Goal: Task Accomplishment & Management: Complete application form

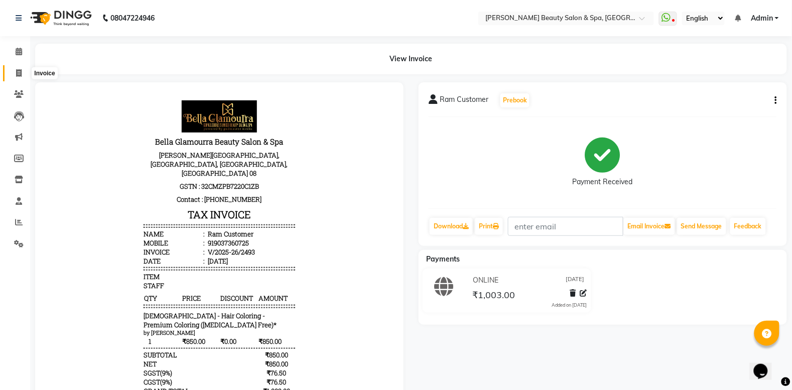
click at [22, 73] on span at bounding box center [19, 74] width 18 height 12
select select "service"
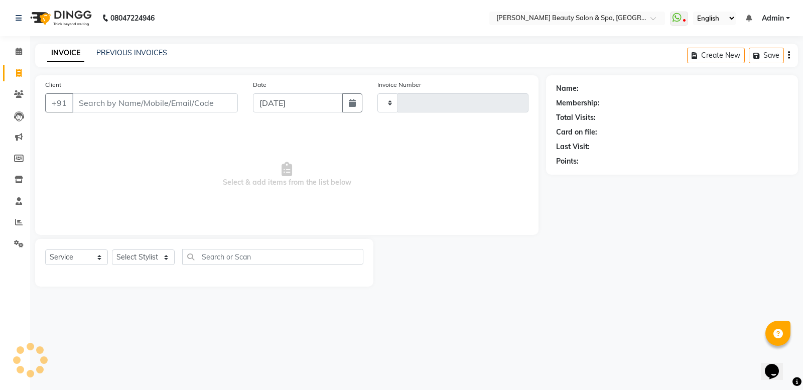
type input "2494"
select select "7524"
click at [107, 106] on input "Client" at bounding box center [155, 102] width 166 height 19
click at [154, 101] on input "Client" at bounding box center [155, 102] width 166 height 19
click at [139, 104] on input "Client" at bounding box center [155, 102] width 166 height 19
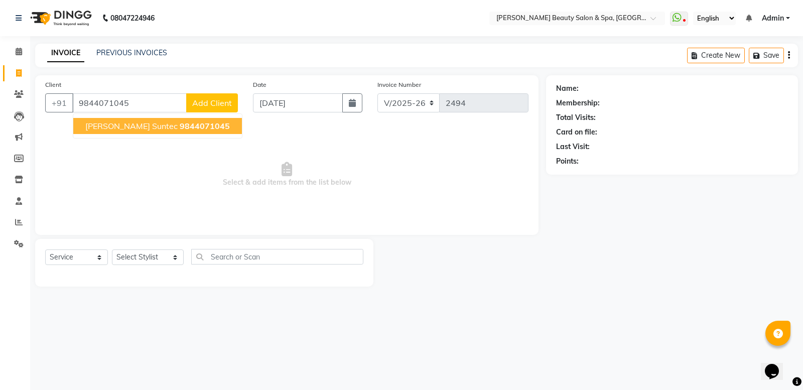
click at [180, 126] on span "9844071045" at bounding box center [205, 126] width 50 height 10
type input "9844071045"
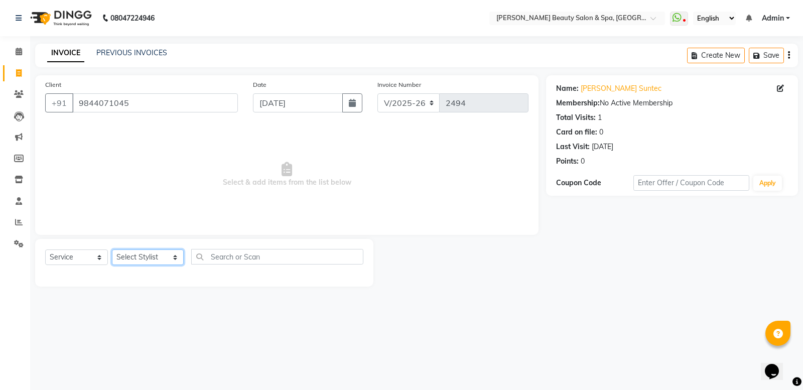
click at [147, 249] on select "Select Stylist Admin [PERSON_NAME] [PERSON_NAME] [PERSON_NAME] [PERSON_NAME] [P…" at bounding box center [148, 257] width 72 height 16
click at [112, 249] on select "Select Stylist Admin [PERSON_NAME] [PERSON_NAME] [PERSON_NAME] [PERSON_NAME] [P…" at bounding box center [148, 257] width 72 height 16
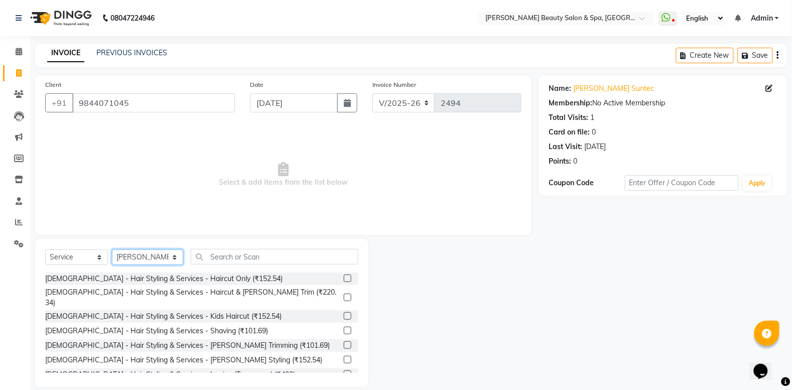
click at [121, 256] on select "Select Stylist Admin [PERSON_NAME] [PERSON_NAME] [PERSON_NAME] [PERSON_NAME] [P…" at bounding box center [147, 257] width 71 height 16
select select "79765"
click at [112, 249] on select "Select Stylist Admin [PERSON_NAME] [PERSON_NAME] [PERSON_NAME] [PERSON_NAME] [P…" at bounding box center [147, 257] width 71 height 16
click at [261, 259] on input "text" at bounding box center [275, 257] width 168 height 16
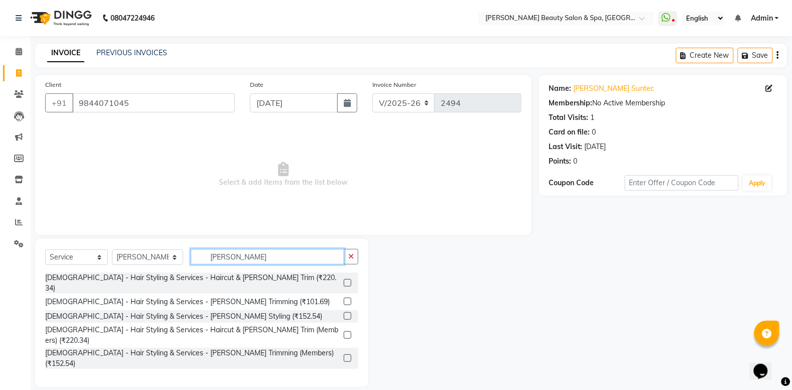
type input "BEARD"
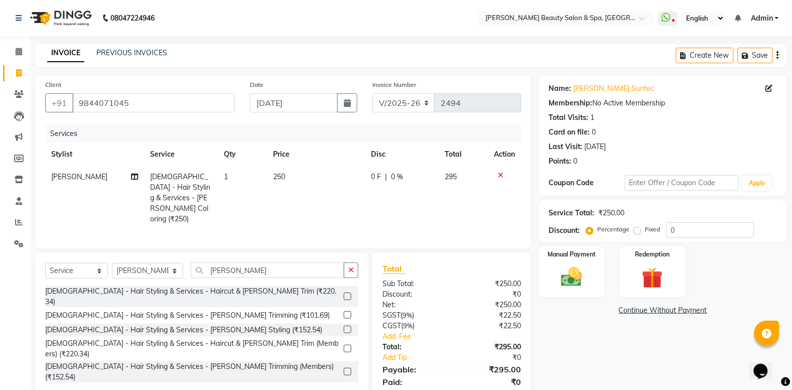
checkbox input "false"
click at [259, 262] on input "BEARD" at bounding box center [268, 270] width 154 height 16
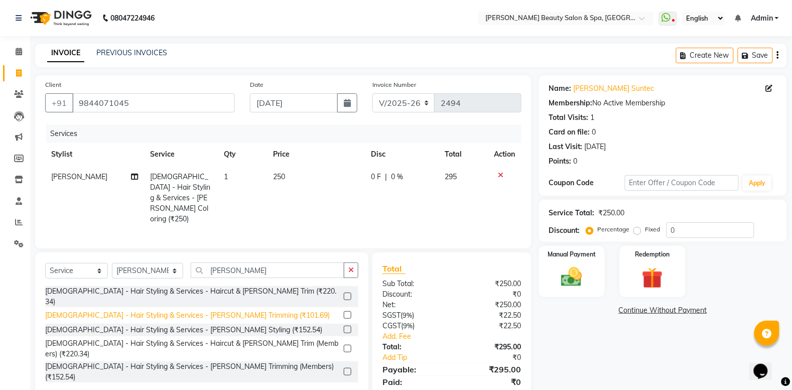
click at [215, 310] on div "[DEMOGRAPHIC_DATA] - Hair Styling & Services - [PERSON_NAME] Trimming (₹101.69)" at bounding box center [187, 315] width 284 height 11
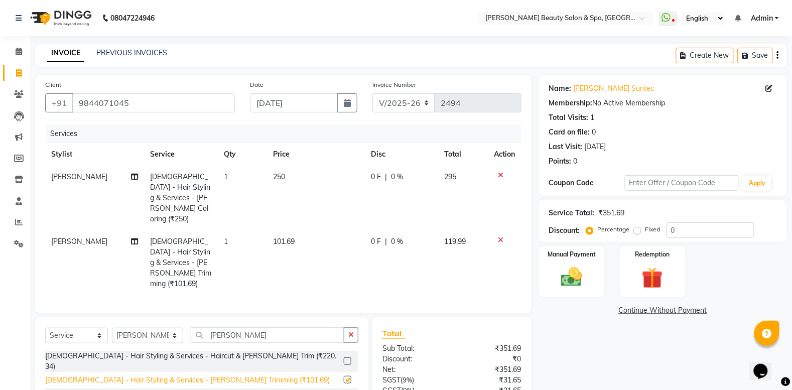
checkbox input "false"
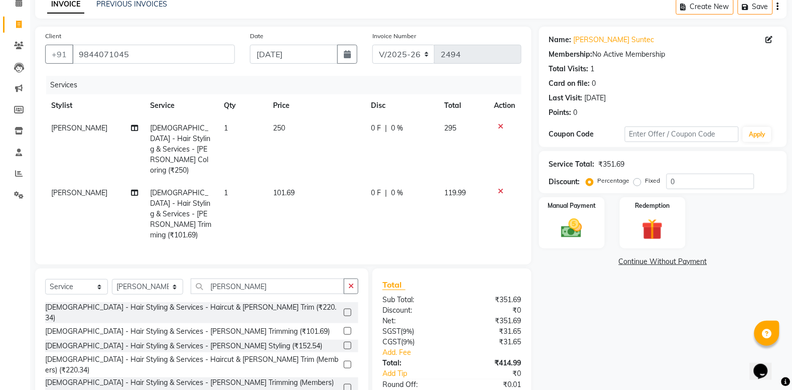
scroll to position [89, 0]
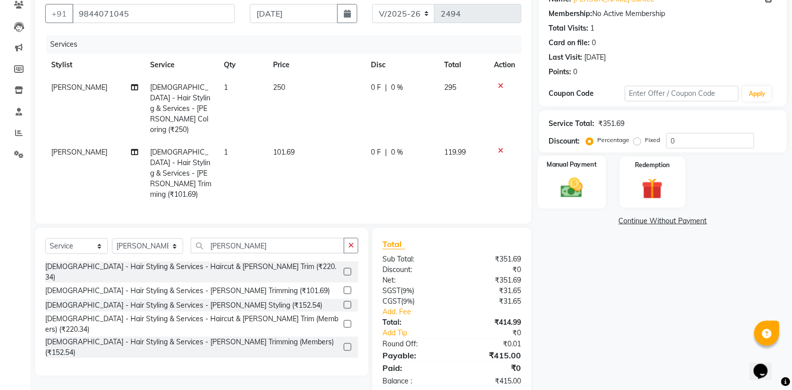
click at [565, 182] on img at bounding box center [572, 187] width 36 height 25
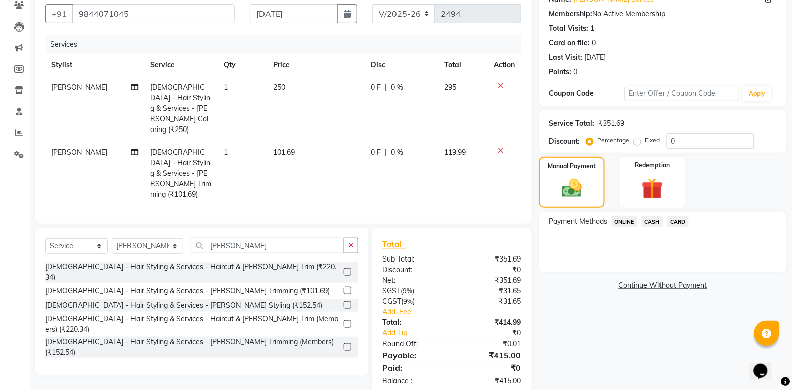
click at [627, 214] on div "Payment Methods ONLINE CASH CARD" at bounding box center [663, 242] width 248 height 60
click at [626, 222] on span "ONLINE" at bounding box center [625, 222] width 26 height 12
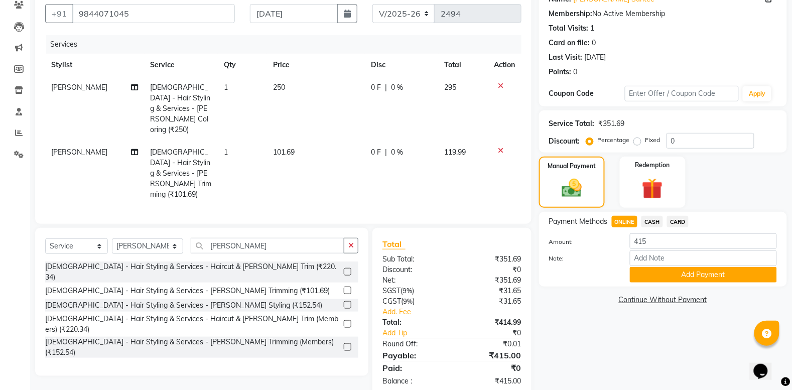
click at [704, 269] on button "Add Payment" at bounding box center [703, 275] width 147 height 16
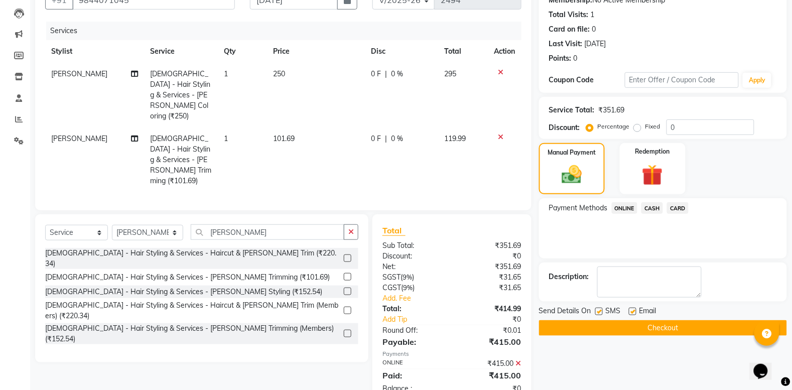
scroll to position [110, 0]
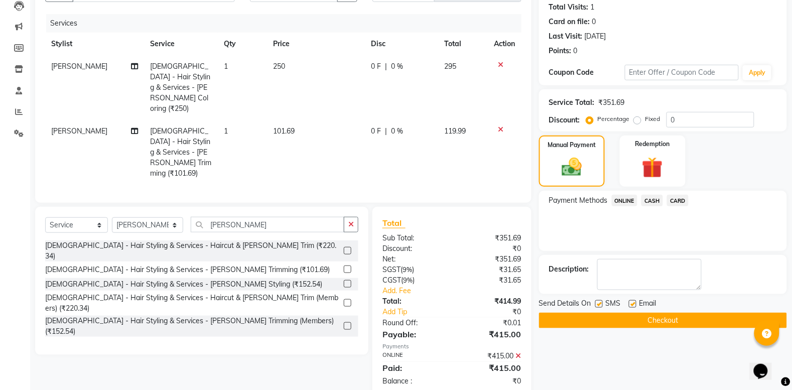
click at [695, 317] on button "Checkout" at bounding box center [663, 321] width 248 height 16
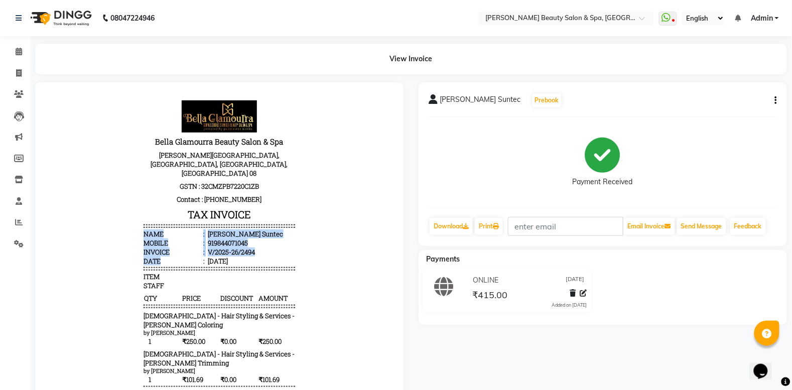
drag, startPoint x: 166, startPoint y: 231, endPoint x: 199, endPoint y: 62, distance: 171.8
click at [199, 92] on html "Bella Glamourra Beauty Salon & Spa Prasanth Tower, Eenchakkal, Perunthanni, Thi…" at bounding box center [219, 305] width 348 height 427
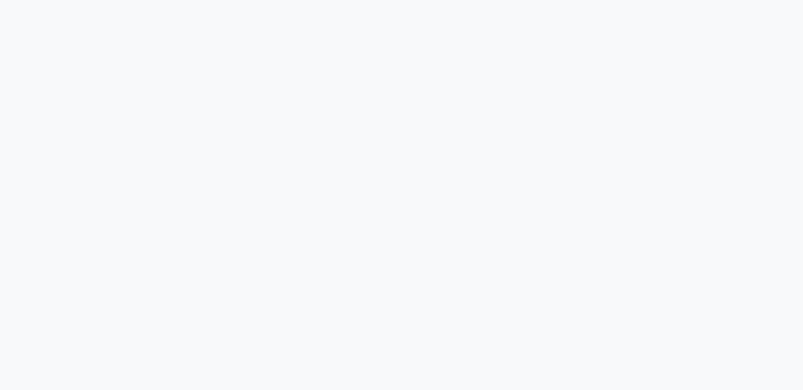
select select "service"
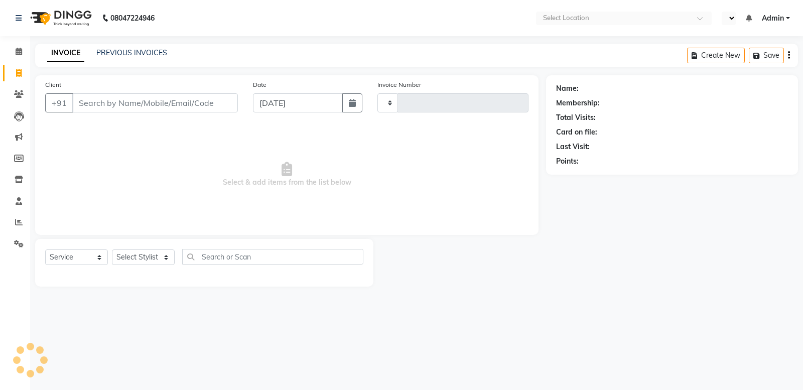
type input "2495"
select select "en"
select select "7524"
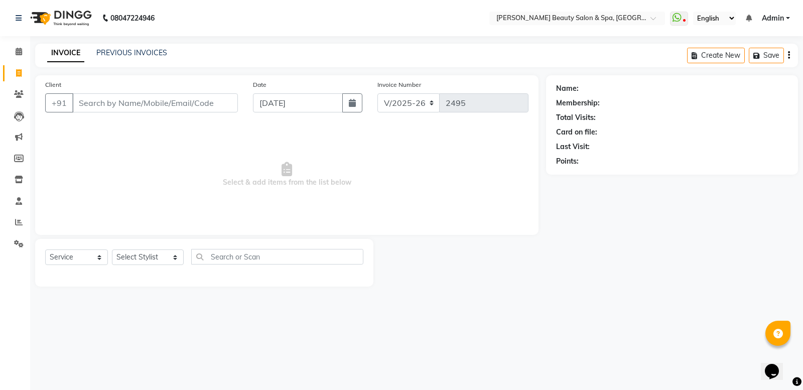
click at [169, 109] on input "Client" at bounding box center [155, 102] width 166 height 19
type input "7356616079"
click at [195, 108] on button "Add Client" at bounding box center [212, 102] width 52 height 19
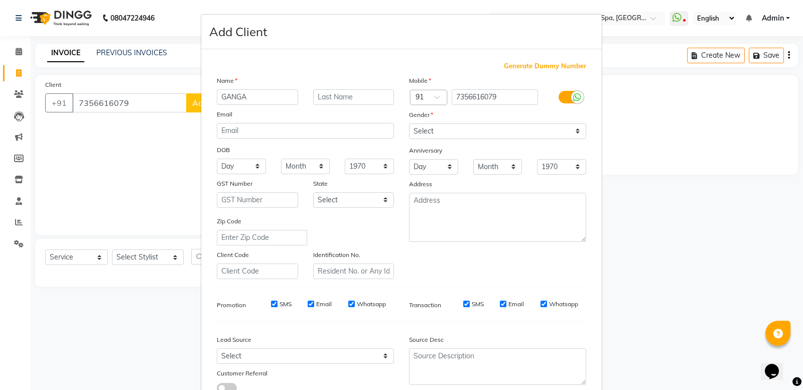
type input "GANGA"
click at [500, 126] on select "Select [DEMOGRAPHIC_DATA] [DEMOGRAPHIC_DATA] Other Prefer Not To Say" at bounding box center [497, 131] width 177 height 16
select select "female"
click at [409, 123] on select "Select [DEMOGRAPHIC_DATA] [DEMOGRAPHIC_DATA] Other Prefer Not To Say" at bounding box center [497, 131] width 177 height 16
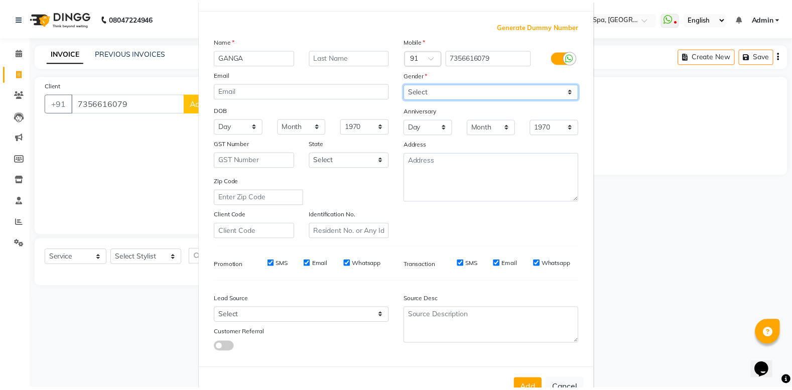
scroll to position [69, 0]
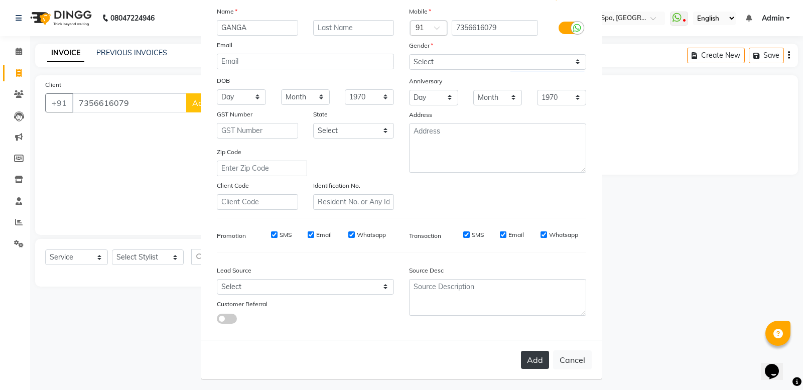
click at [526, 362] on button "Add" at bounding box center [535, 360] width 28 height 18
select select
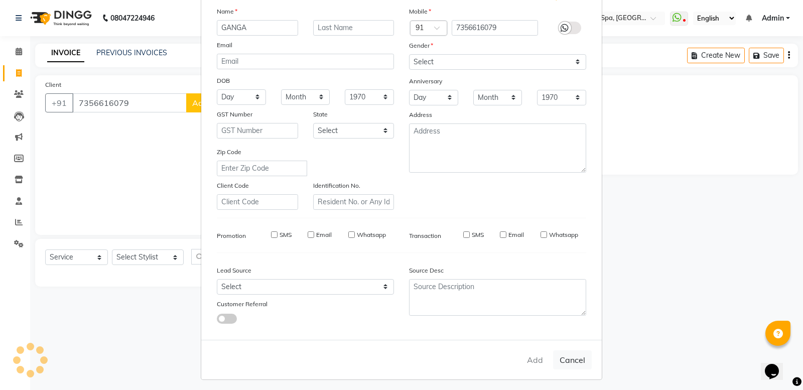
select select
checkbox input "false"
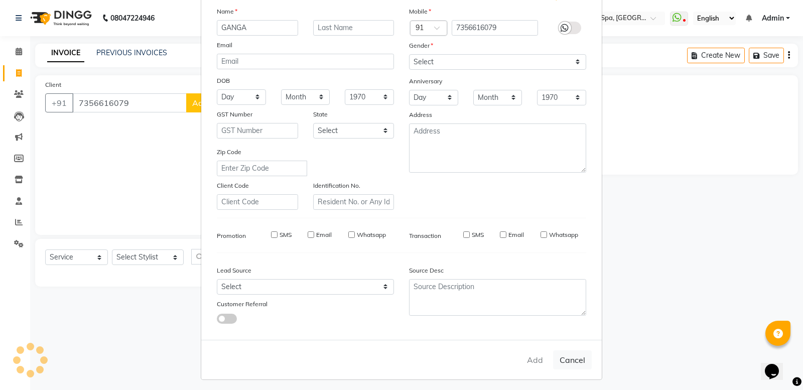
checkbox input "false"
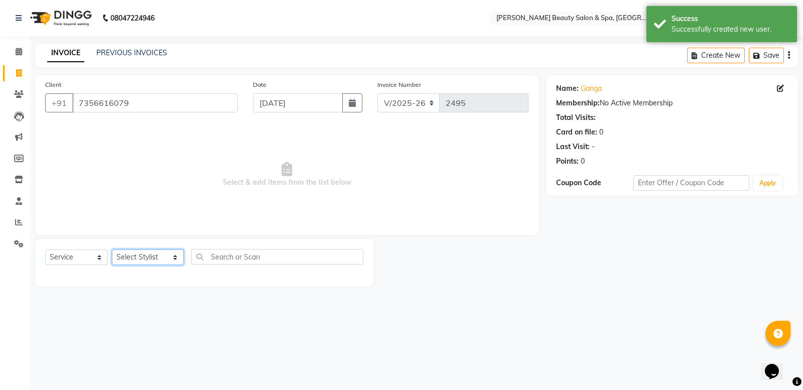
click at [153, 255] on select "Select Stylist Admin [PERSON_NAME] [PERSON_NAME] [PERSON_NAME] [PERSON_NAME] [P…" at bounding box center [148, 257] width 72 height 16
select select "87595"
click at [112, 249] on select "Select Stylist Admin [PERSON_NAME] [PERSON_NAME] [PERSON_NAME] [PERSON_NAME] [P…" at bounding box center [148, 257] width 72 height 16
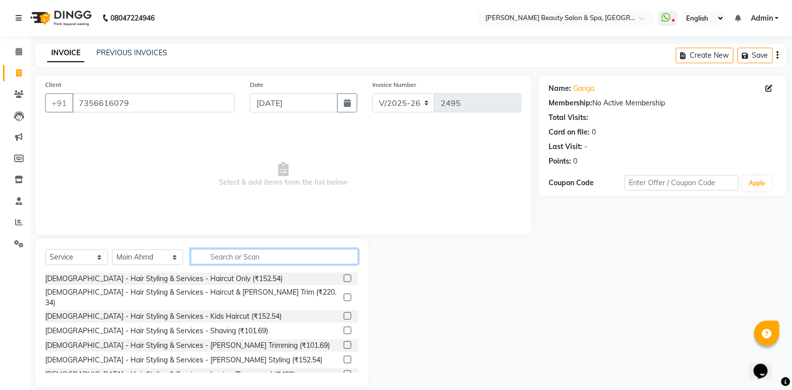
click at [214, 254] on input "text" at bounding box center [275, 257] width 168 height 16
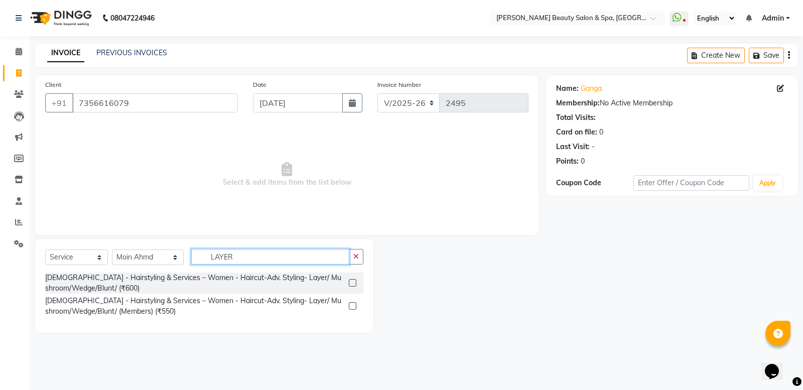
type input "LAYER"
click at [86, 269] on div "Select Service Product Membership Package Voucher Prepaid Gift Card Select Styl…" at bounding box center [204, 261] width 318 height 24
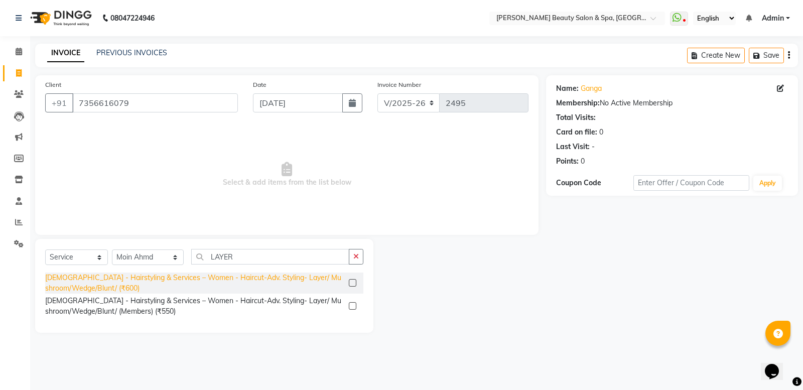
click at [87, 279] on div "[DEMOGRAPHIC_DATA] - Hairstyling & Services – Women - Haircut-Adv. Styling- Lay…" at bounding box center [195, 282] width 300 height 21
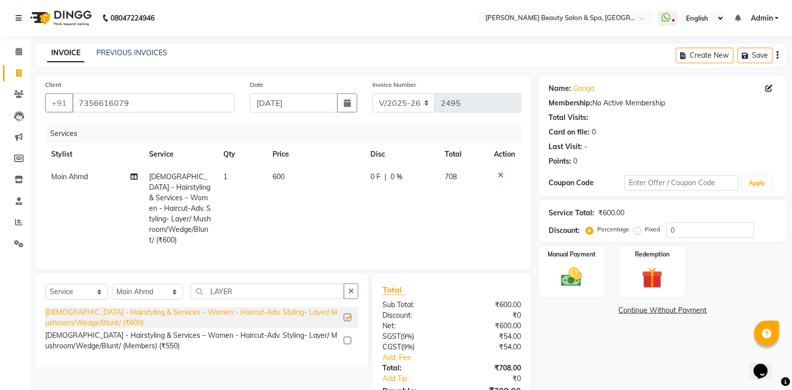
checkbox input "false"
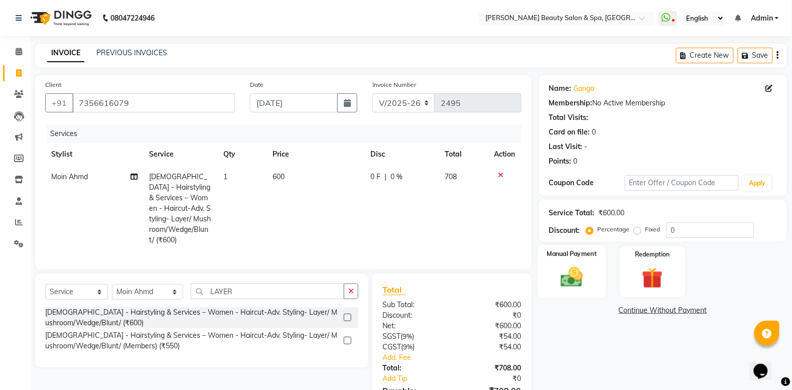
click at [575, 281] on img at bounding box center [572, 276] width 36 height 25
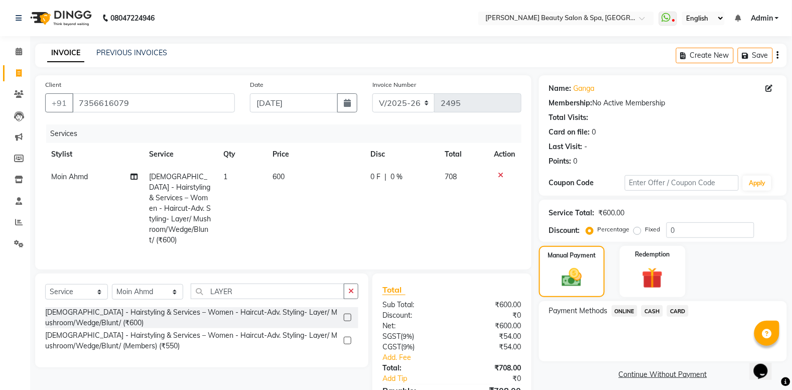
click at [653, 313] on span "CASH" at bounding box center [652, 311] width 22 height 12
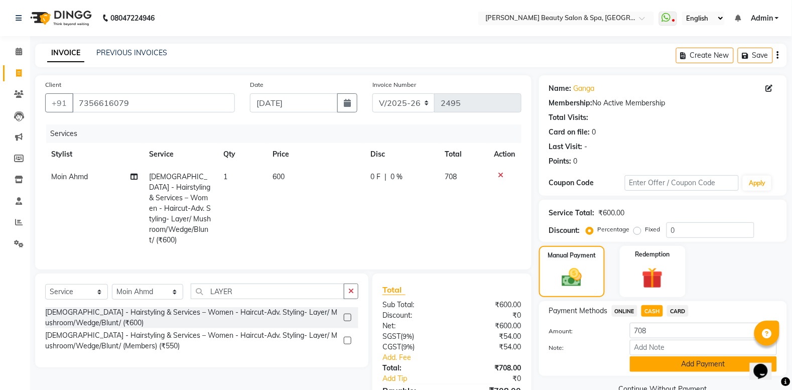
click at [648, 359] on button "Add Payment" at bounding box center [703, 364] width 147 height 16
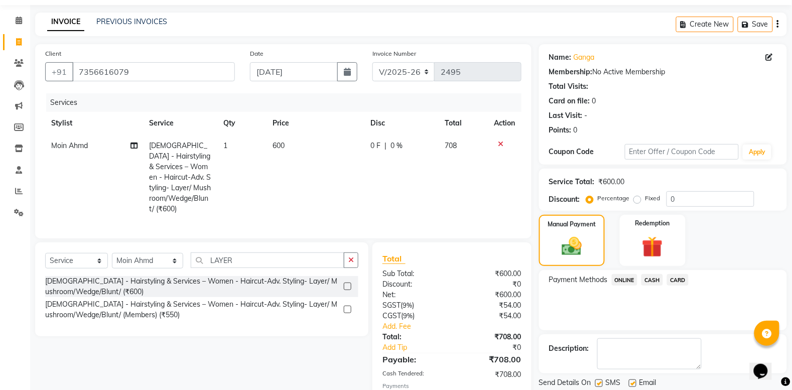
scroll to position [92, 0]
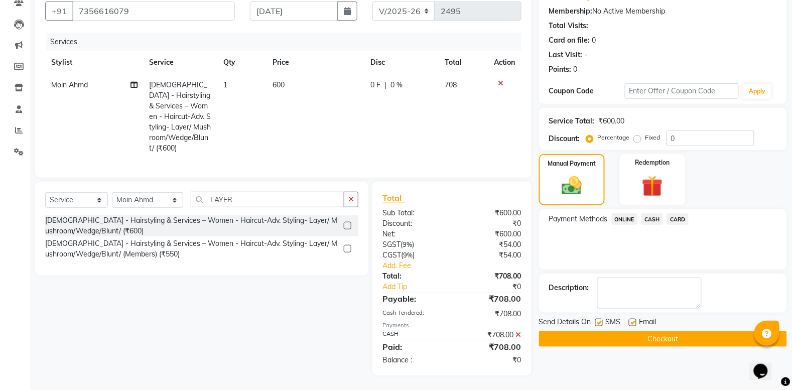
click at [618, 339] on button "Checkout" at bounding box center [663, 339] width 248 height 16
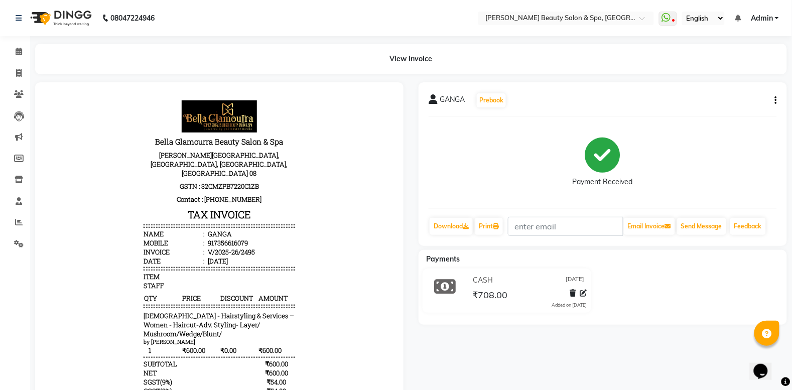
select select "service"
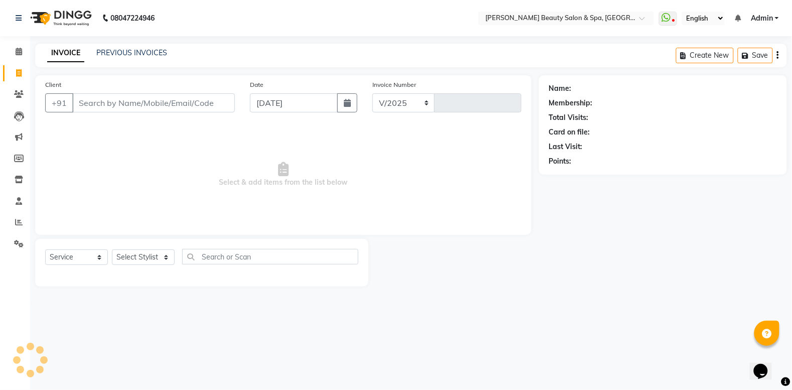
select select "7524"
type input "2496"
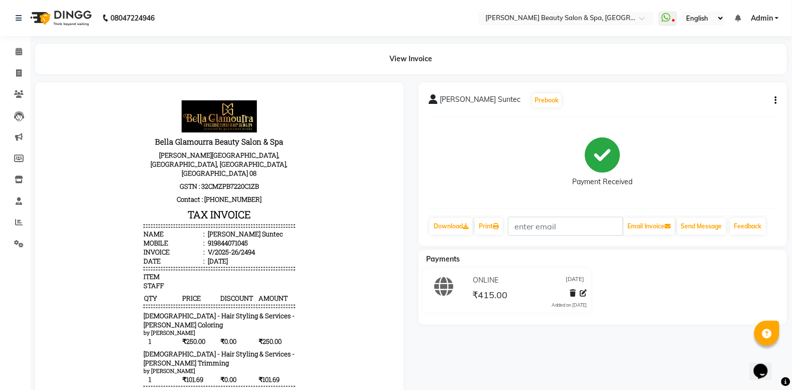
select select "service"
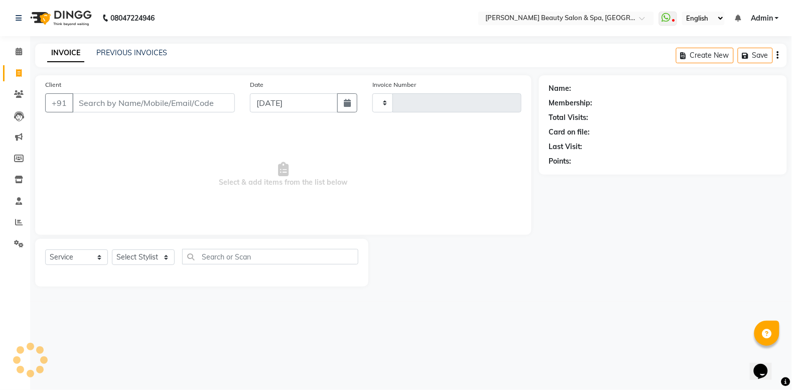
type input "2496"
select select "7524"
click at [123, 101] on input "Client" at bounding box center [155, 102] width 166 height 19
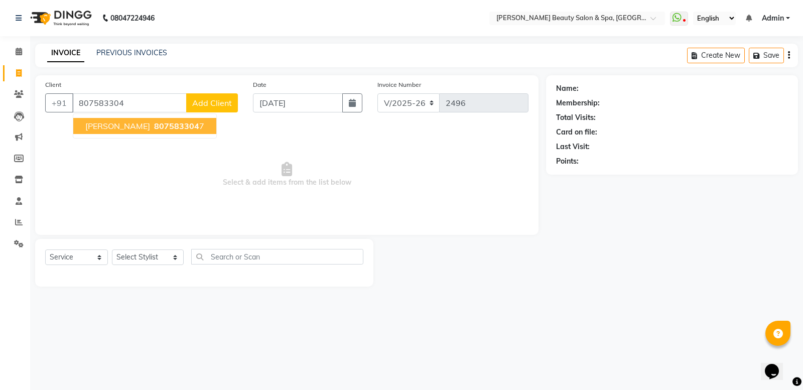
drag, startPoint x: 109, startPoint y: 119, endPoint x: 110, endPoint y: 125, distance: 6.7
click at [112, 120] on button "Rahul Aravind 807583304 7" at bounding box center [144, 126] width 143 height 16
type input "8075833047"
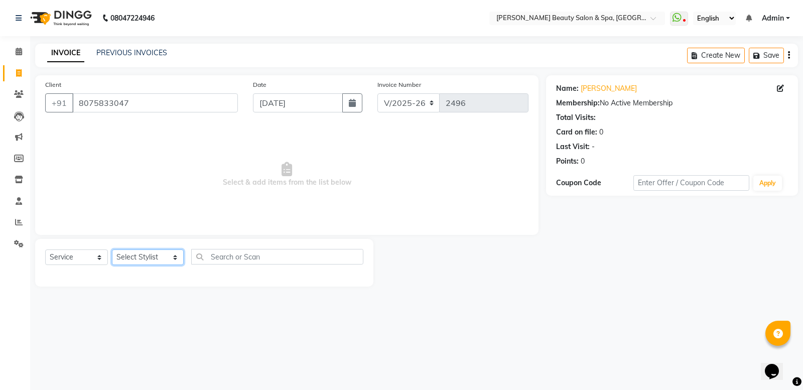
click at [147, 259] on select "Select Stylist Admin [PERSON_NAME] [PERSON_NAME] [PERSON_NAME] [PERSON_NAME] [P…" at bounding box center [148, 257] width 72 height 16
select select "67138"
click at [112, 249] on select "Select Stylist Admin [PERSON_NAME] [PERSON_NAME] [PERSON_NAME] [PERSON_NAME] [P…" at bounding box center [148, 257] width 72 height 16
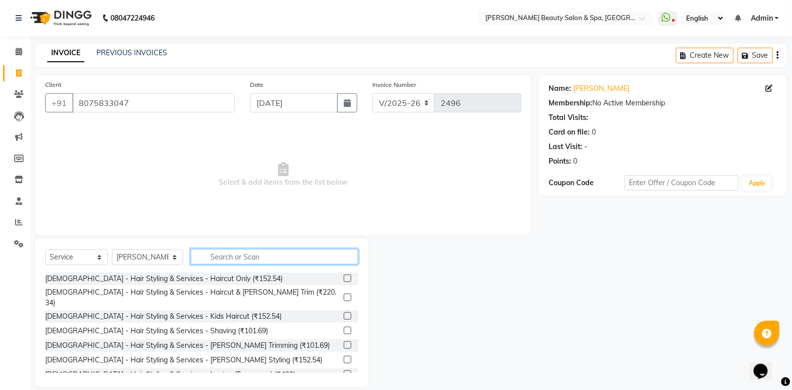
click at [204, 251] on input "text" at bounding box center [275, 257] width 168 height 16
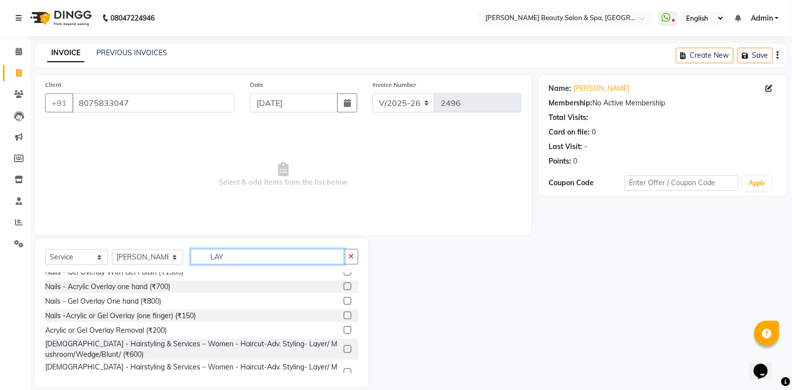
scroll to position [33, 0]
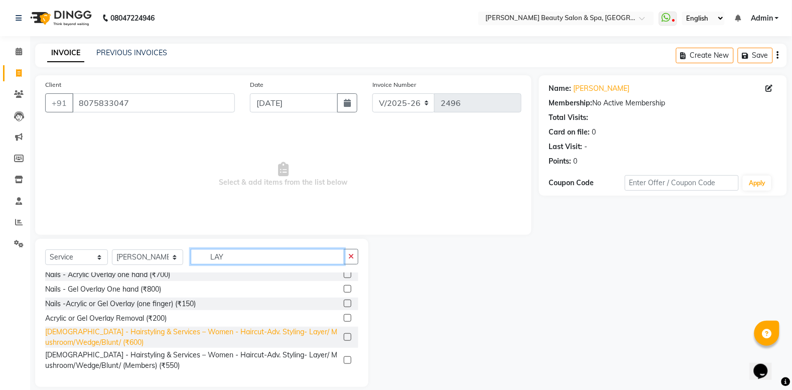
type input "LAY"
click at [108, 329] on div "[DEMOGRAPHIC_DATA] - Hairstyling & Services – Women - Haircut-Adv. Styling- Lay…" at bounding box center [192, 337] width 295 height 21
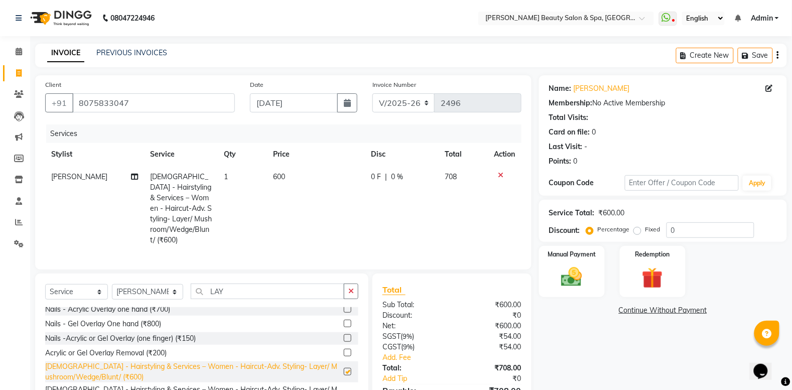
checkbox input "false"
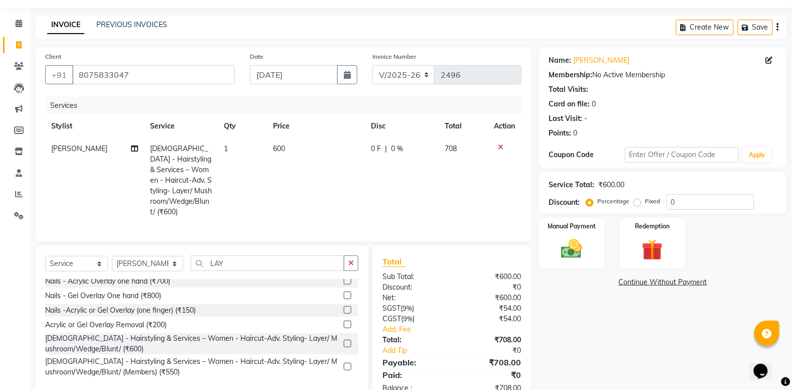
scroll to position [56, 0]
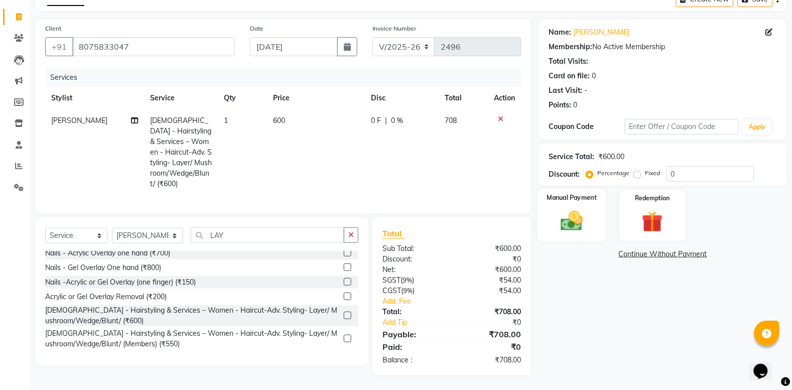
click at [584, 219] on img at bounding box center [572, 220] width 36 height 25
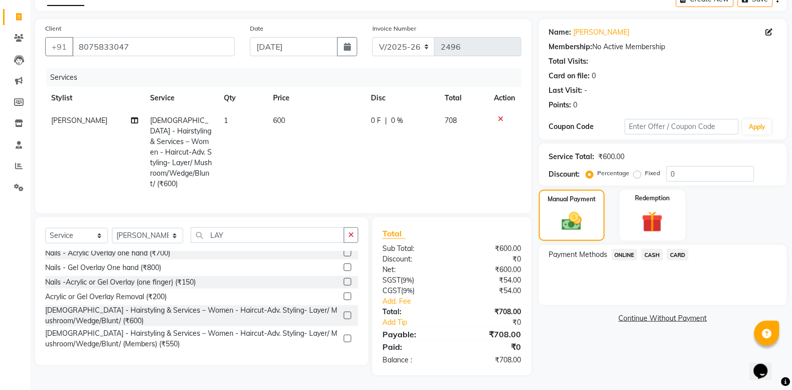
click at [653, 259] on span "CASH" at bounding box center [652, 255] width 22 height 12
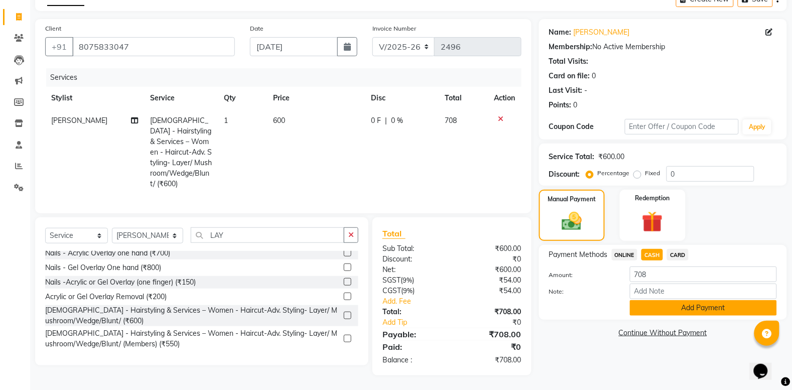
click at [675, 311] on button "Add Payment" at bounding box center [703, 308] width 147 height 16
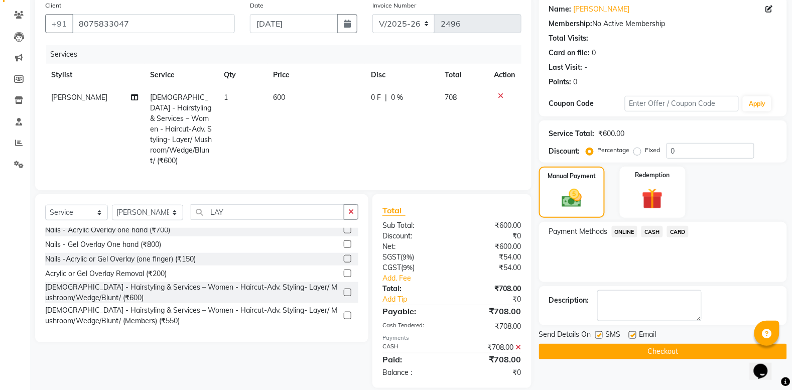
scroll to position [92, 0]
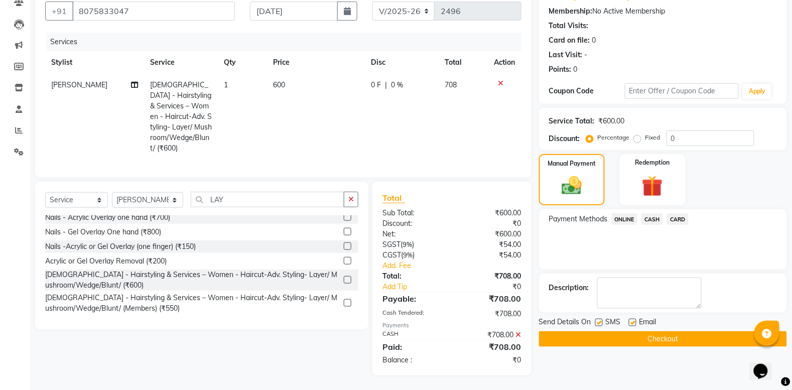
click at [655, 339] on button "Checkout" at bounding box center [663, 339] width 248 height 16
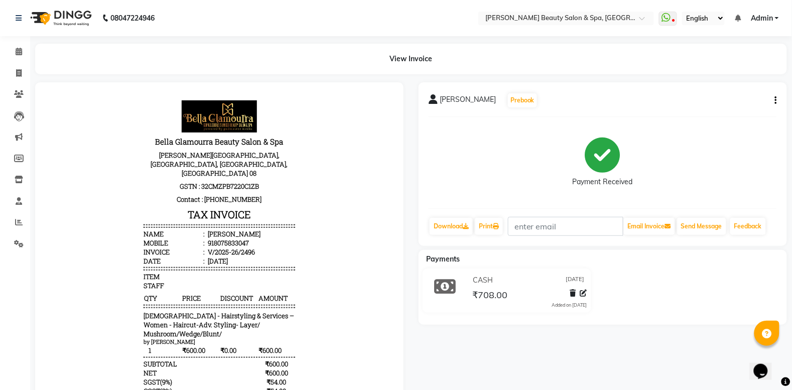
drag, startPoint x: 589, startPoint y: 408, endPoint x: 0, endPoint y: 234, distance: 613.6
click at [130, 381] on div "Rahul Aravind Prebook Payment Received Download Print Email Invoice Send Messag…" at bounding box center [411, 272] width 767 height 381
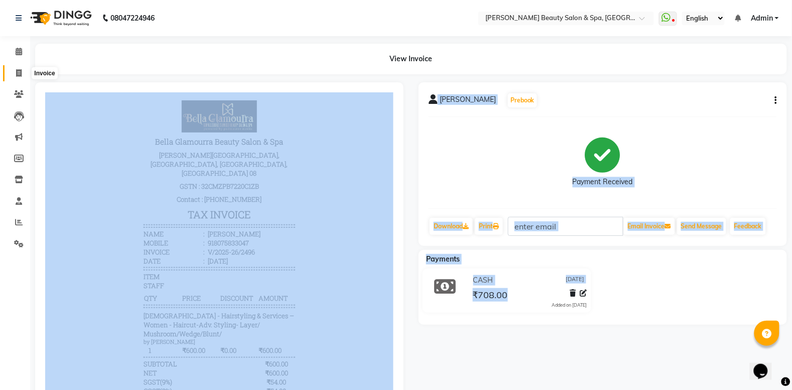
click at [19, 69] on icon at bounding box center [19, 73] width 6 height 8
select select "service"
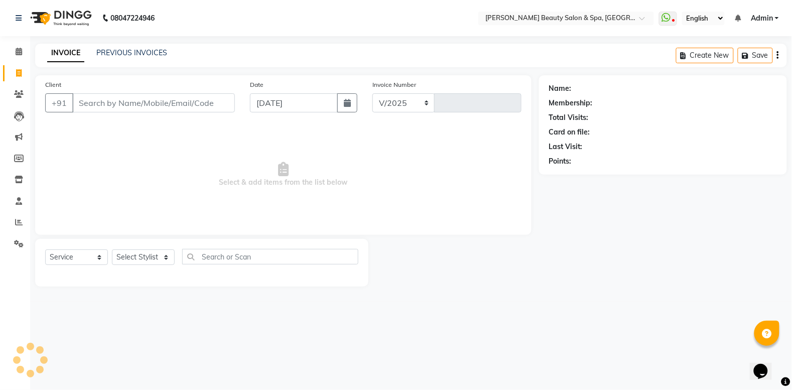
select select "7524"
type input "2497"
click at [137, 242] on div "Client +91 Date 04-09-2025 Invoice Number V/2025 V/2025-26 2497 Select & add it…" at bounding box center [287, 180] width 518 height 211
click at [157, 257] on select "Select Stylist" at bounding box center [143, 257] width 63 height 16
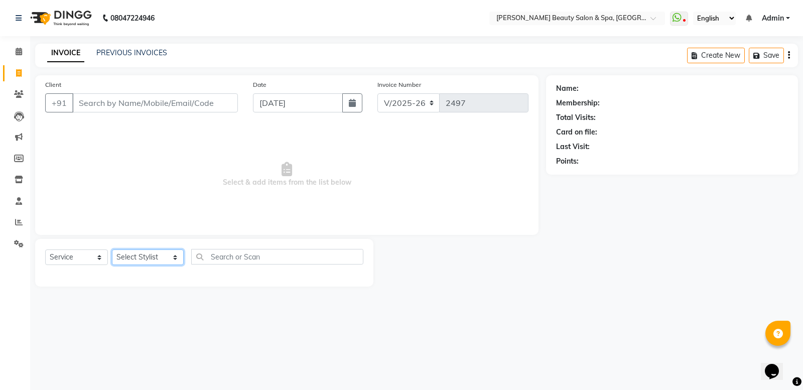
select select "67142"
click at [112, 249] on select "Select Stylist Admin [PERSON_NAME] [PERSON_NAME] [PERSON_NAME] [PERSON_NAME] [P…" at bounding box center [148, 257] width 72 height 16
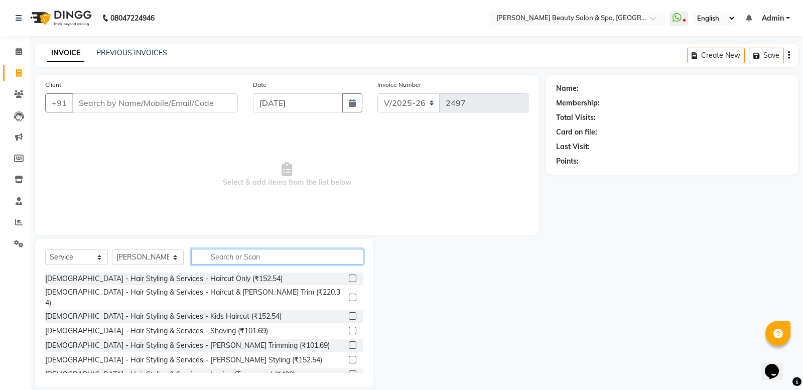
click at [191, 249] on input "text" at bounding box center [277, 257] width 172 height 16
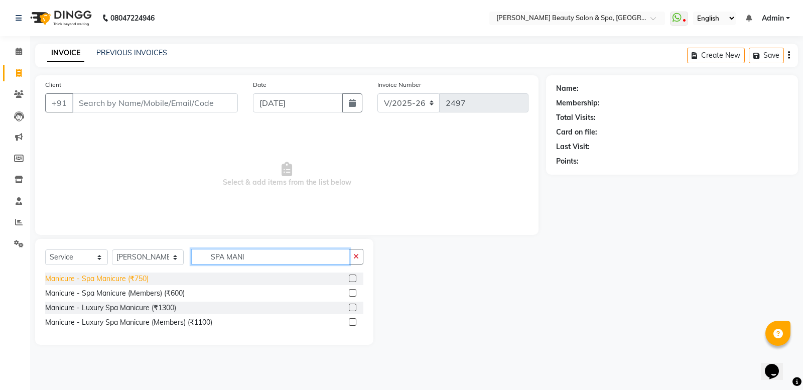
type input "SPA MANI"
click at [106, 281] on div "Manicure - Spa Manicure (₹750)" at bounding box center [96, 278] width 103 height 11
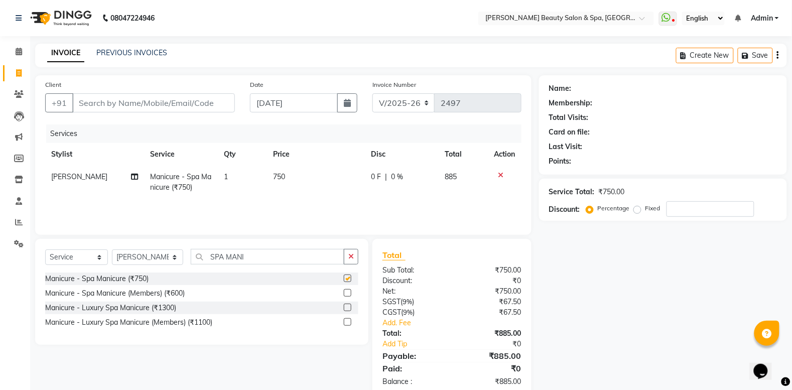
checkbox input "false"
click at [241, 262] on input "SPA MANI" at bounding box center [268, 257] width 154 height 16
type input "SPA PEDI"
click at [134, 275] on div "Pedicure - Spa Pedicure (₹1000)" at bounding box center [97, 278] width 104 height 11
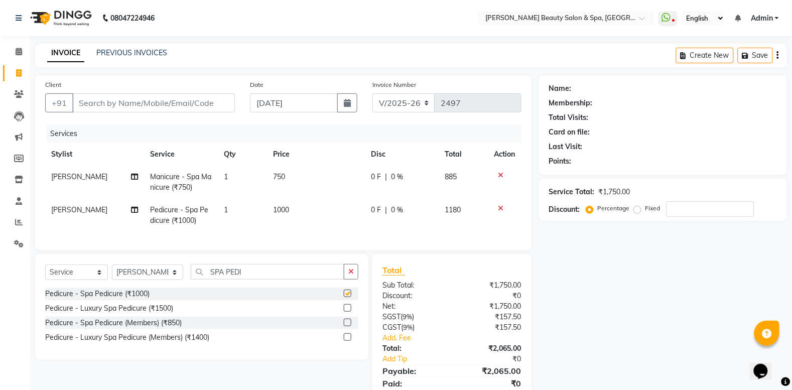
checkbox input "false"
click at [499, 208] on icon at bounding box center [501, 208] width 6 height 7
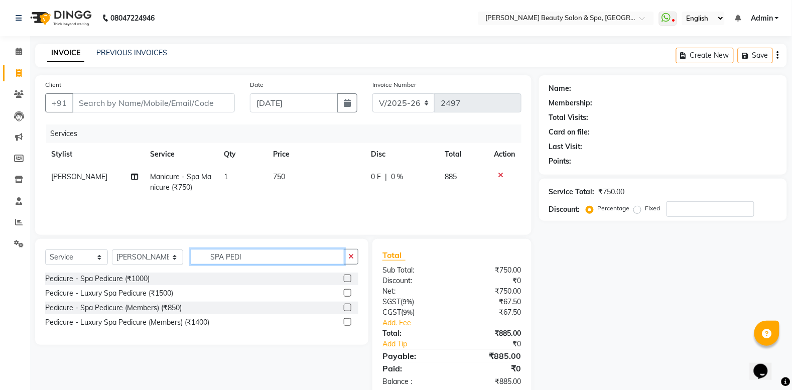
click at [237, 257] on input "SPA PEDI" at bounding box center [268, 257] width 154 height 16
type input "S"
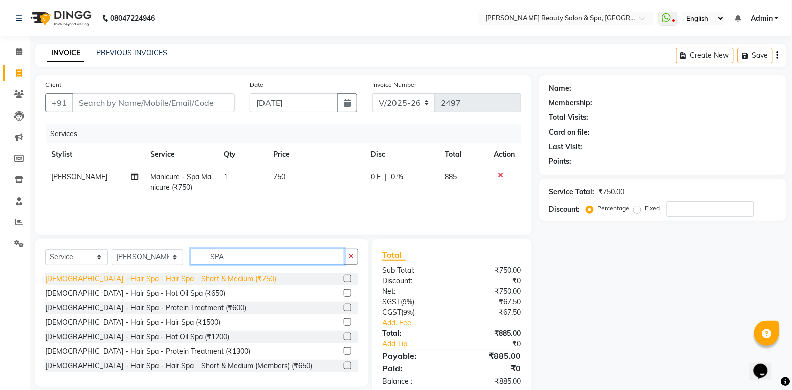
type input "SPA"
click at [161, 279] on div "Gents - Hair Spa - Hair Spa – Short & Medium (₹750)" at bounding box center [160, 278] width 231 height 11
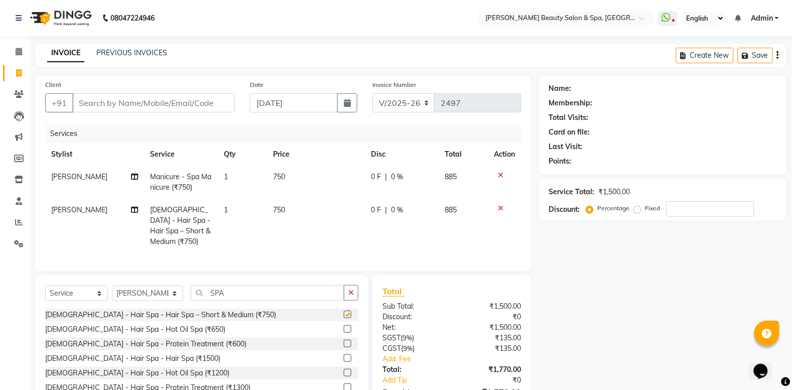
checkbox input "false"
click at [224, 289] on input "SPA" at bounding box center [268, 293] width 154 height 16
type input "S"
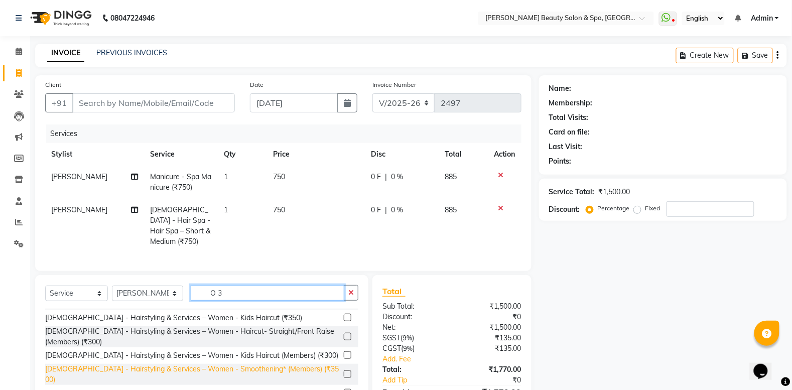
scroll to position [188, 0]
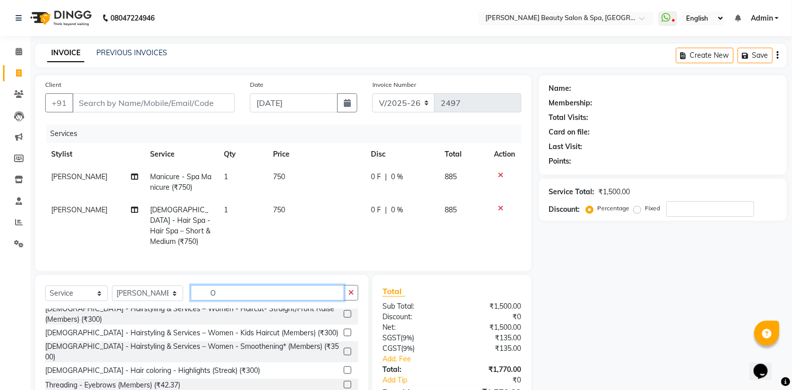
type input "O"
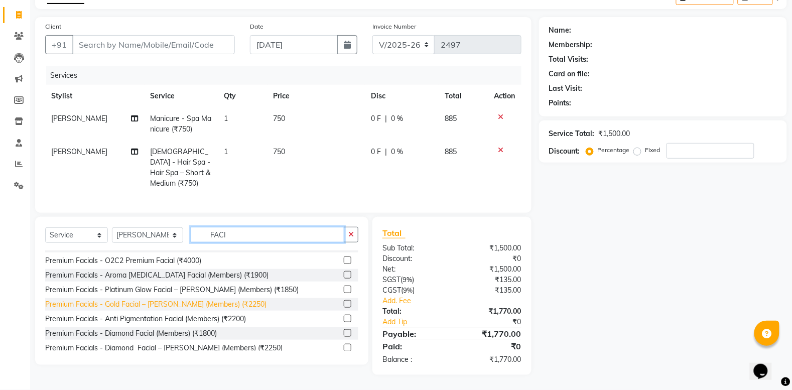
scroll to position [501, 0]
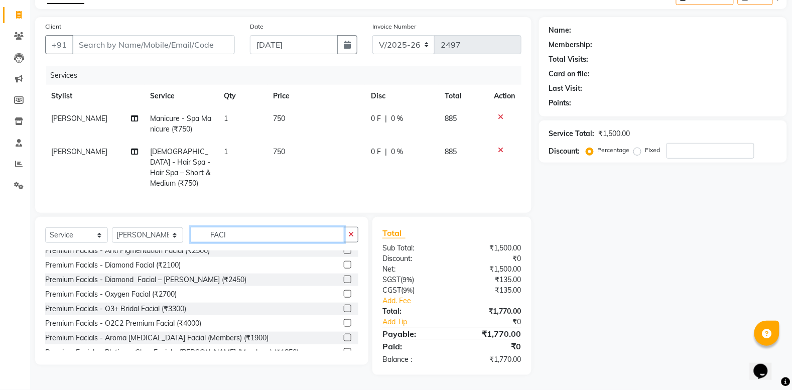
type input "FACI"
click at [152, 304] on div "Premium Facials - O3+ Bridal Facial (₹3300)" at bounding box center [115, 309] width 141 height 11
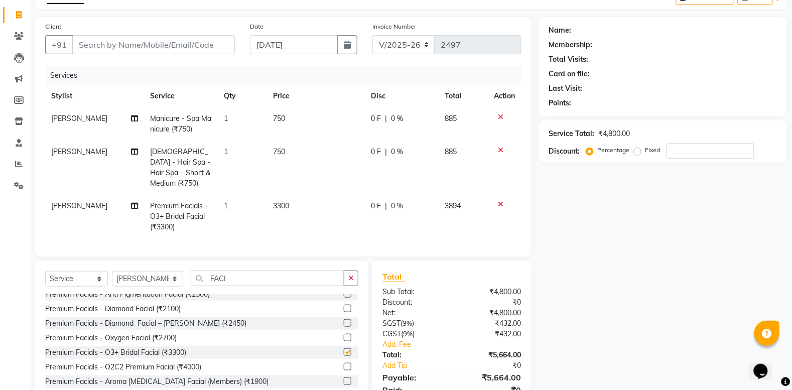
checkbox input "false"
click at [235, 285] on input "FACI" at bounding box center [268, 278] width 154 height 16
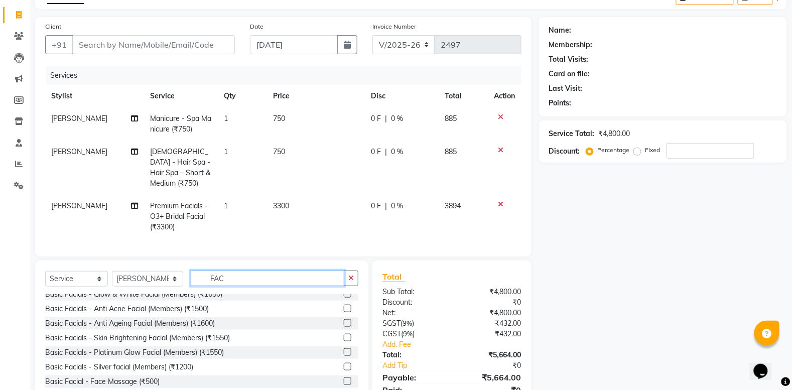
scroll to position [626, 0]
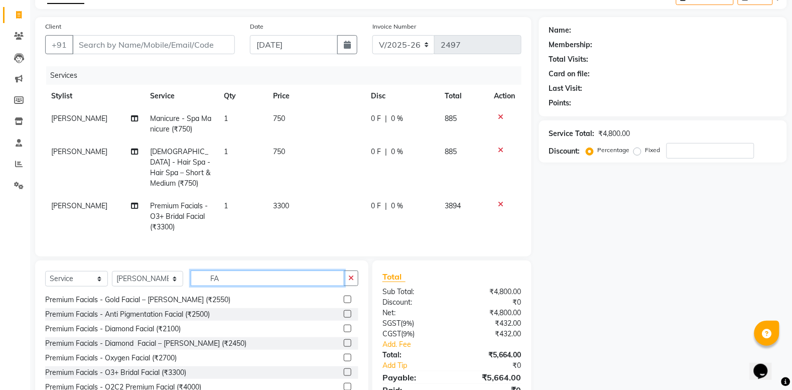
type input "F"
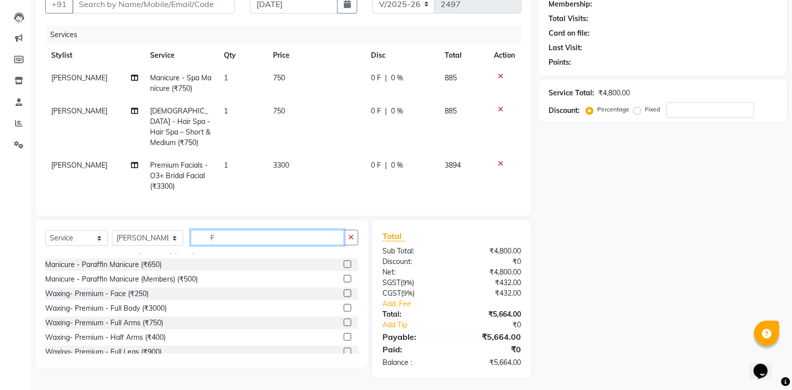
scroll to position [101, 0]
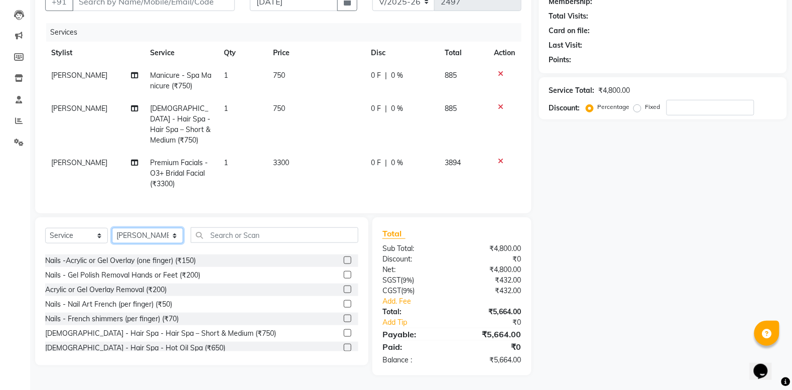
click at [156, 238] on select "Select Stylist Admin [PERSON_NAME] [PERSON_NAME] [PERSON_NAME] [PERSON_NAME] [P…" at bounding box center [147, 236] width 71 height 16
select select "67141"
click at [112, 228] on select "Select Stylist Admin [PERSON_NAME] [PERSON_NAME] [PERSON_NAME] [PERSON_NAME] [P…" at bounding box center [147, 236] width 71 height 16
click at [239, 240] on input "text" at bounding box center [275, 235] width 168 height 16
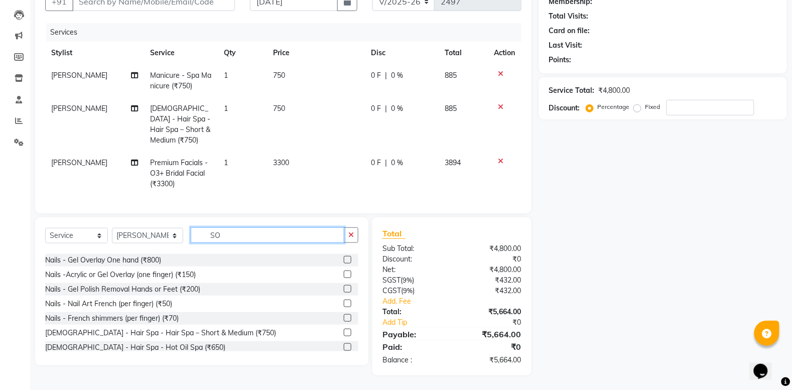
scroll to position [0, 0]
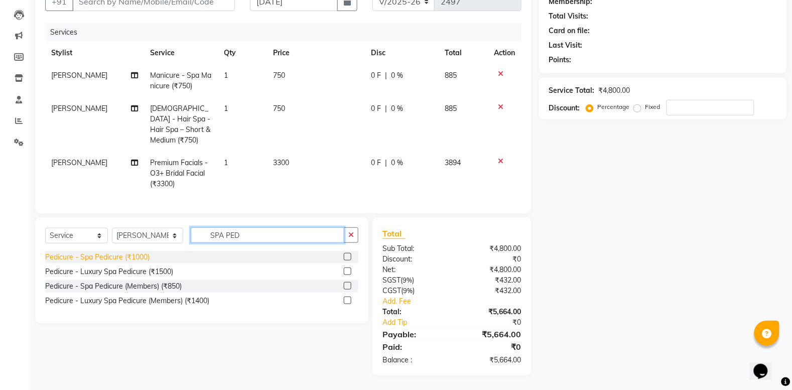
type input "SPA PED"
click at [88, 257] on div "Pedicure - Spa Pedicure (₹1000)" at bounding box center [97, 257] width 104 height 11
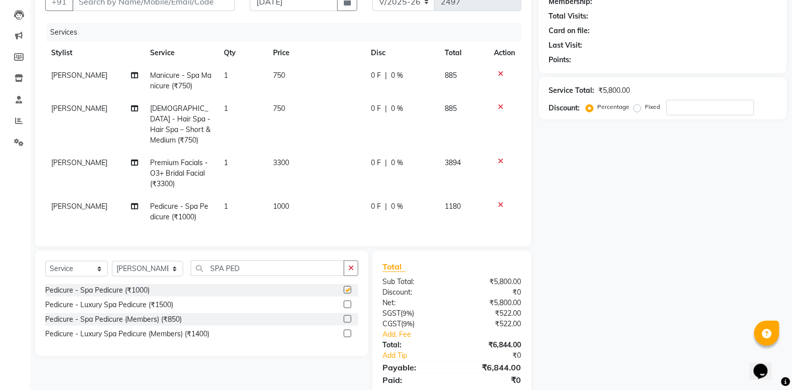
checkbox input "false"
click at [235, 266] on input "SPA PED" at bounding box center [268, 268] width 154 height 16
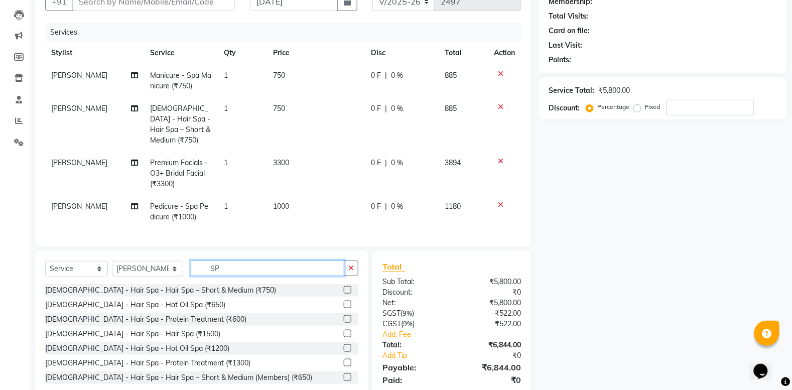
type input "S"
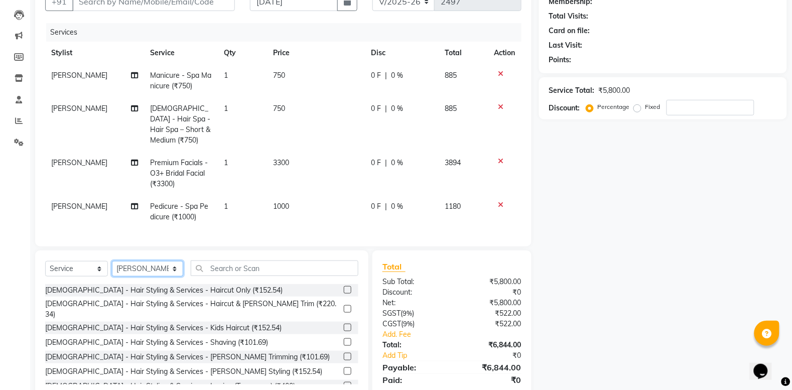
click at [162, 268] on select "Select Stylist Admin [PERSON_NAME] [PERSON_NAME] [PERSON_NAME] [PERSON_NAME] [P…" at bounding box center [147, 269] width 71 height 16
select select "83644"
click at [112, 261] on select "Select Stylist Admin [PERSON_NAME] [PERSON_NAME] [PERSON_NAME] [PERSON_NAME] [P…" at bounding box center [147, 269] width 71 height 16
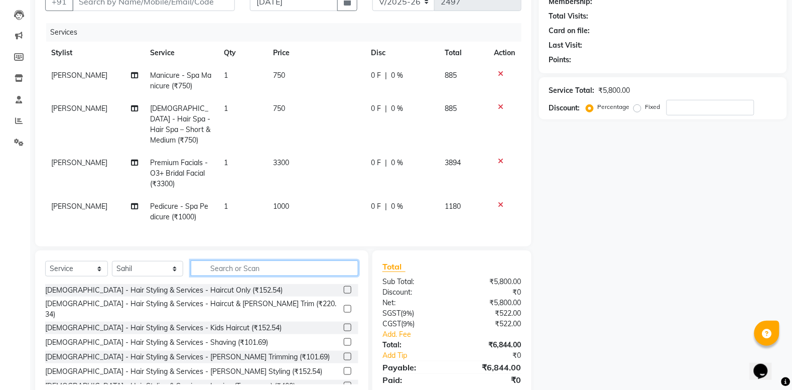
click at [191, 269] on input "text" at bounding box center [275, 268] width 168 height 16
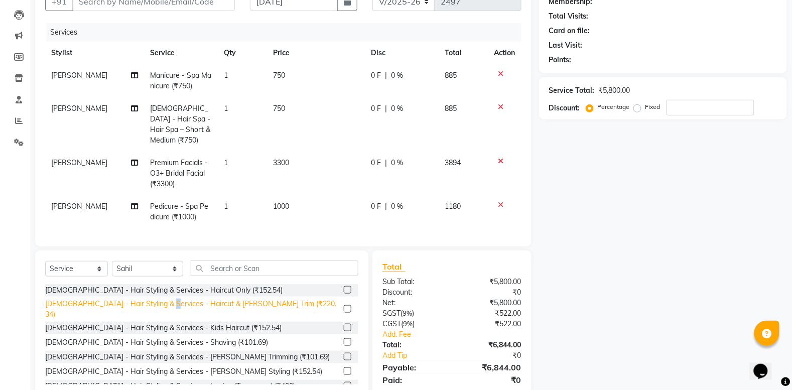
drag, startPoint x: 164, startPoint y: 302, endPoint x: 166, endPoint y: 307, distance: 5.2
click at [166, 307] on div "[DEMOGRAPHIC_DATA] - Hair Styling & Services - Haircut & [PERSON_NAME] Trim (₹2…" at bounding box center [192, 309] width 295 height 21
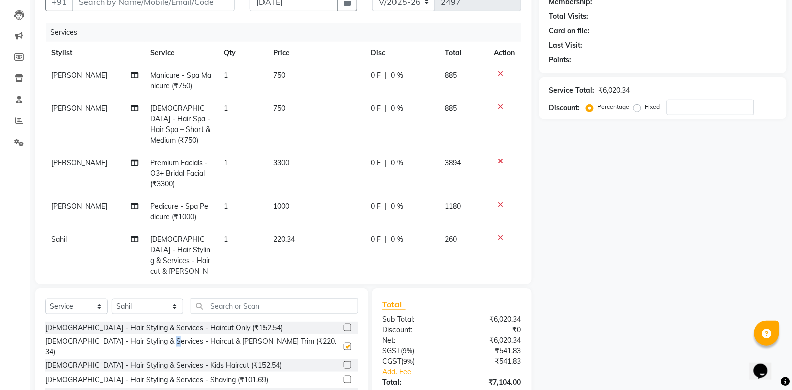
checkbox input "false"
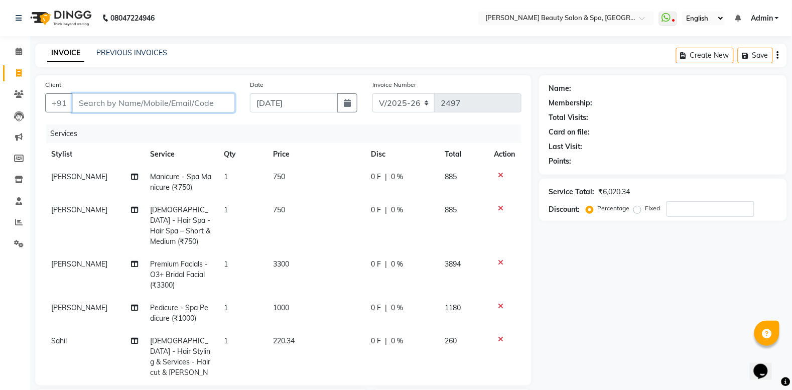
drag, startPoint x: 131, startPoint y: 107, endPoint x: 149, endPoint y: 108, distance: 17.1
click at [131, 108] on input "Client" at bounding box center [153, 102] width 163 height 19
type input "7"
type input "0"
type input "7034776976"
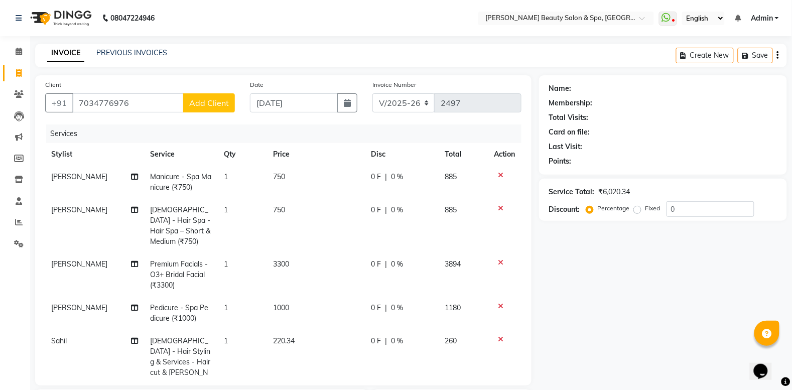
click at [204, 108] on button "Add Client" at bounding box center [209, 102] width 52 height 19
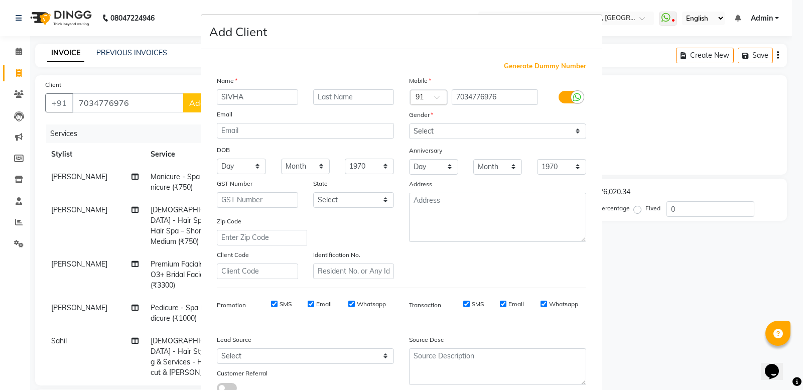
type input "SIVHA"
click at [434, 128] on select "Select Male Female Other Prefer Not To Say" at bounding box center [497, 131] width 177 height 16
click at [409, 123] on select "Select Male Female Other Prefer Not To Say" at bounding box center [497, 131] width 177 height 16
drag, startPoint x: 459, startPoint y: 125, endPoint x: 457, endPoint y: 133, distance: 8.3
click at [460, 125] on select "Select Male Female Other Prefer Not To Say" at bounding box center [497, 131] width 177 height 16
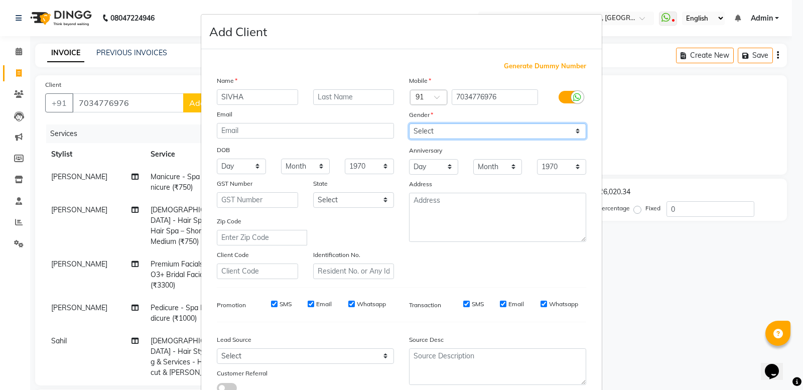
select select "male"
click at [409, 123] on select "Select Male Female Other Prefer Not To Say" at bounding box center [497, 131] width 177 height 16
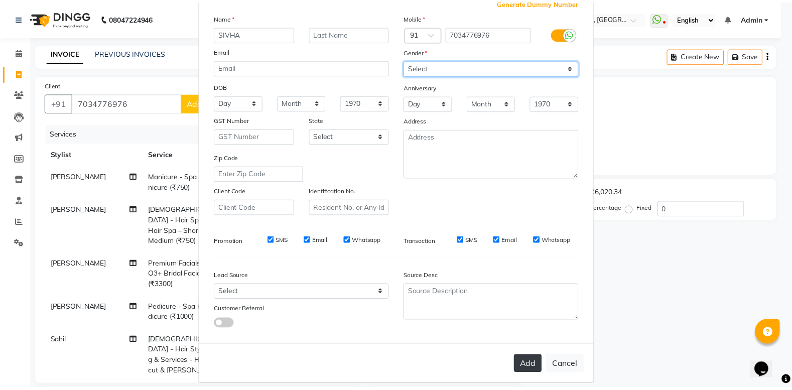
scroll to position [69, 0]
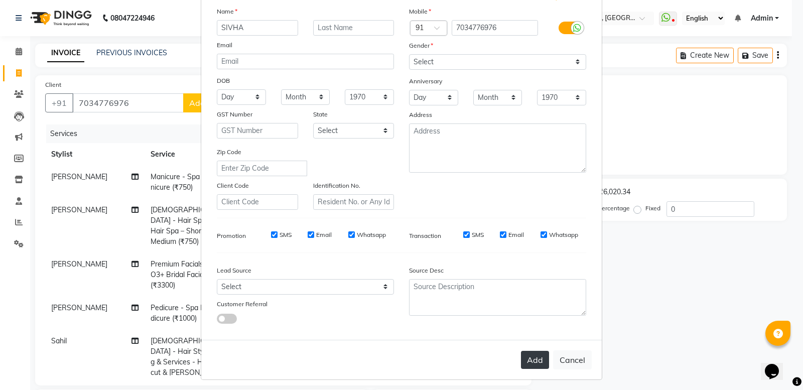
click at [532, 351] on button "Add" at bounding box center [535, 360] width 28 height 18
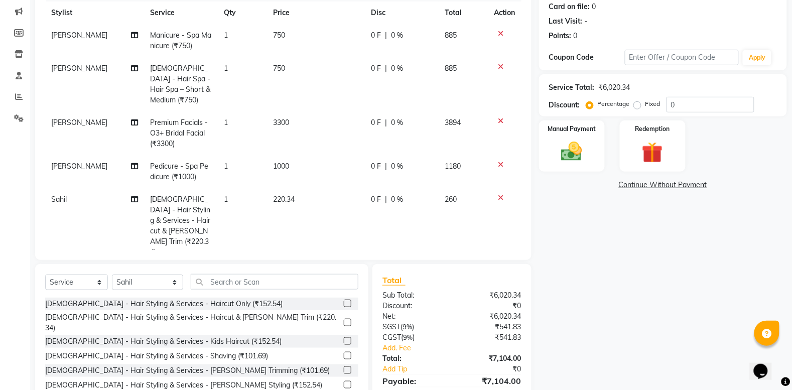
scroll to position [125, 0]
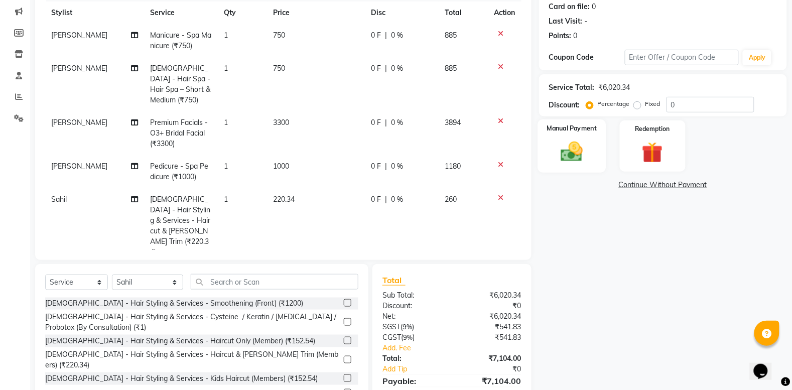
click at [557, 159] on img at bounding box center [572, 151] width 36 height 25
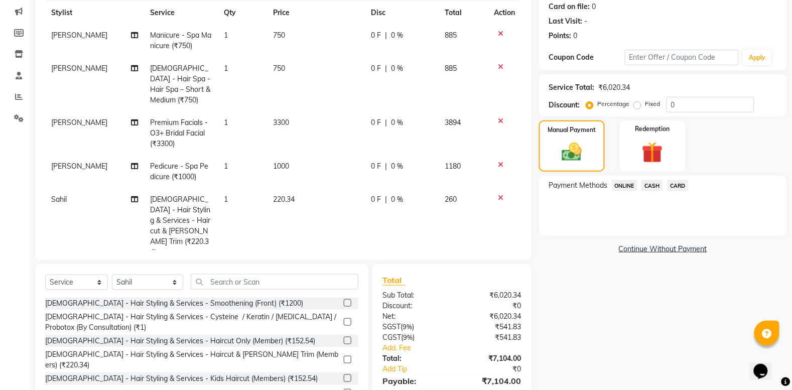
click at [680, 184] on span "CARD" at bounding box center [678, 186] width 22 height 12
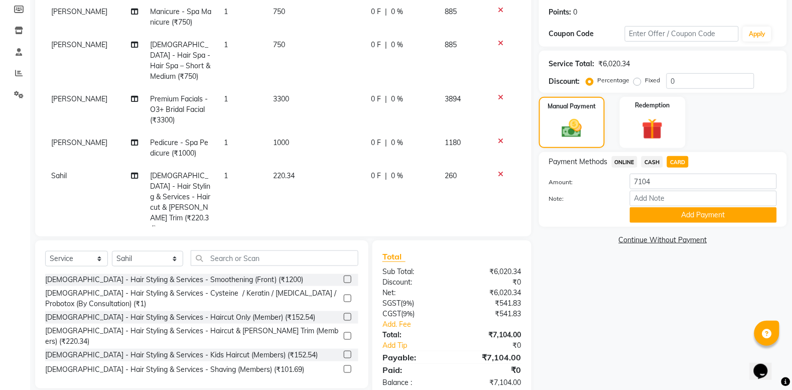
scroll to position [172, 0]
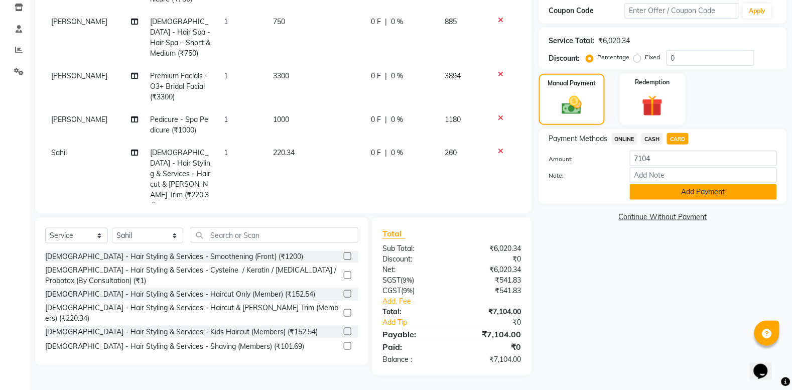
click at [694, 191] on button "Add Payment" at bounding box center [703, 192] width 147 height 16
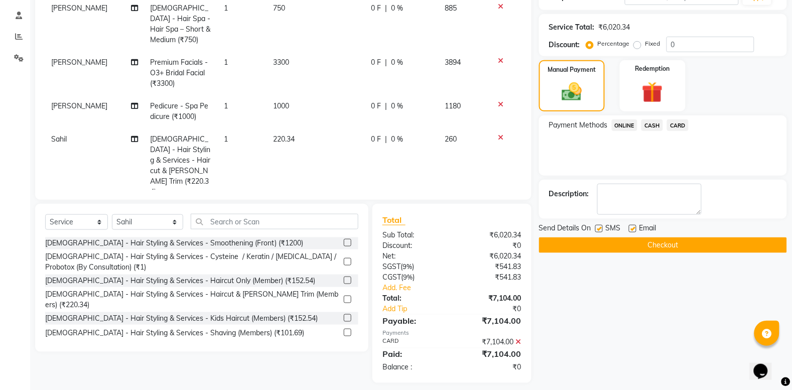
scroll to position [193, 0]
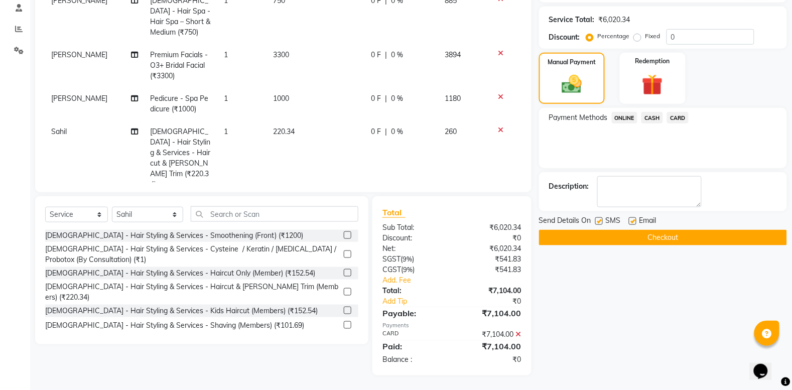
click at [686, 242] on button "Checkout" at bounding box center [663, 238] width 248 height 16
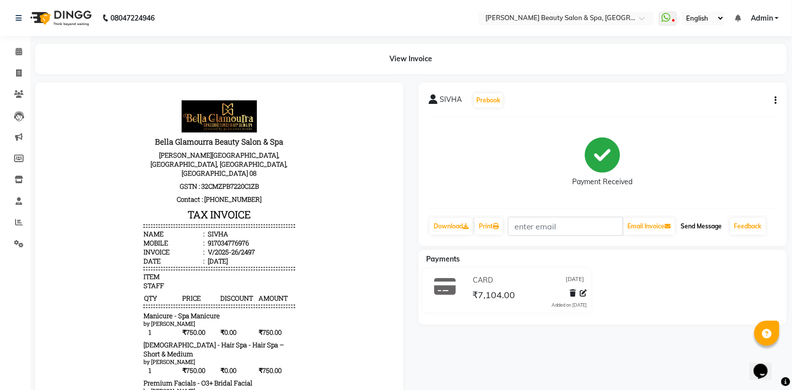
click at [719, 234] on button "Send Message" at bounding box center [701, 226] width 49 height 17
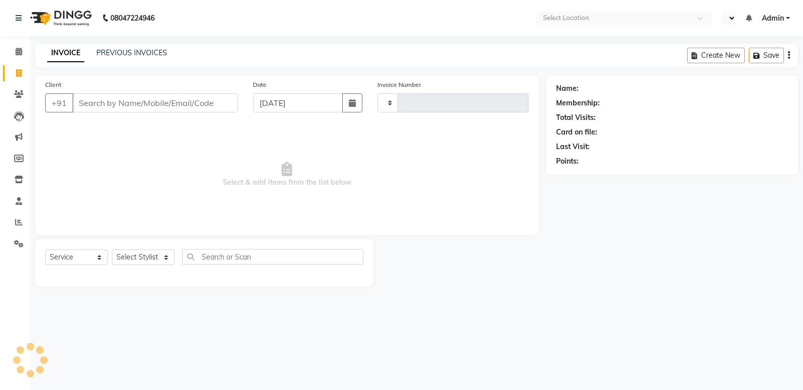
select select "service"
type input "2498"
select select "en"
select select "7524"
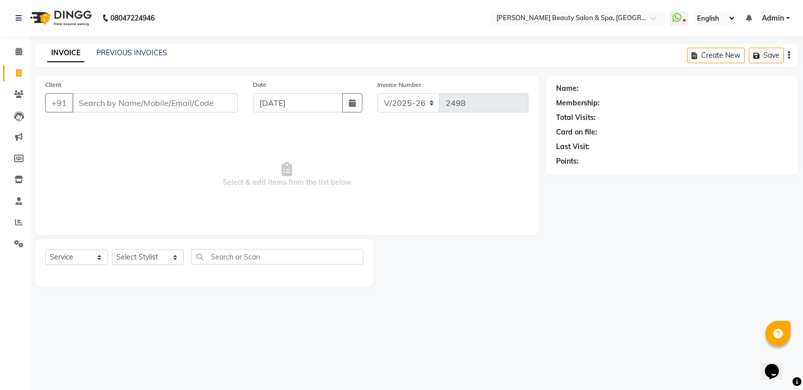
click at [190, 98] on input "Client" at bounding box center [155, 102] width 166 height 19
type input "6238667501"
click at [190, 98] on button "Add Client" at bounding box center [212, 102] width 52 height 19
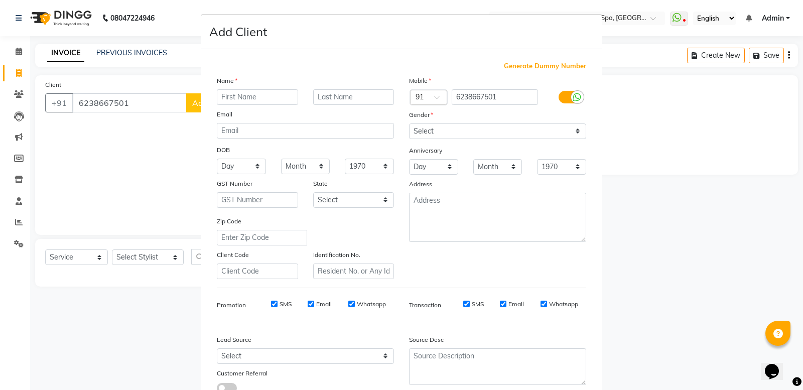
click at [225, 94] on input "text" at bounding box center [257, 97] width 81 height 16
type input "SHEHIN"
click at [423, 127] on select "Select [DEMOGRAPHIC_DATA] [DEMOGRAPHIC_DATA] Other Prefer Not To Say" at bounding box center [497, 131] width 177 height 16
select select "[DEMOGRAPHIC_DATA]"
click at [409, 123] on select "Select [DEMOGRAPHIC_DATA] [DEMOGRAPHIC_DATA] Other Prefer Not To Say" at bounding box center [497, 131] width 177 height 16
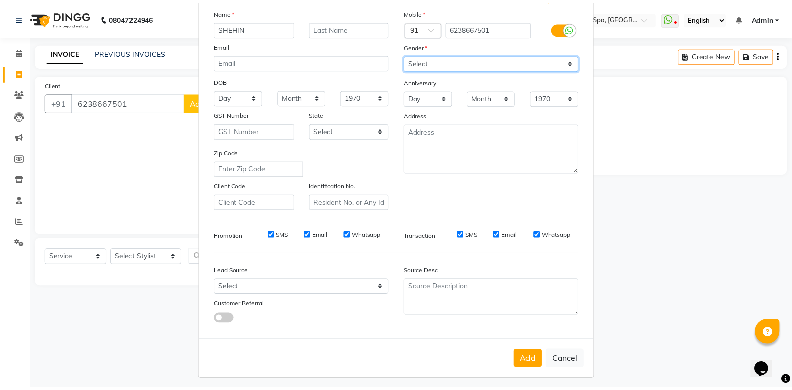
scroll to position [69, 0]
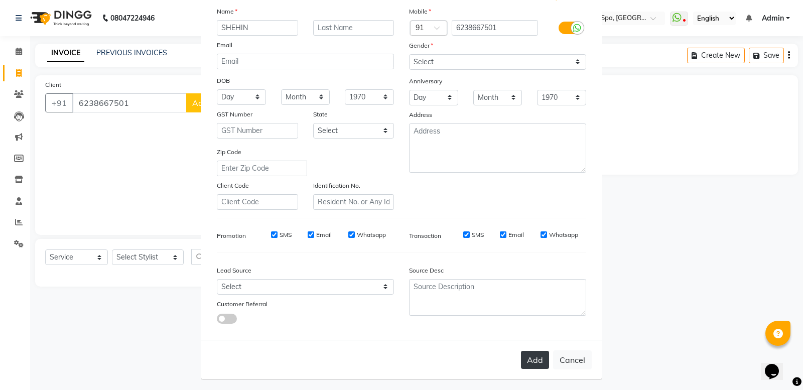
click at [524, 361] on button "Add" at bounding box center [535, 360] width 28 height 18
select select
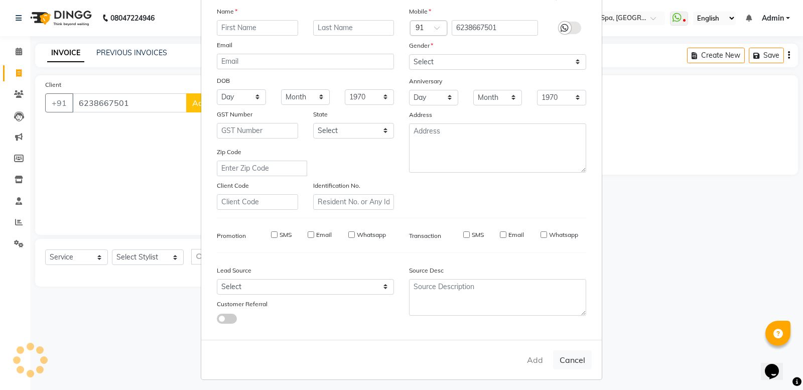
select select
checkbox input "false"
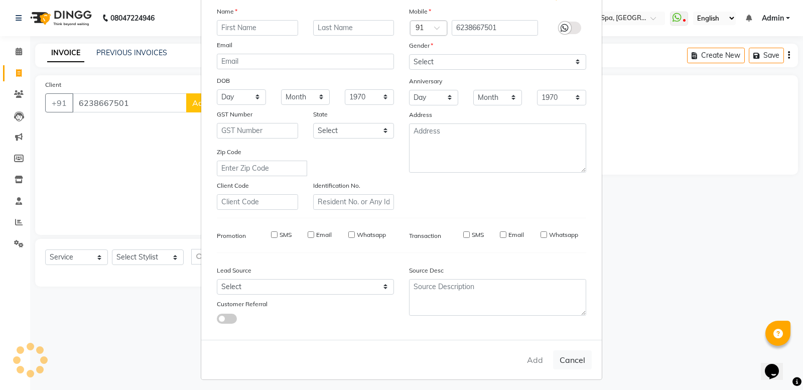
checkbox input "false"
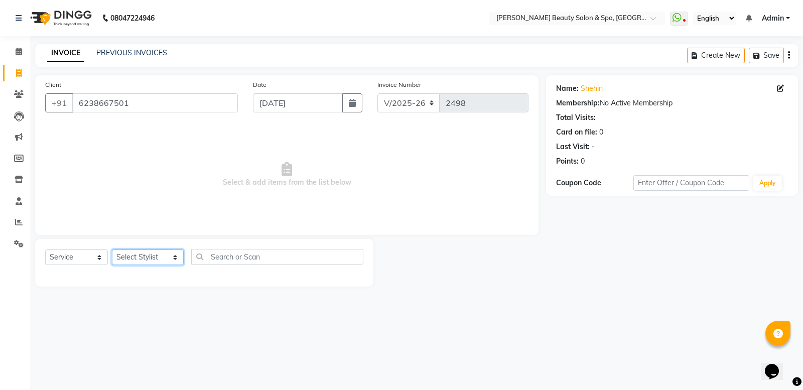
click at [147, 261] on select "Select Stylist Admin [PERSON_NAME] [PERSON_NAME] [PERSON_NAME] [PERSON_NAME] [P…" at bounding box center [148, 257] width 72 height 16
select select "79765"
click at [112, 249] on select "Select Stylist Admin [PERSON_NAME] [PERSON_NAME] [PERSON_NAME] [PERSON_NAME] [P…" at bounding box center [148, 257] width 72 height 16
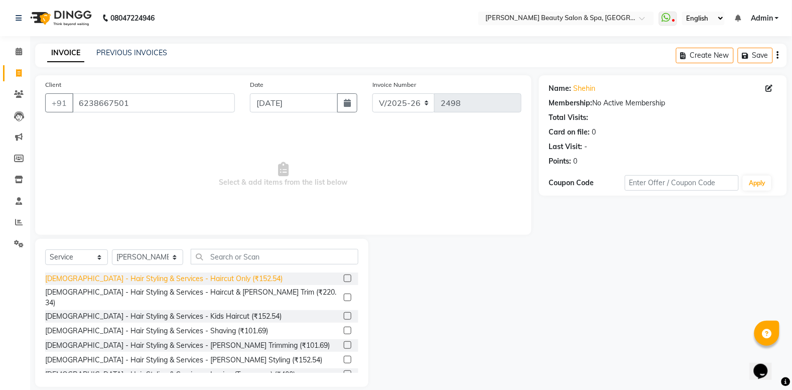
click at [198, 283] on div "Gents - Hair Styling & Services - Haircut Only (₹152.54)" at bounding box center [163, 278] width 237 height 11
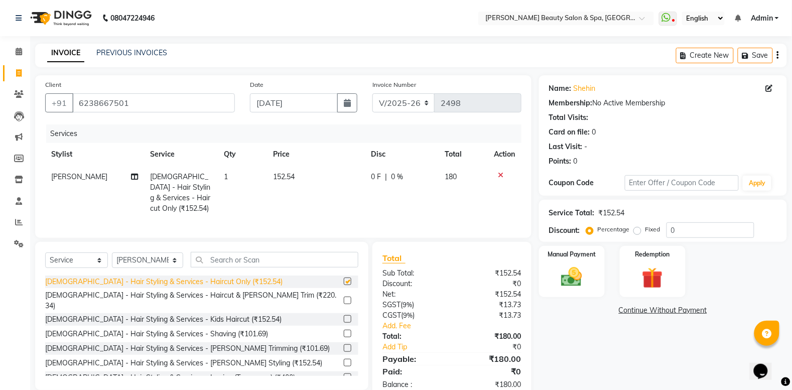
checkbox input "false"
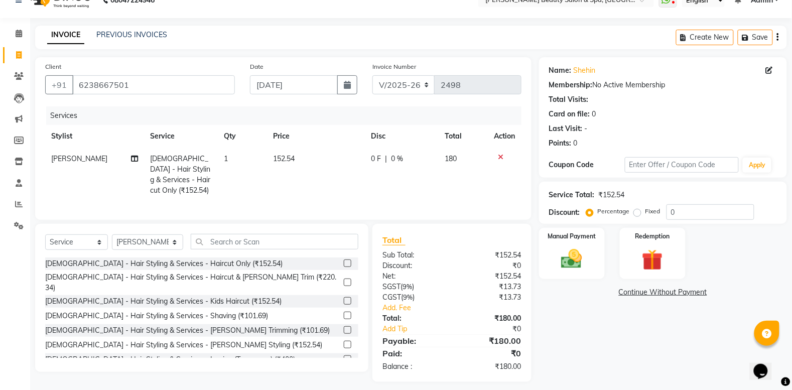
scroll to position [36, 0]
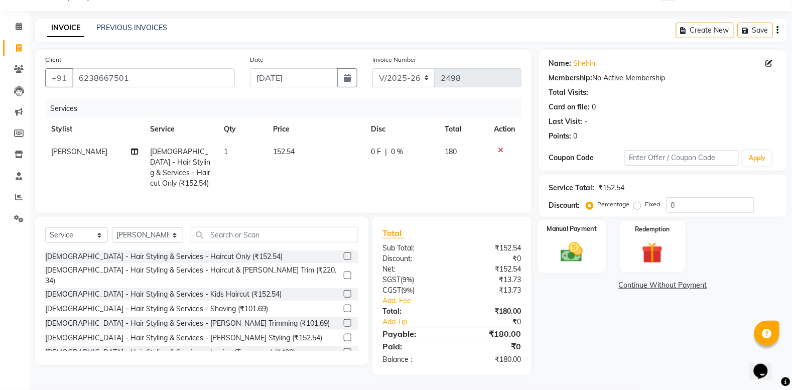
click at [574, 239] on img at bounding box center [572, 251] width 36 height 25
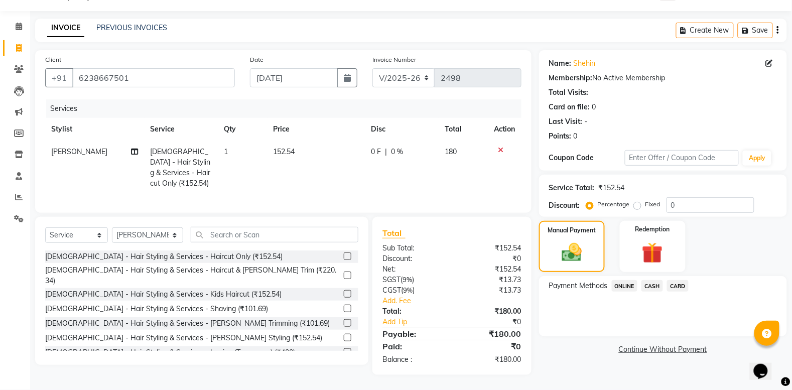
click at [630, 280] on span "ONLINE" at bounding box center [625, 286] width 26 height 12
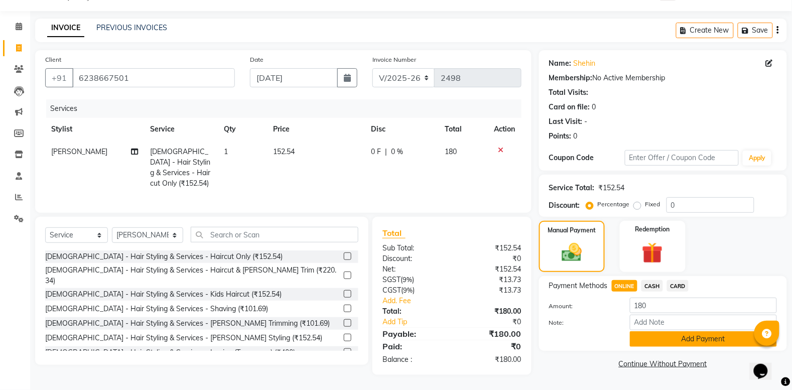
click at [734, 331] on button "Add Payment" at bounding box center [703, 339] width 147 height 16
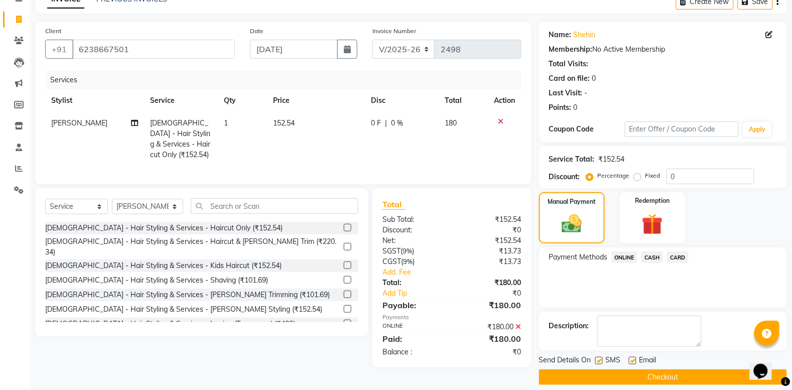
scroll to position [64, 0]
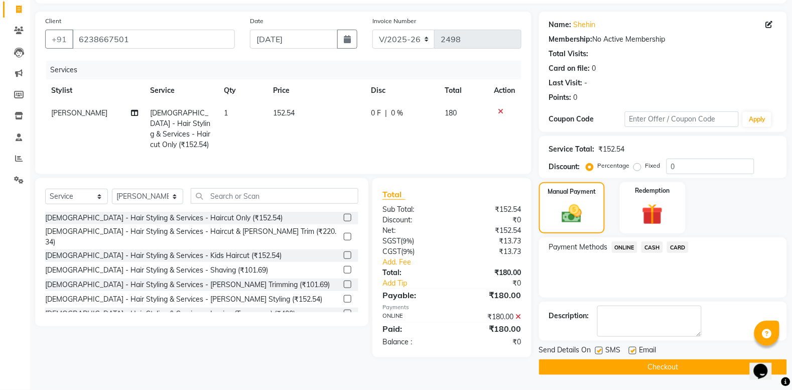
click at [575, 363] on button "Checkout" at bounding box center [663, 367] width 248 height 16
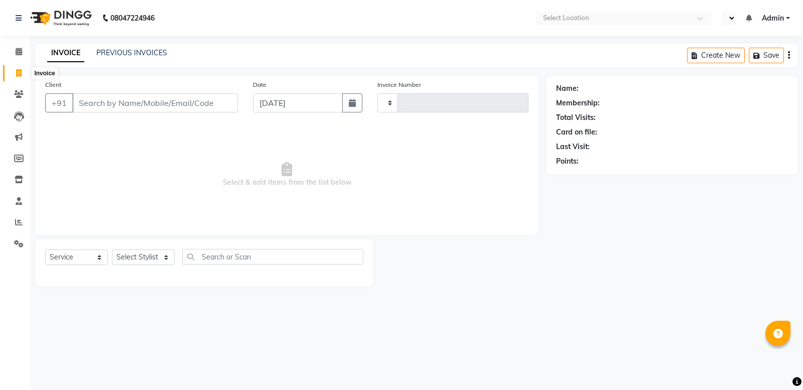
select select "service"
type input "2499"
select select "en"
select select "7524"
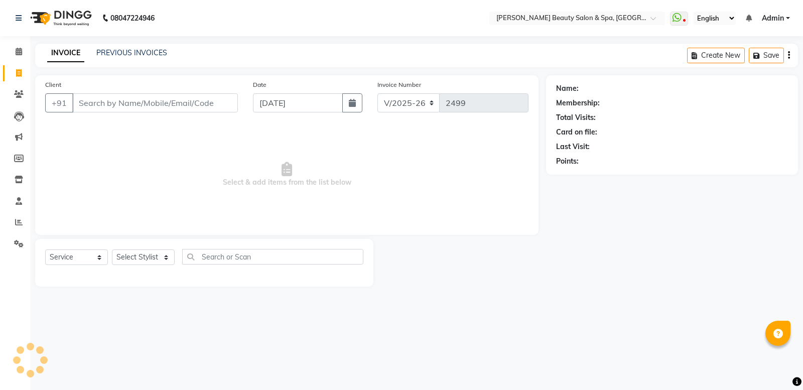
click at [132, 46] on div "INVOICE PREVIOUS INVOICES Create New Save" at bounding box center [416, 56] width 763 height 24
click at [128, 51] on link "PREVIOUS INVOICES" at bounding box center [131, 52] width 71 height 9
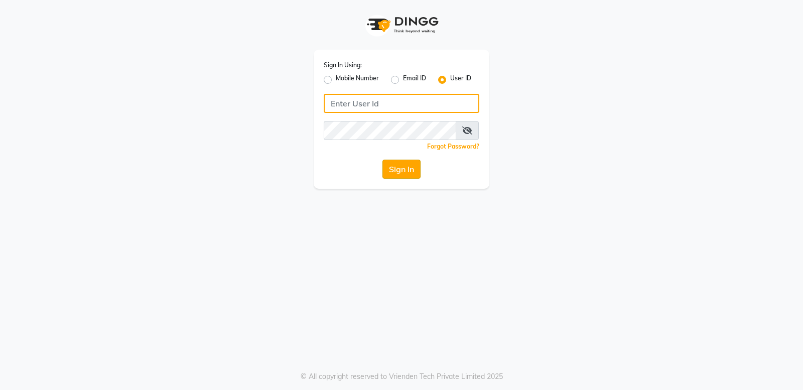
type input "bellaglamourra123"
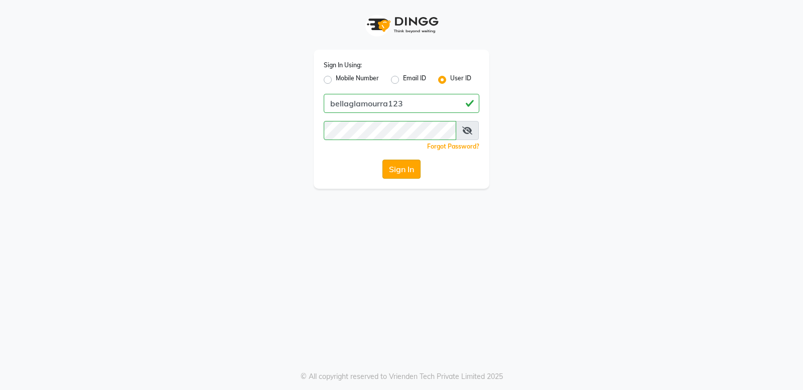
click at [394, 176] on button "Sign In" at bounding box center [401, 169] width 38 height 19
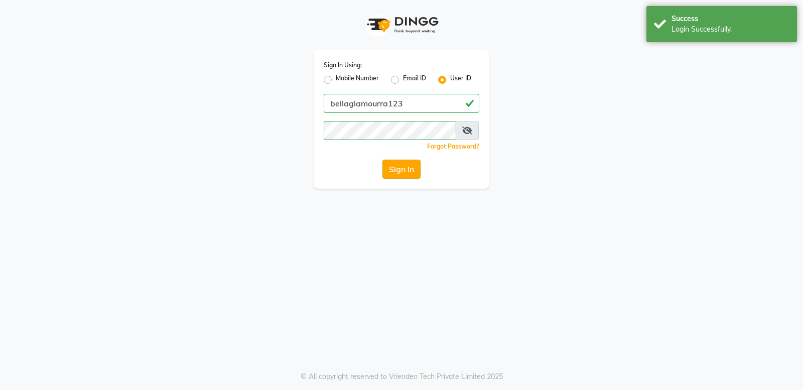
select select "service"
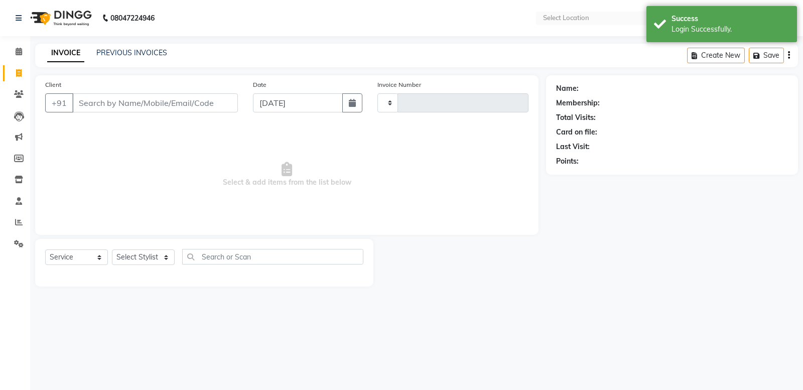
type input "2499"
select select "en"
select select "7524"
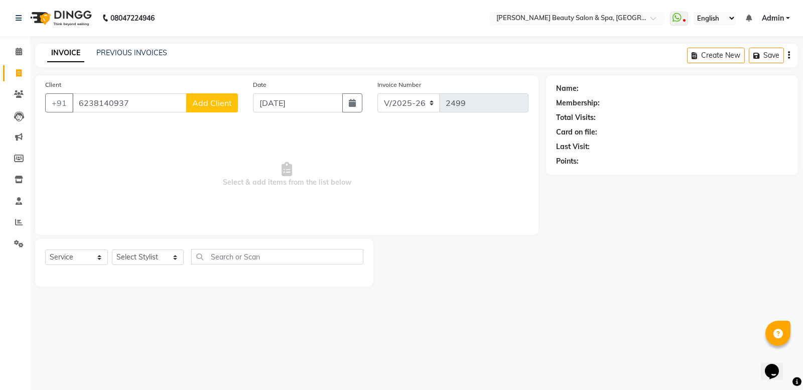
type input "6238140937"
click at [202, 101] on span "Add Client" at bounding box center [212, 103] width 40 height 10
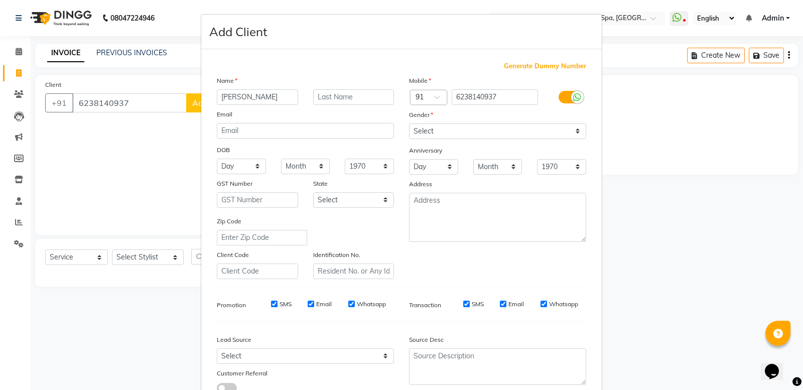
type input "[PERSON_NAME]"
drag, startPoint x: 525, startPoint y: 119, endPoint x: 520, endPoint y: 130, distance: 12.1
click at [520, 130] on div "Mobile Country Code × 91 6238140937 Gender Select Male Female Other Prefer Not …" at bounding box center [497, 177] width 192 height 204
click at [522, 133] on select "Select [DEMOGRAPHIC_DATA] [DEMOGRAPHIC_DATA] Other Prefer Not To Say" at bounding box center [497, 131] width 177 height 16
select select "[DEMOGRAPHIC_DATA]"
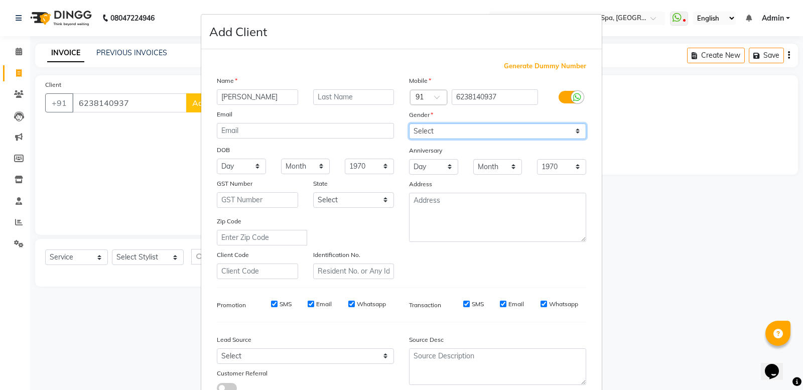
click at [409, 123] on select "Select [DEMOGRAPHIC_DATA] [DEMOGRAPHIC_DATA] Other Prefer Not To Say" at bounding box center [497, 131] width 177 height 16
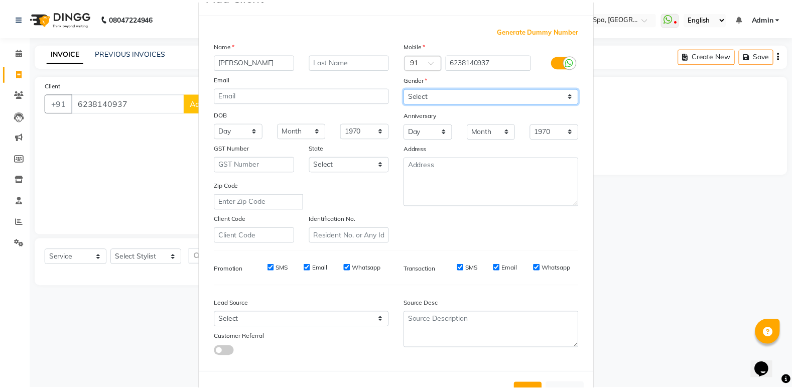
scroll to position [69, 0]
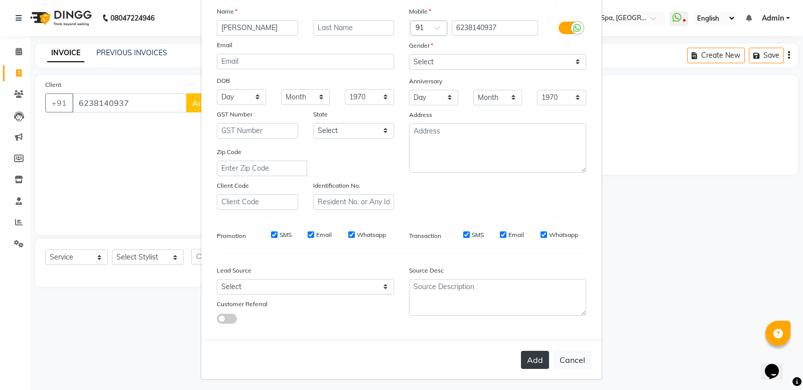
click at [528, 356] on button "Add" at bounding box center [535, 360] width 28 height 18
click at [527, 354] on div "Add Cancel" at bounding box center [401, 360] width 400 height 40
select select
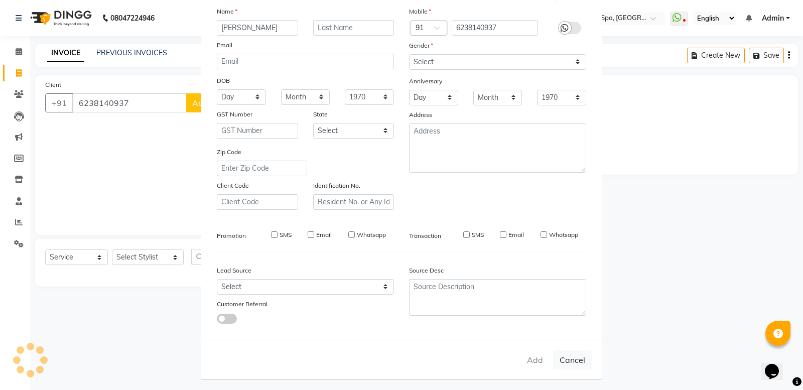
select select
checkbox input "false"
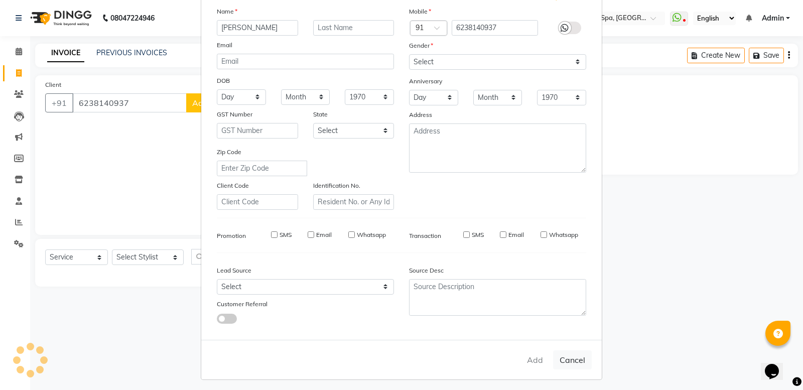
checkbox input "false"
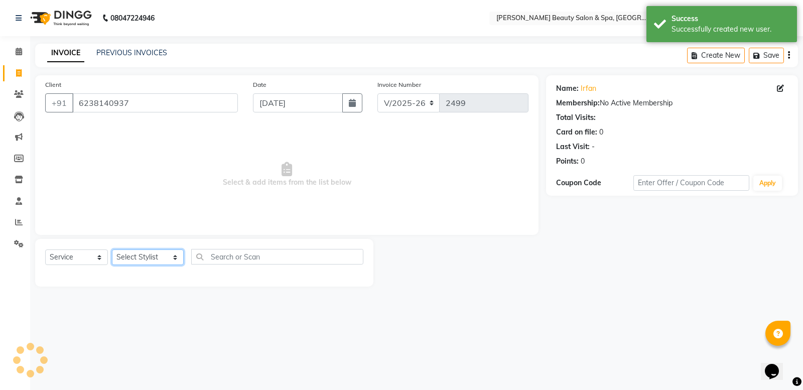
click at [160, 257] on select "Select Stylist Admin [PERSON_NAME] [PERSON_NAME] [PERSON_NAME] [PERSON_NAME] [P…" at bounding box center [148, 257] width 72 height 16
select select "79765"
click at [112, 249] on select "Select Stylist Admin [PERSON_NAME] [PERSON_NAME] [PERSON_NAME] [PERSON_NAME] [P…" at bounding box center [148, 257] width 72 height 16
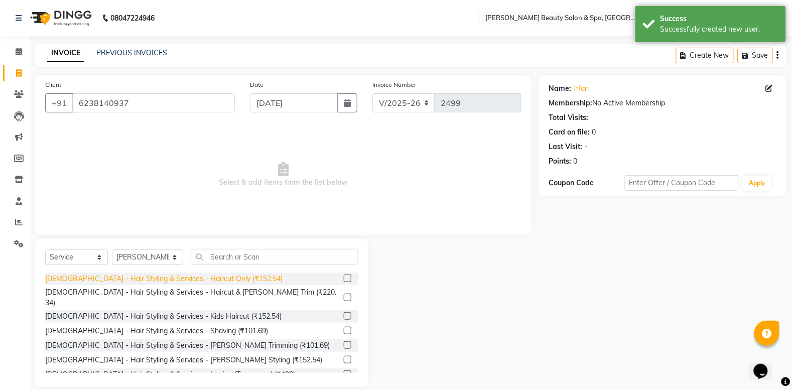
drag, startPoint x: 165, startPoint y: 276, endPoint x: 186, endPoint y: 297, distance: 30.2
click at [167, 281] on div "[DEMOGRAPHIC_DATA] - Hair Styling & Services - Haircut Only (₹152.54)" at bounding box center [163, 278] width 237 height 11
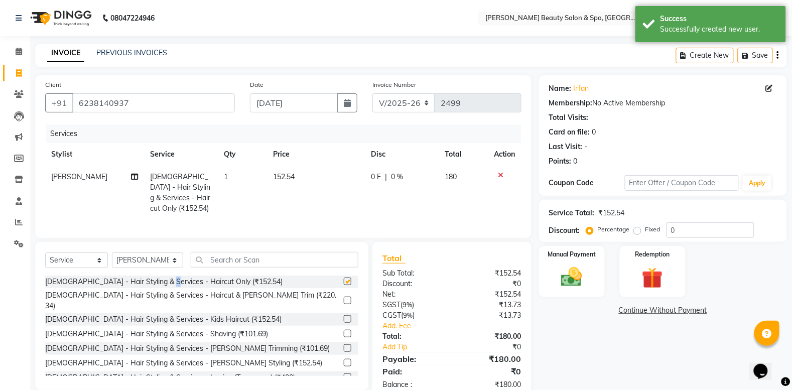
checkbox input "false"
click at [601, 269] on div "Manual Payment" at bounding box center [571, 271] width 68 height 53
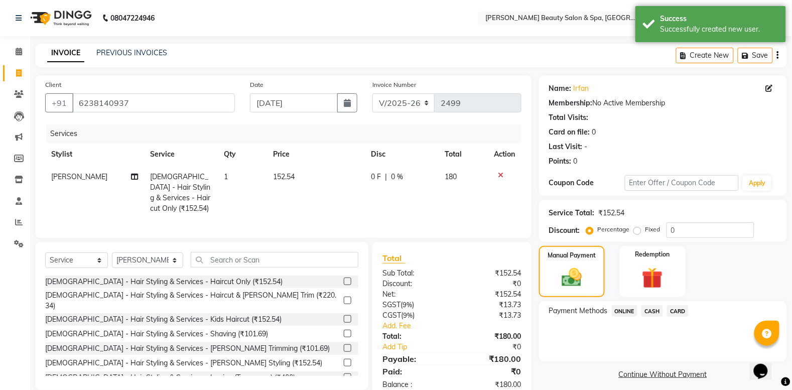
click at [623, 309] on span "ONLINE" at bounding box center [625, 311] width 26 height 12
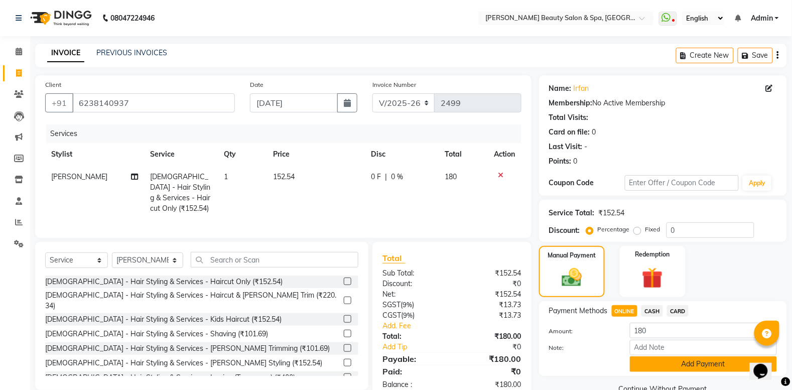
click at [678, 367] on button "Add Payment" at bounding box center [703, 364] width 147 height 16
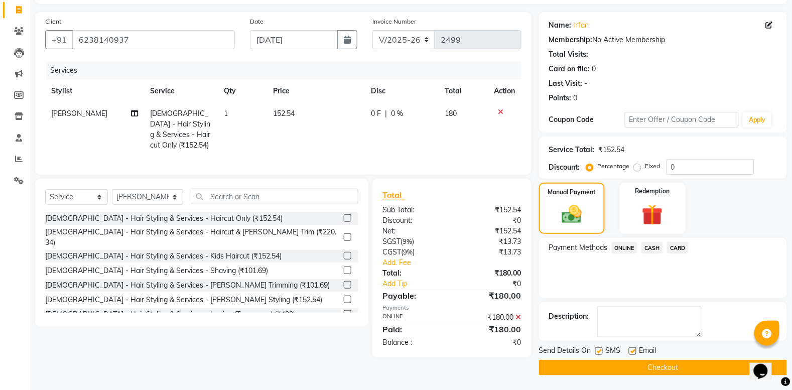
scroll to position [64, 0]
click at [665, 374] on button "Checkout" at bounding box center [663, 367] width 248 height 16
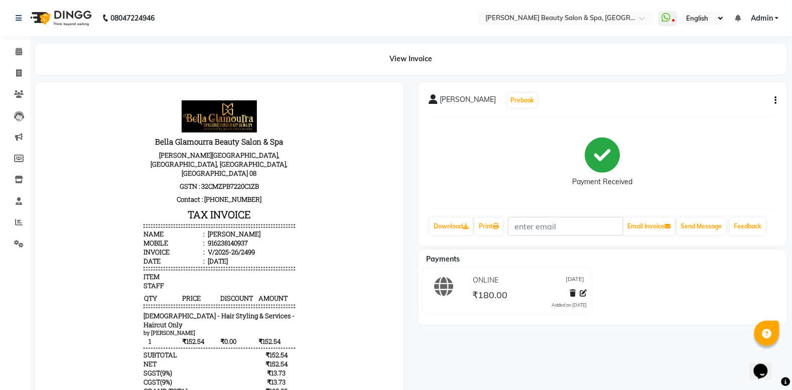
click at [666, 367] on div "IRFAN Prebook Payment Received Download Print Email Invoice Send Message Feedba…" at bounding box center [602, 264] width 383 height 364
drag, startPoint x: 666, startPoint y: 367, endPoint x: 19, endPoint y: 57, distance: 717.7
click at [19, 57] on span at bounding box center [19, 52] width 18 height 12
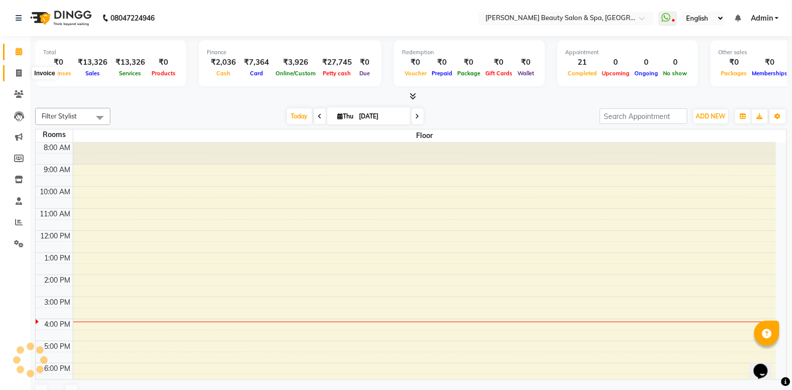
click at [14, 76] on span at bounding box center [19, 74] width 18 height 12
select select "service"
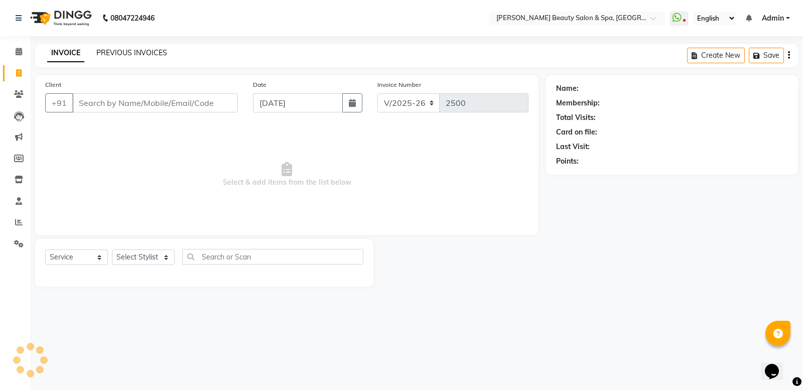
click at [136, 54] on link "PREVIOUS INVOICES" at bounding box center [131, 52] width 71 height 9
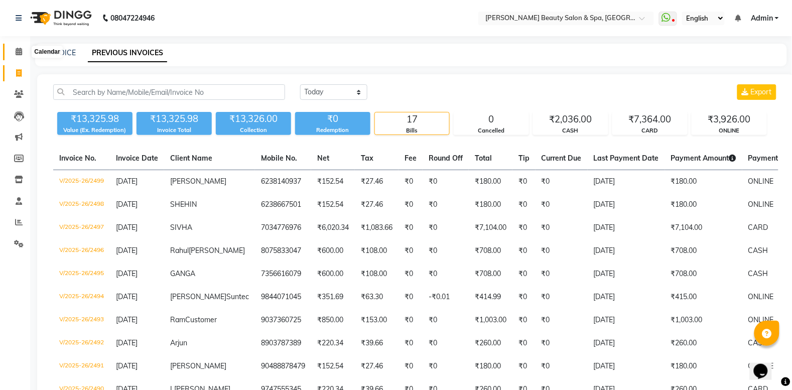
click at [21, 51] on icon at bounding box center [19, 52] width 7 height 8
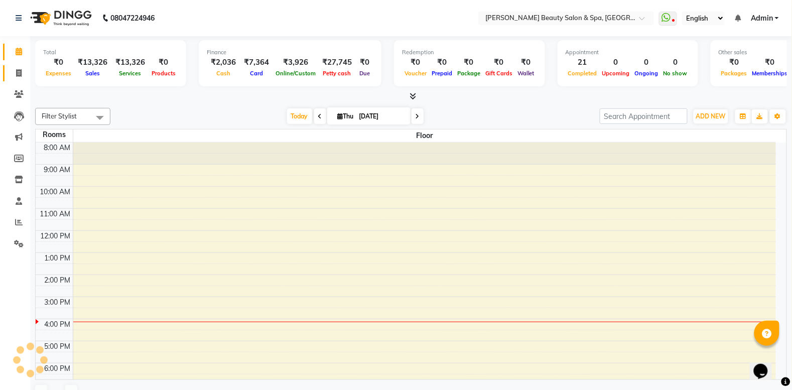
click at [16, 79] on link "Invoice" at bounding box center [15, 73] width 24 height 17
select select "service"
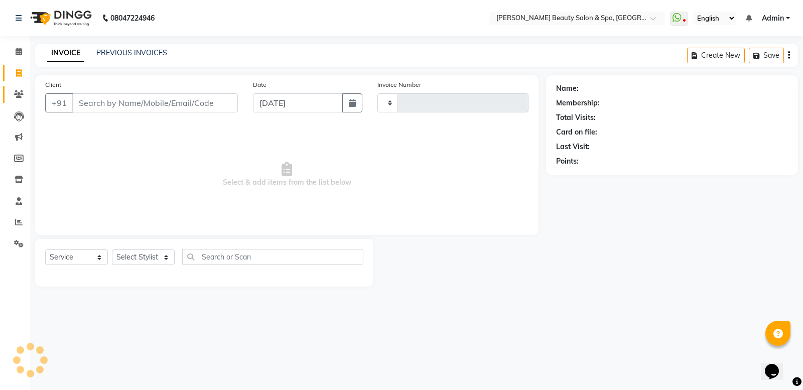
type input "2500"
select select "7524"
type input "T"
click at [141, 57] on div "PREVIOUS INVOICES" at bounding box center [131, 53] width 71 height 11
click at [149, 52] on link "PREVIOUS INVOICES" at bounding box center [131, 52] width 71 height 9
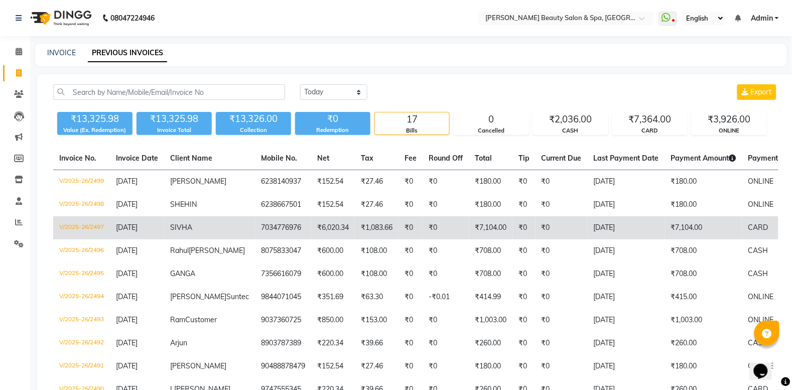
click at [76, 226] on td "V/2025-26/2497" at bounding box center [81, 227] width 57 height 23
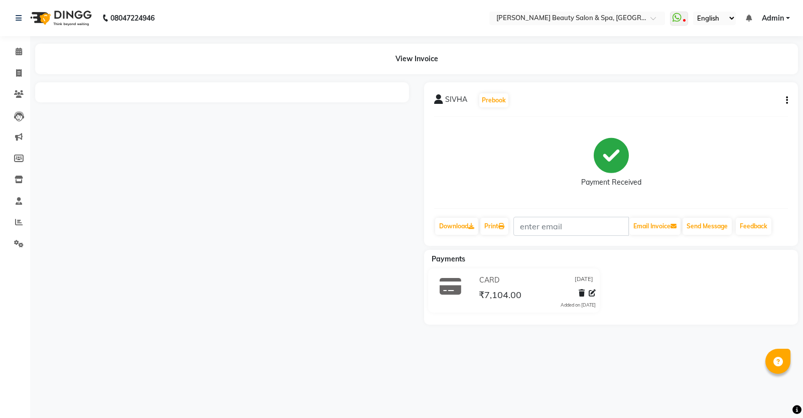
click at [787, 101] on icon "button" at bounding box center [787, 100] width 2 height 1
click at [728, 117] on div "Edit Invoice" at bounding box center [736, 113] width 69 height 13
select select "service"
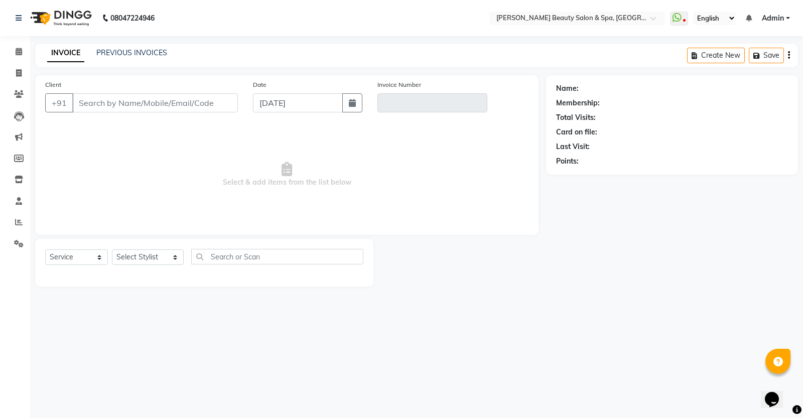
type input "7034776976"
type input "V/2025-26/2497"
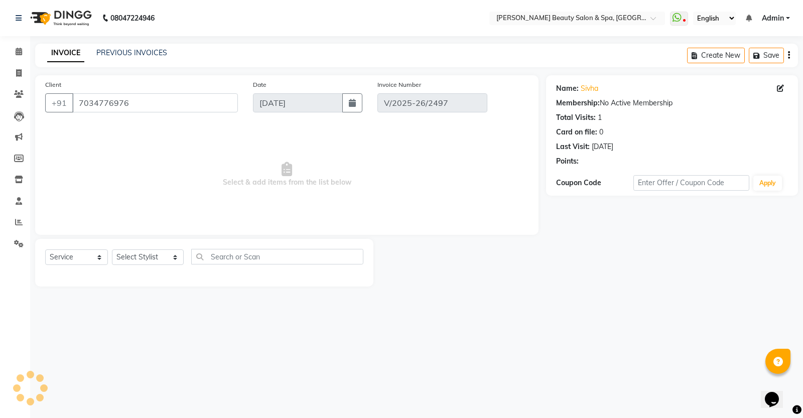
select select "select"
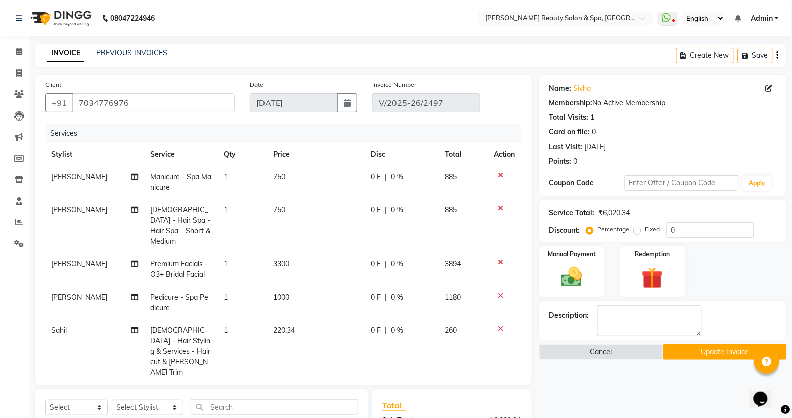
click at [768, 83] on div "Name: Sivha Membership: No Active Membership Total Visits: 1 Card on file: 0 La…" at bounding box center [663, 122] width 228 height 87
click at [767, 85] on icon at bounding box center [769, 88] width 7 height 7
select select "[DEMOGRAPHIC_DATA]"
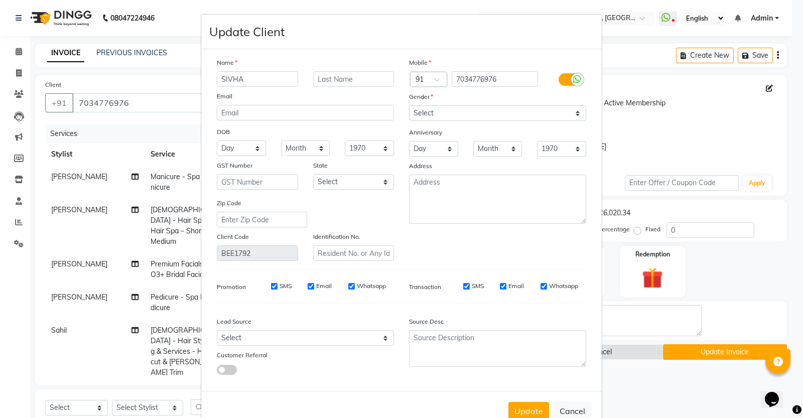
drag, startPoint x: 256, startPoint y: 83, endPoint x: 0, endPoint y: 82, distance: 256.4
click at [0, 82] on ngb-modal-window "Update Client Name SIVHA Email DOB Day 01 02 03 04 05 06 07 08 09 10 11 12 13 1…" at bounding box center [401, 209] width 803 height 418
drag, startPoint x: 237, startPoint y: 83, endPoint x: 26, endPoint y: 69, distance: 212.2
click at [26, 69] on ngb-modal-window "Update Client Name [PERSON_NAME] Email DOB Day 01 02 03 04 05 06 07 08 09 10 11…" at bounding box center [401, 209] width 803 height 418
type input "[PERSON_NAME]"
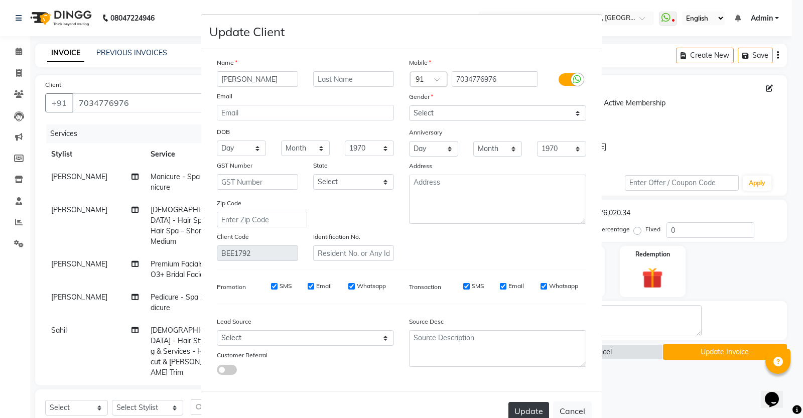
click at [537, 409] on button "Update" at bounding box center [528, 411] width 41 height 18
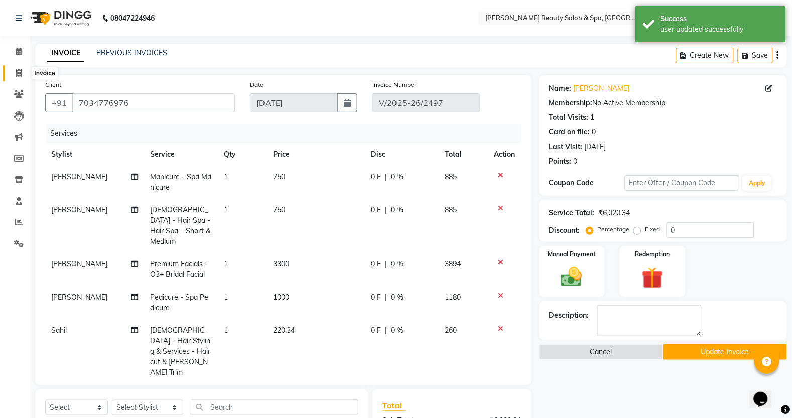
click at [16, 68] on span at bounding box center [19, 74] width 18 height 12
select select "service"
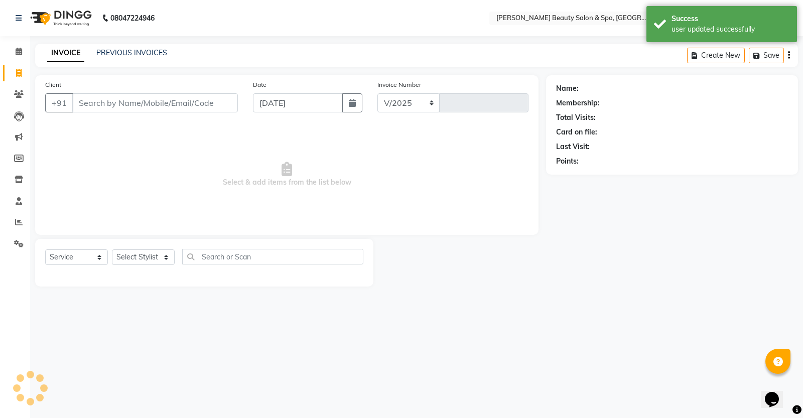
select select "7524"
type input "2500"
click at [16, 91] on icon at bounding box center [19, 94] width 10 height 8
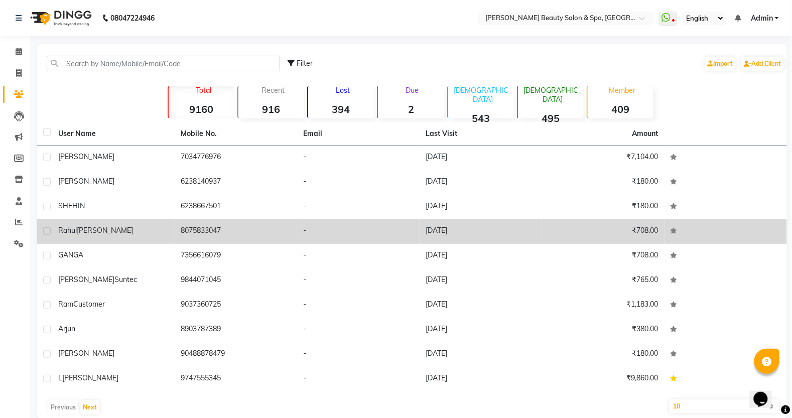
click at [106, 226] on div "Rahul Aravind" at bounding box center [113, 230] width 110 height 11
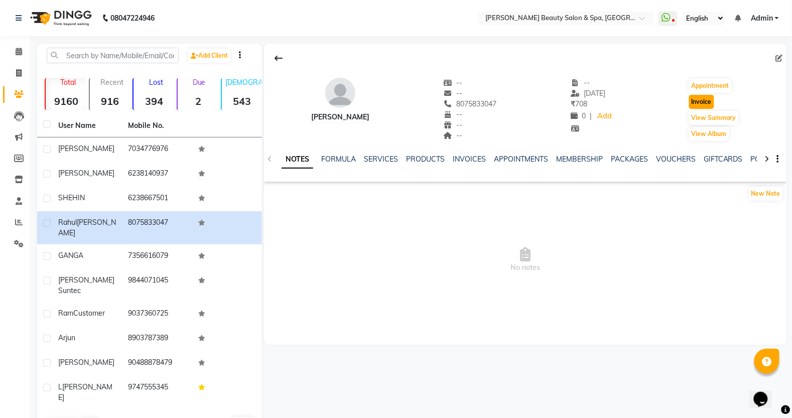
click at [696, 96] on button "Invoice" at bounding box center [701, 102] width 25 height 14
select select "service"
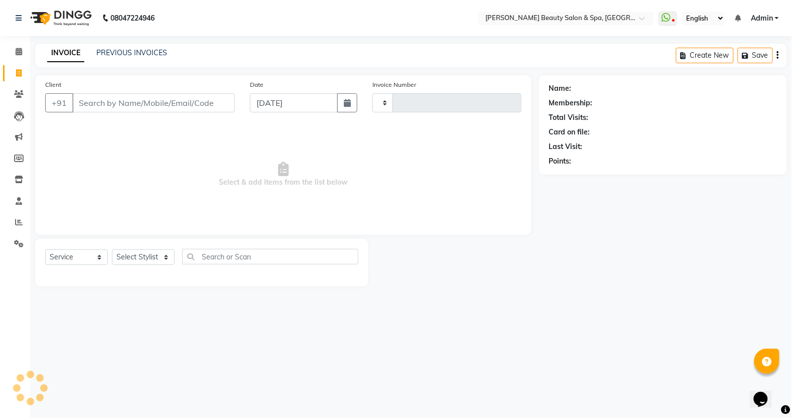
type input "2500"
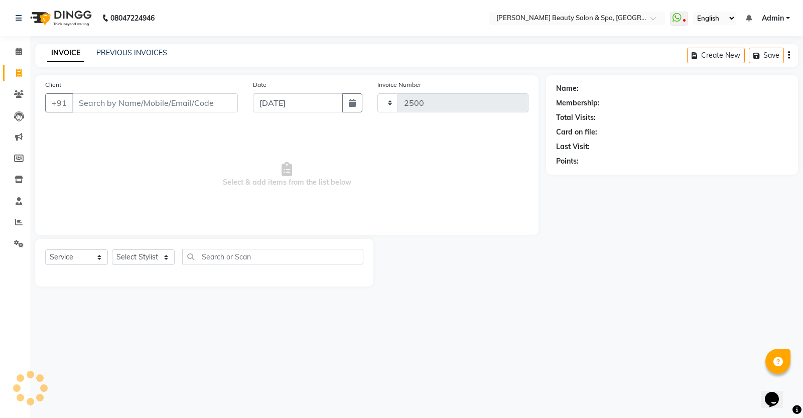
select select "7524"
type input "8075833047"
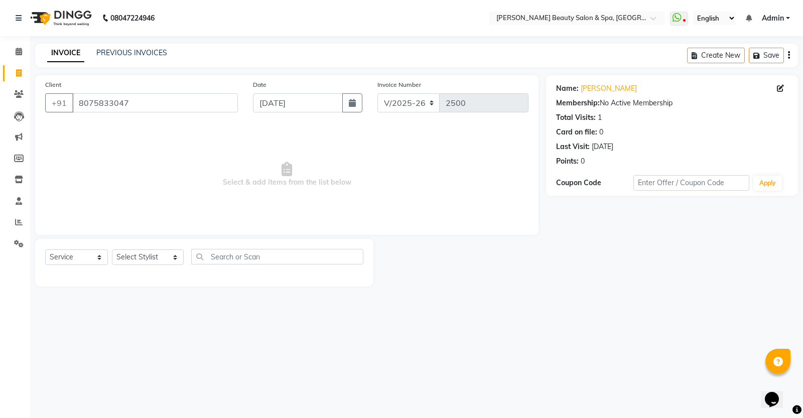
click at [128, 57] on div "PREVIOUS INVOICES" at bounding box center [131, 53] width 71 height 11
click at [143, 53] on link "PREVIOUS INVOICES" at bounding box center [131, 52] width 71 height 9
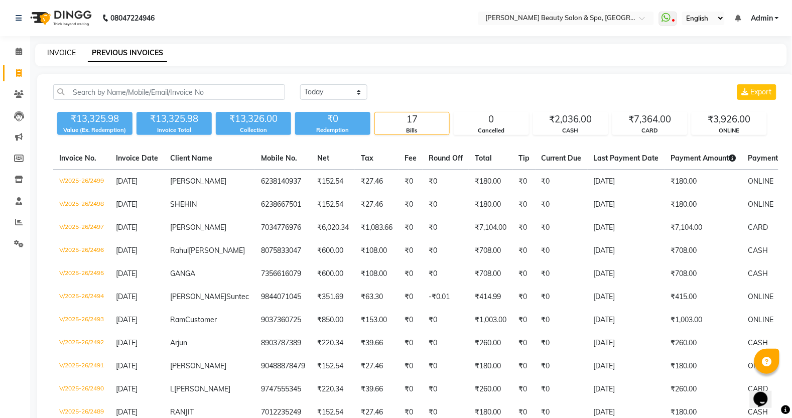
click at [66, 51] on link "INVOICE" at bounding box center [61, 52] width 29 height 9
select select "service"
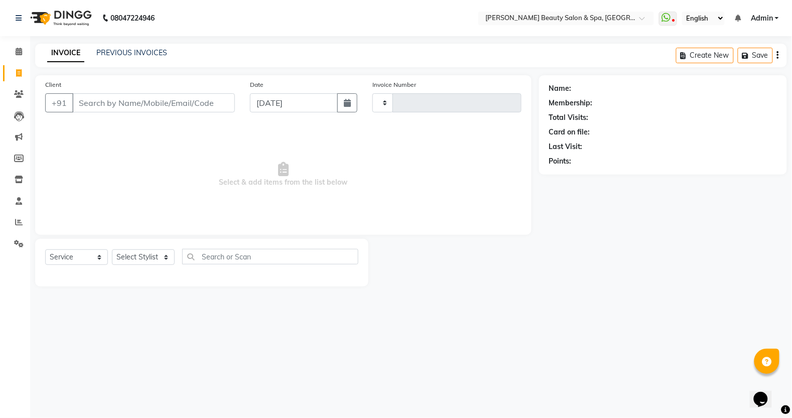
type input "2500"
select select "7524"
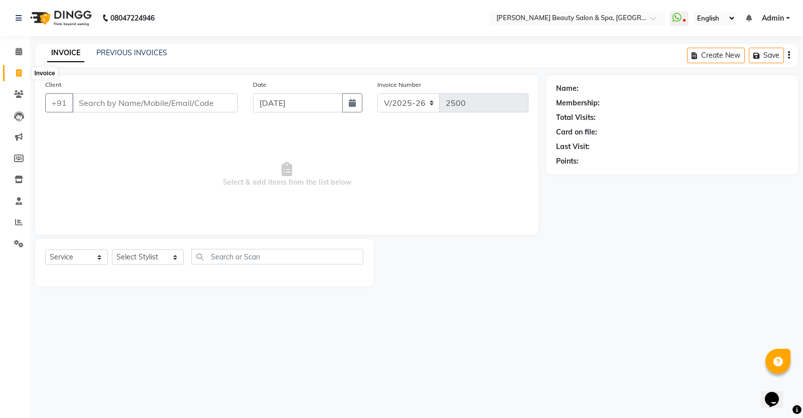
click at [11, 74] on span at bounding box center [19, 74] width 18 height 12
select select "service"
type input "2500"
select select "7524"
click at [423, 103] on select "V/2025 V/2025-26" at bounding box center [408, 102] width 63 height 19
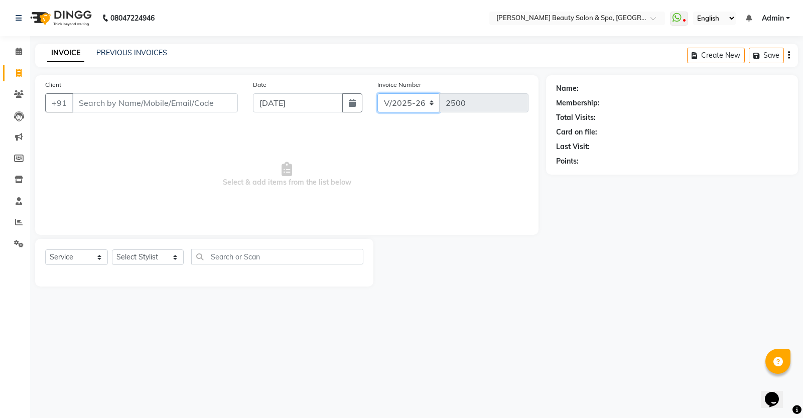
click at [423, 103] on select "V/2025 V/2025-26" at bounding box center [408, 102] width 63 height 19
click at [144, 50] on link "PREVIOUS INVOICES" at bounding box center [131, 52] width 71 height 9
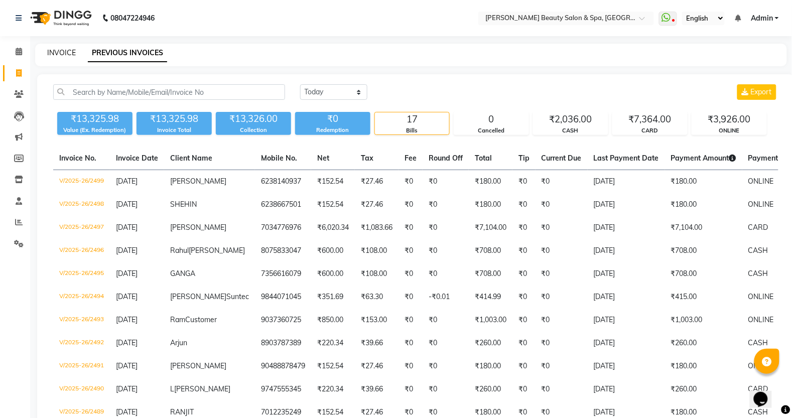
click at [64, 48] on link "INVOICE" at bounding box center [61, 52] width 29 height 9
select select "service"
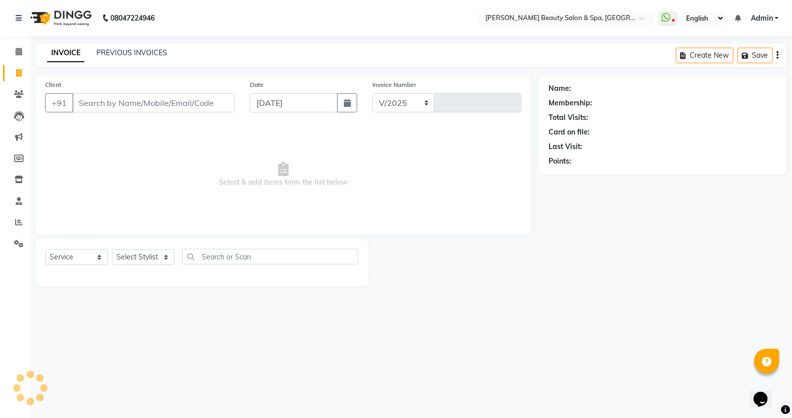
select select "7524"
type input "2500"
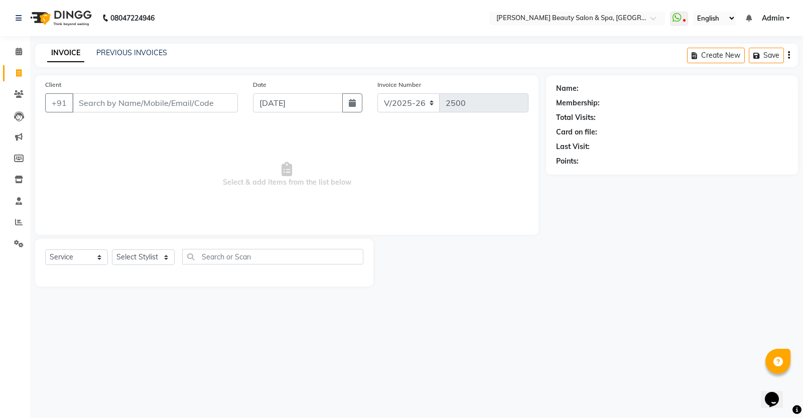
click at [100, 97] on input "Client" at bounding box center [155, 102] width 166 height 19
type input "7012333565"
click at [214, 96] on button "Add Client" at bounding box center [212, 102] width 52 height 19
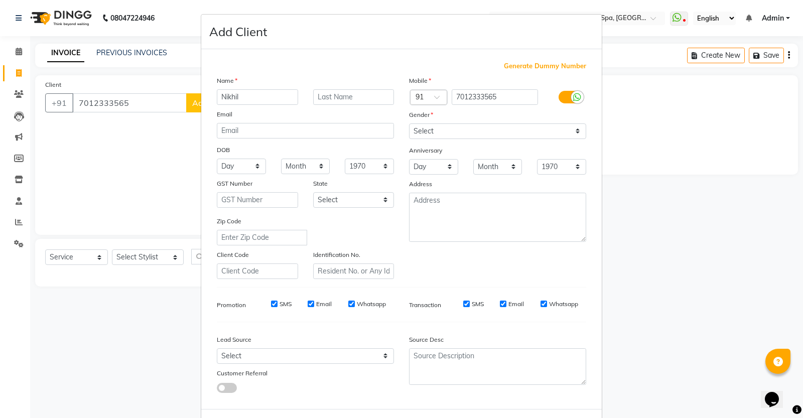
type input "Nikhil"
click at [507, 132] on select "Select [DEMOGRAPHIC_DATA] [DEMOGRAPHIC_DATA] Other Prefer Not To Say" at bounding box center [497, 131] width 177 height 16
select select "[DEMOGRAPHIC_DATA]"
click at [409, 123] on select "Select [DEMOGRAPHIC_DATA] [DEMOGRAPHIC_DATA] Other Prefer Not To Say" at bounding box center [497, 131] width 177 height 16
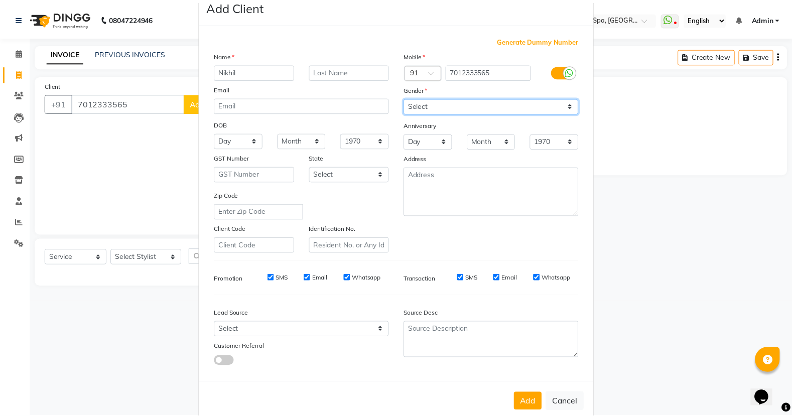
scroll to position [41, 0]
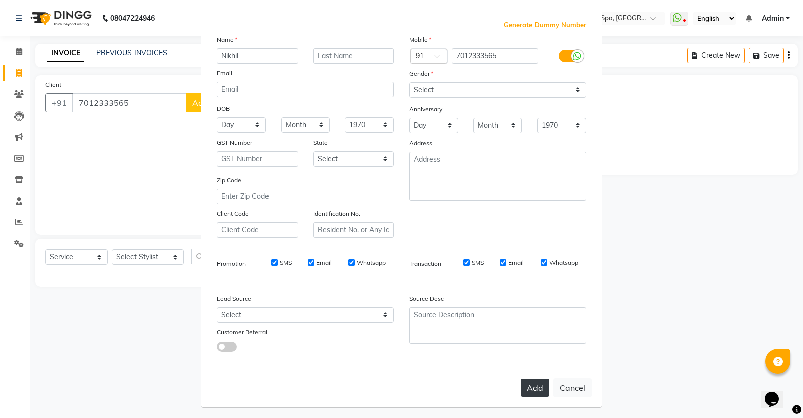
click at [528, 386] on button "Add" at bounding box center [535, 388] width 28 height 18
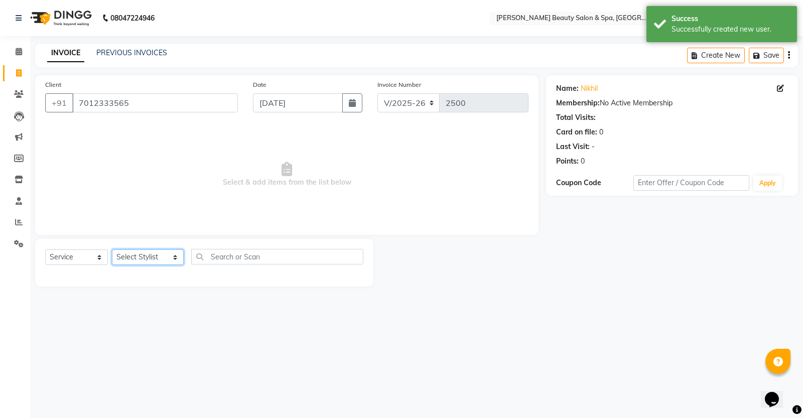
click at [168, 256] on select "Select Stylist Admin [PERSON_NAME] [PERSON_NAME] [PERSON_NAME] [PERSON_NAME] [P…" at bounding box center [148, 257] width 72 height 16
select select "79765"
click at [112, 249] on select "Select Stylist Admin [PERSON_NAME] [PERSON_NAME] [PERSON_NAME] [PERSON_NAME] [P…" at bounding box center [148, 257] width 72 height 16
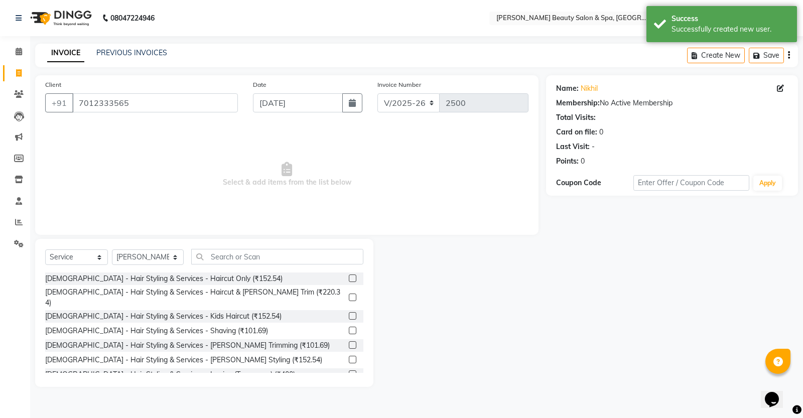
drag, startPoint x: 340, startPoint y: 278, endPoint x: 324, endPoint y: 272, distance: 17.3
click at [331, 275] on div "[DEMOGRAPHIC_DATA] - Hair Styling & Services - Haircut Only (₹152.54)" at bounding box center [204, 278] width 318 height 13
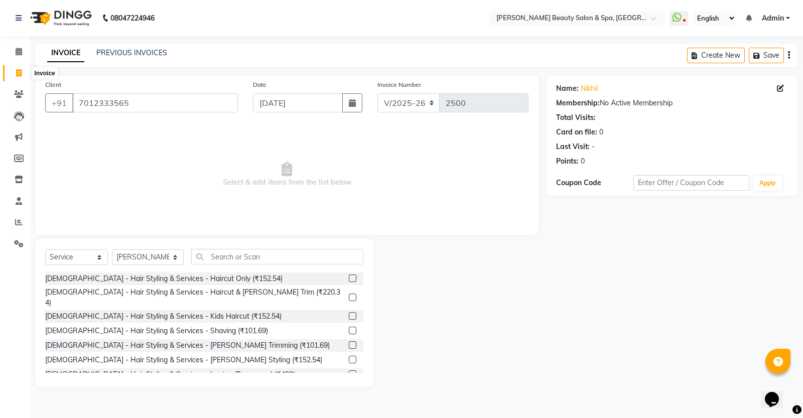
click at [15, 71] on span at bounding box center [19, 74] width 18 height 12
select select "service"
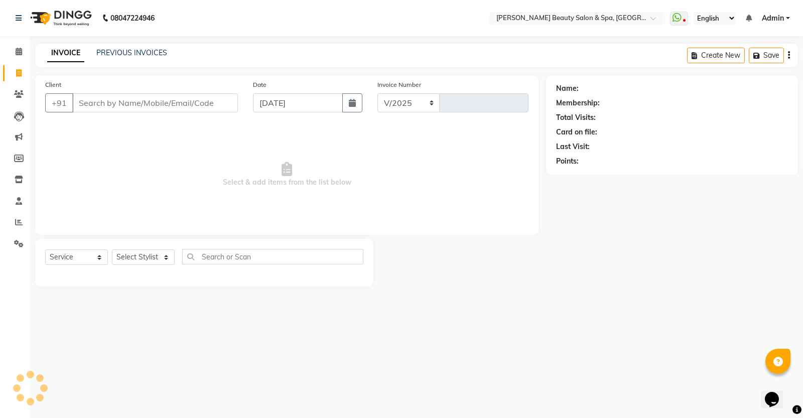
select select "7524"
type input "2500"
click at [16, 73] on icon at bounding box center [19, 73] width 6 height 8
select select "service"
type input "2500"
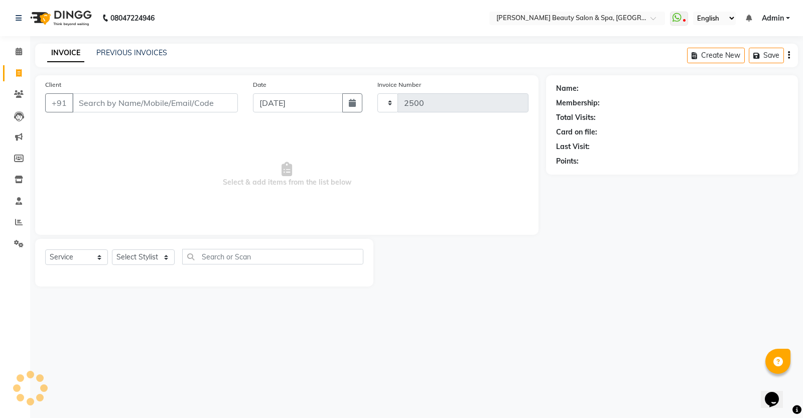
select select "7524"
click at [131, 56] on link "PREVIOUS INVOICES" at bounding box center [131, 52] width 71 height 9
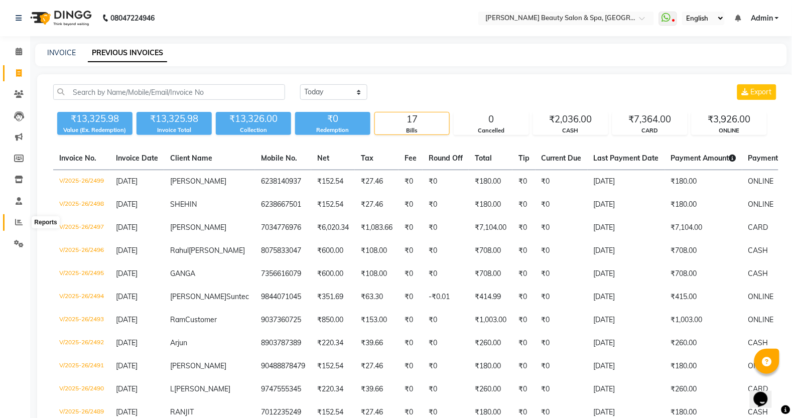
click at [22, 227] on span at bounding box center [19, 223] width 18 height 12
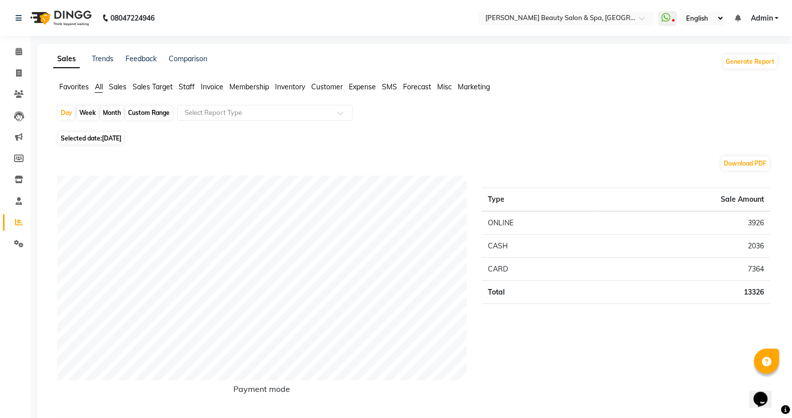
click at [159, 115] on div "Custom Range" at bounding box center [148, 113] width 47 height 14
select select "9"
select select "2025"
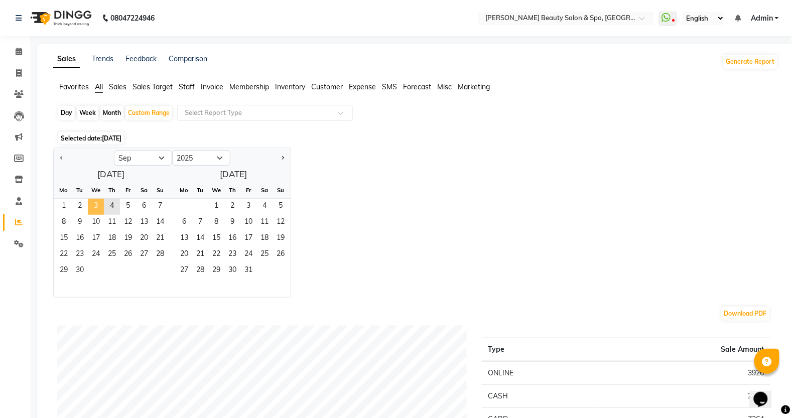
click at [99, 211] on span "3" at bounding box center [96, 207] width 16 height 16
click at [96, 206] on span "3" at bounding box center [96, 207] width 16 height 16
click at [60, 114] on div "Day" at bounding box center [66, 113] width 17 height 14
select select "9"
select select "2025"
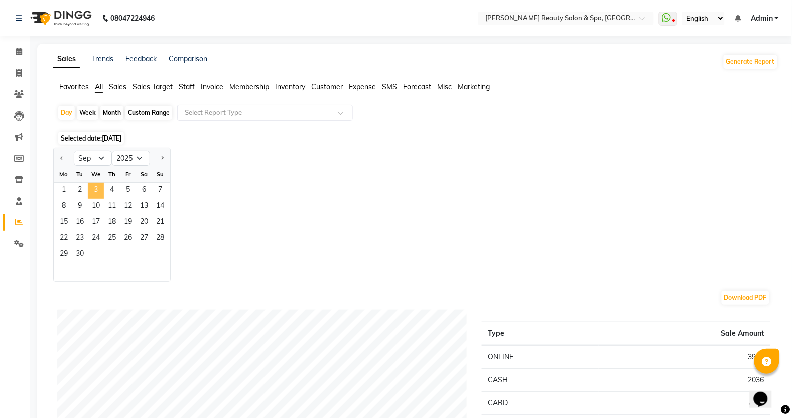
click at [96, 192] on span "3" at bounding box center [96, 191] width 16 height 16
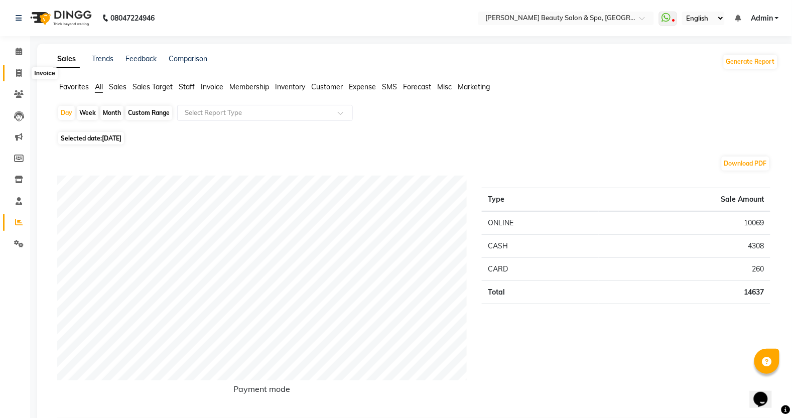
click at [25, 71] on span at bounding box center [19, 74] width 18 height 12
select select "service"
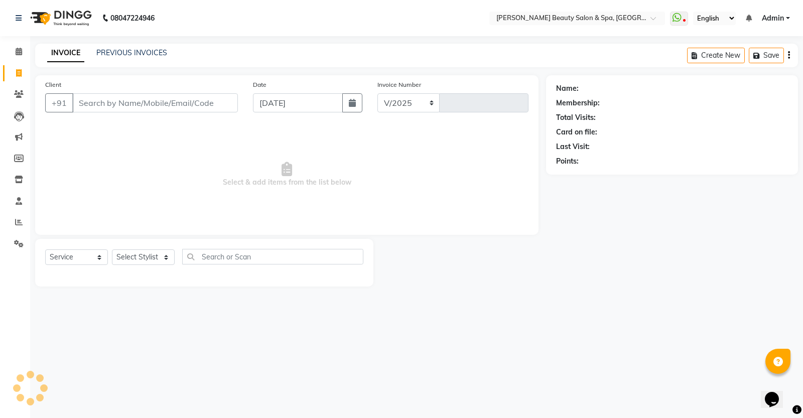
select select "7524"
type input "2500"
drag, startPoint x: 139, startPoint y: 61, endPoint x: 253, endPoint y: 239, distance: 211.0
click at [149, 81] on main "INVOICE PREVIOUS INVOICES Create New Save Client +91 Date 04-09-2025 Invoice Nu…" at bounding box center [416, 173] width 773 height 258
click at [156, 251] on select "Select Stylist Admin [PERSON_NAME] [PERSON_NAME] [PERSON_NAME] [PERSON_NAME] [P…" at bounding box center [148, 257] width 72 height 16
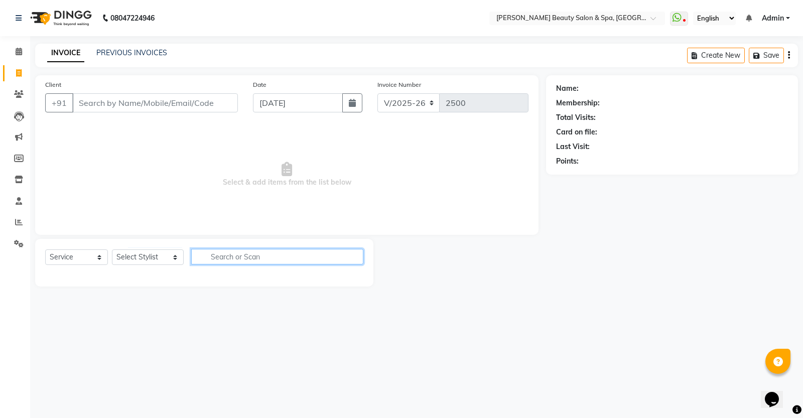
drag, startPoint x: 330, startPoint y: 261, endPoint x: 324, endPoint y: 254, distance: 9.3
click at [324, 254] on input "text" at bounding box center [277, 257] width 172 height 16
click at [323, 253] on input "text" at bounding box center [277, 257] width 172 height 16
type input "2"
type input "gold"
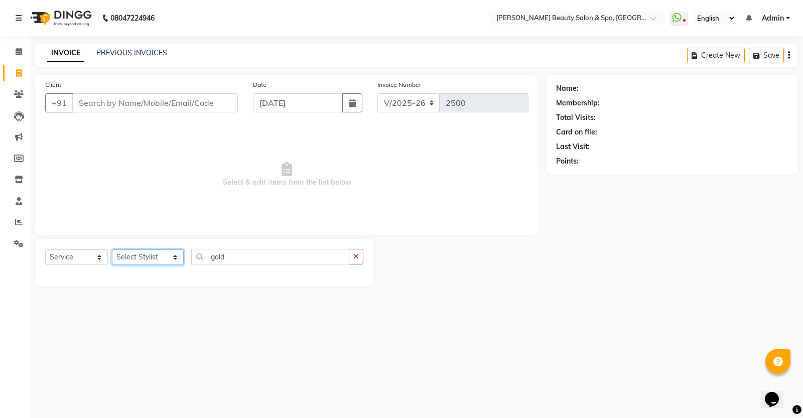
click at [161, 257] on select "Select Stylist Admin [PERSON_NAME] [PERSON_NAME] [PERSON_NAME] [PERSON_NAME] [P…" at bounding box center [148, 257] width 72 height 16
select select "80323"
click at [112, 249] on select "Select Stylist Admin [PERSON_NAME] [PERSON_NAME] [PERSON_NAME] [PERSON_NAME] [P…" at bounding box center [148, 257] width 72 height 16
click at [239, 265] on div "Select Service Product Membership Package Voucher Prepaid Gift Card Select Styl…" at bounding box center [204, 261] width 318 height 24
click at [240, 257] on input "gold" at bounding box center [270, 257] width 158 height 16
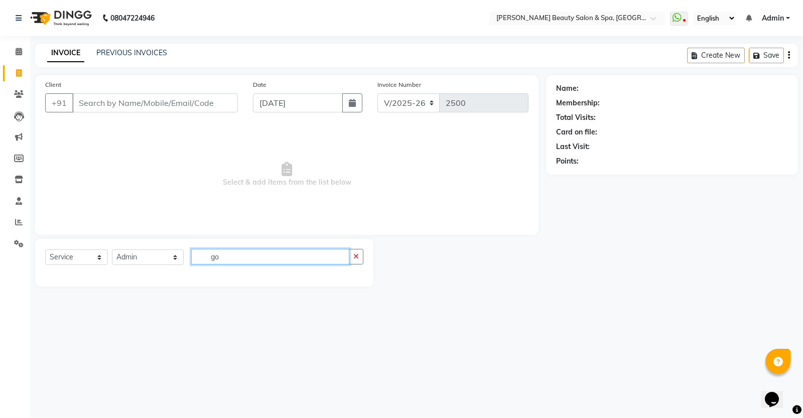
type input "g"
click at [123, 249] on select "Select Stylist Admin [PERSON_NAME] [PERSON_NAME] [PERSON_NAME] [PERSON_NAME] [P…" at bounding box center [148, 257] width 72 height 16
select select "67141"
click at [112, 249] on select "Select Stylist Admin [PERSON_NAME] [PERSON_NAME] [PERSON_NAME] [PERSON_NAME] [P…" at bounding box center [148, 257] width 72 height 16
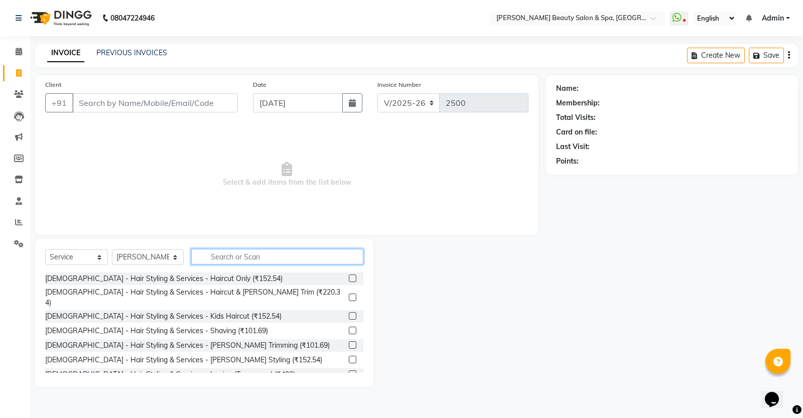
click at [203, 249] on input "text" at bounding box center [277, 257] width 172 height 16
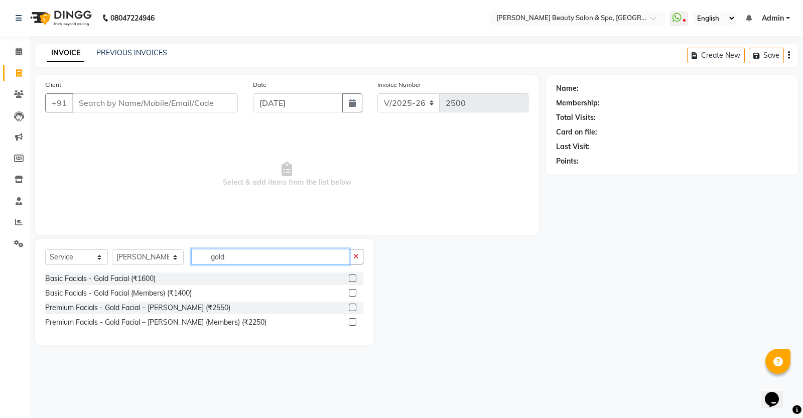
type input "gold"
click at [352, 324] on label at bounding box center [353, 322] width 8 height 8
click at [352, 324] on input "checkbox" at bounding box center [352, 322] width 7 height 7
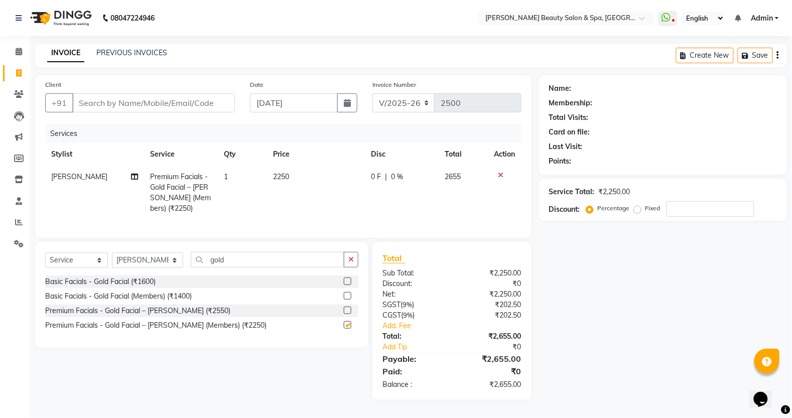
checkbox input "false"
click at [91, 97] on input "Client" at bounding box center [153, 102] width 163 height 19
click at [93, 98] on input "Client" at bounding box center [153, 102] width 163 height 19
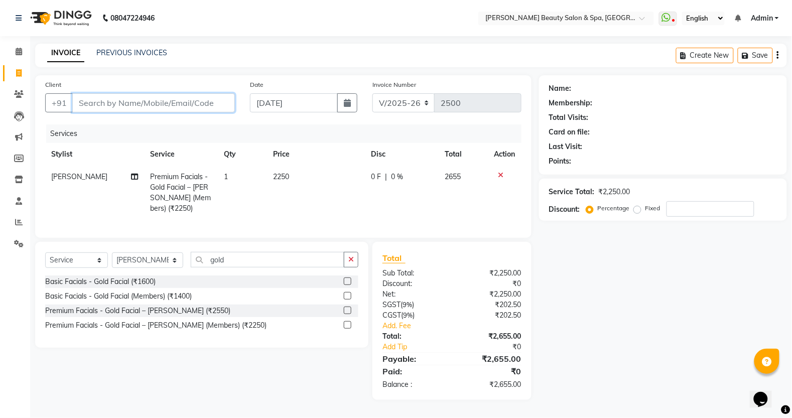
click at [93, 98] on input "Client" at bounding box center [153, 102] width 163 height 19
click at [19, 90] on icon at bounding box center [19, 94] width 10 height 8
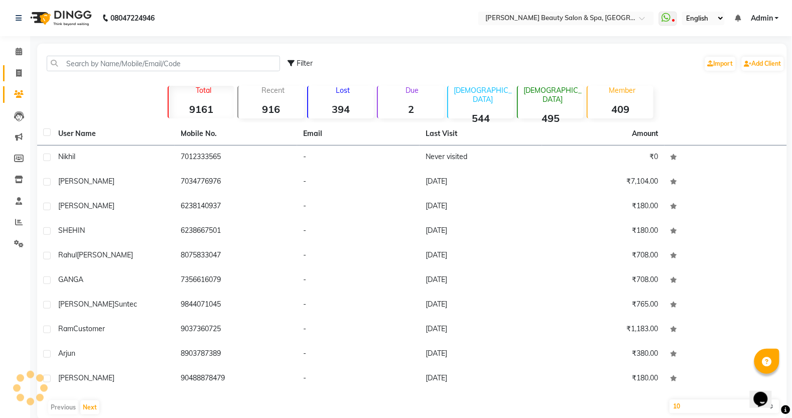
click at [8, 68] on link "Invoice" at bounding box center [15, 73] width 24 height 17
select select "service"
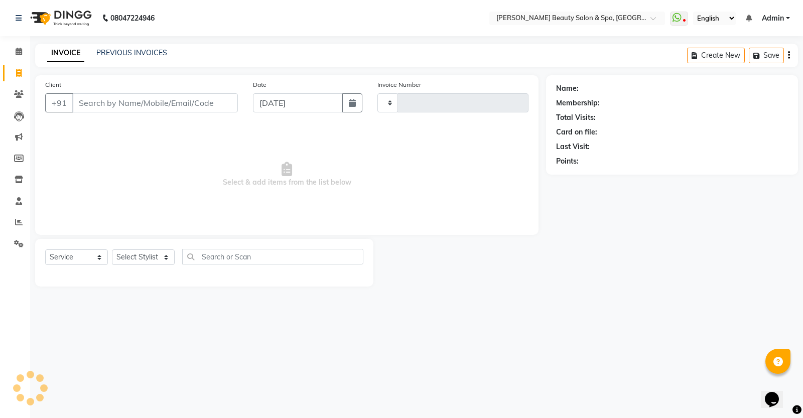
click at [121, 100] on input "Client" at bounding box center [155, 102] width 166 height 19
type input "2500"
select select "7524"
click at [139, 99] on input "Client" at bounding box center [155, 102] width 166 height 19
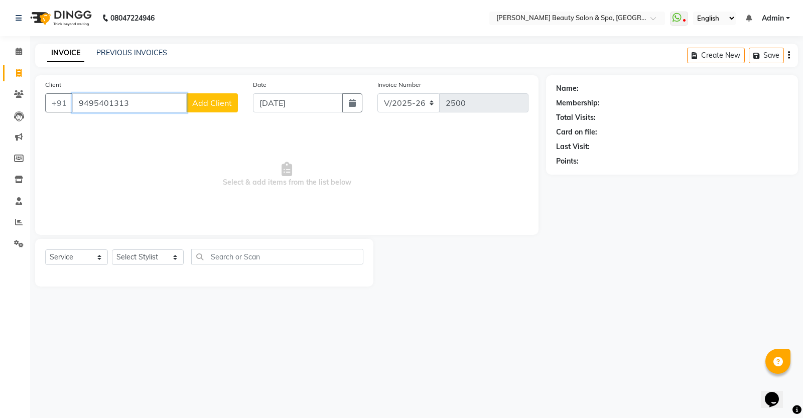
type input "9495401313"
click at [209, 101] on span "Add Client" at bounding box center [212, 103] width 40 height 10
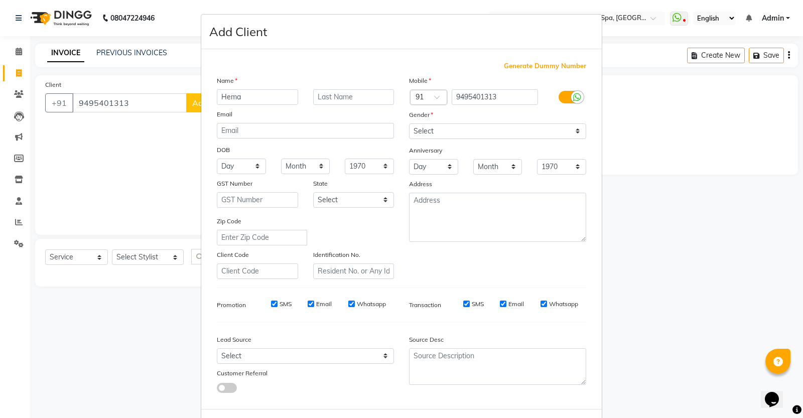
type input "Hema"
click at [459, 127] on select "Select [DEMOGRAPHIC_DATA] [DEMOGRAPHIC_DATA] Other Prefer Not To Say" at bounding box center [497, 131] width 177 height 16
select select "female"
click at [409, 123] on select "Select [DEMOGRAPHIC_DATA] [DEMOGRAPHIC_DATA] Other Prefer Not To Say" at bounding box center [497, 131] width 177 height 16
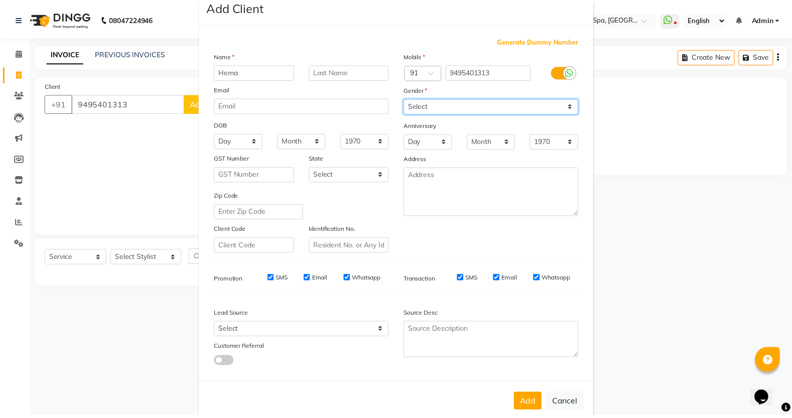
scroll to position [41, 0]
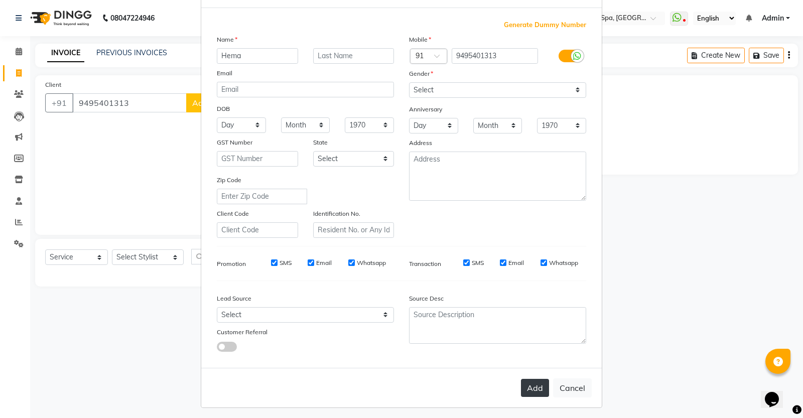
click at [523, 390] on button "Add" at bounding box center [535, 388] width 28 height 18
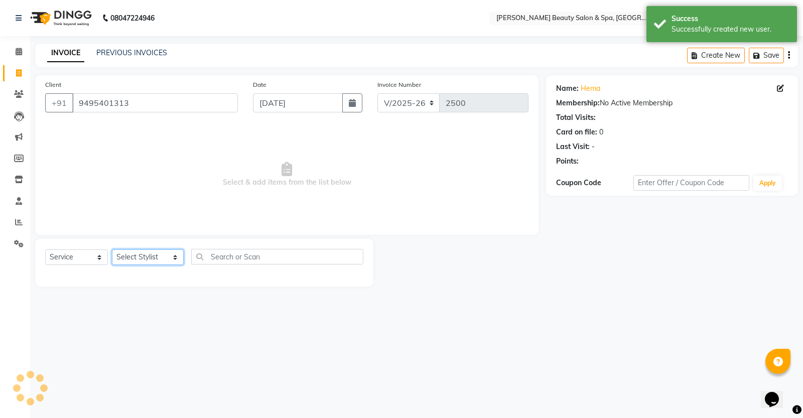
click at [139, 252] on select "Select Stylist Admin [PERSON_NAME] [PERSON_NAME] [PERSON_NAME] [PERSON_NAME] [P…" at bounding box center [148, 257] width 72 height 16
select select "67141"
click at [112, 249] on select "Select Stylist Admin [PERSON_NAME] [PERSON_NAME] [PERSON_NAME] [PERSON_NAME] [P…" at bounding box center [148, 257] width 72 height 16
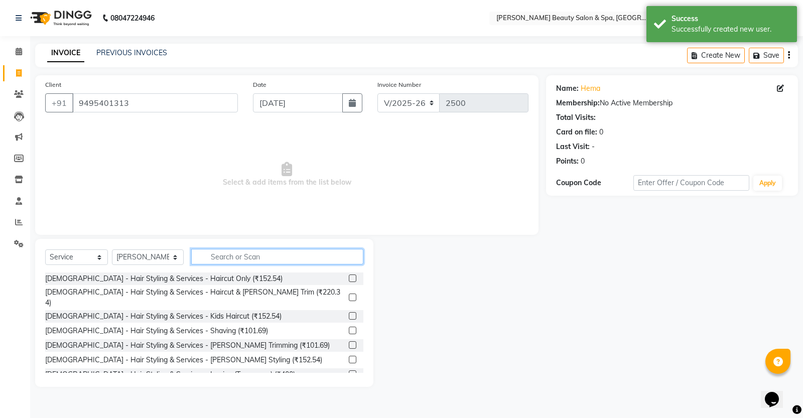
click at [221, 259] on input "text" at bounding box center [277, 257] width 172 height 16
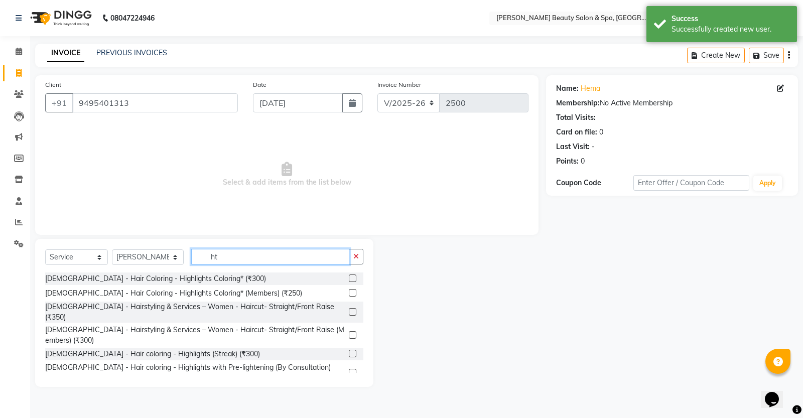
type input "h"
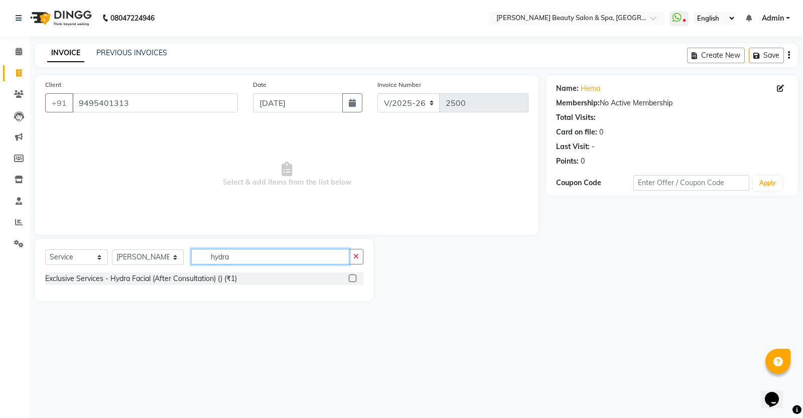
type input "hydra"
click at [349, 279] on label at bounding box center [353, 278] width 8 height 8
click at [349, 279] on input "checkbox" at bounding box center [352, 278] width 7 height 7
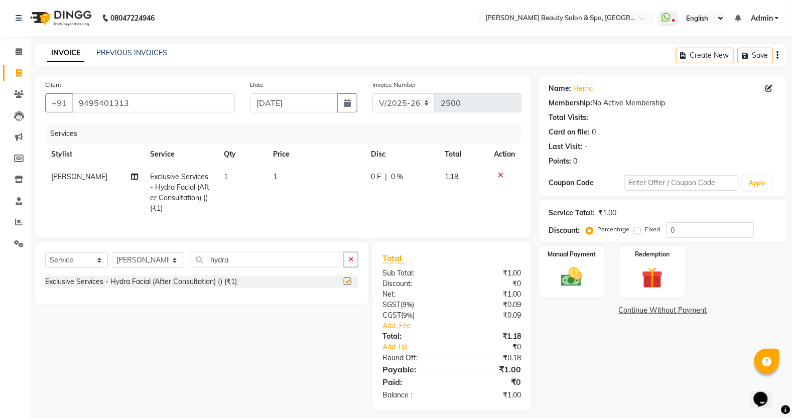
checkbox input "false"
click at [281, 169] on td "1" at bounding box center [316, 193] width 98 height 54
select select "67141"
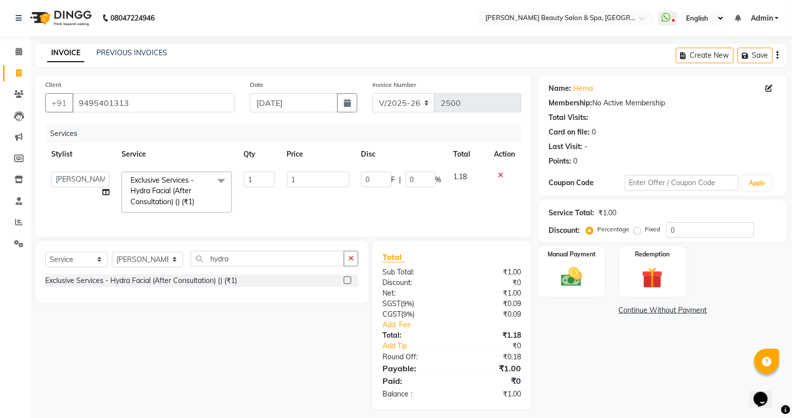
click at [284, 176] on td "1" at bounding box center [318, 192] width 74 height 53
drag, startPoint x: 312, startPoint y: 184, endPoint x: 254, endPoint y: 185, distance: 57.2
click at [254, 185] on tr "Admin Azeem Zameer Bhumika Tamang Gopika Sooraj Meena Chethri Mittalali Barik M…" at bounding box center [283, 192] width 476 height 53
type input "5500"
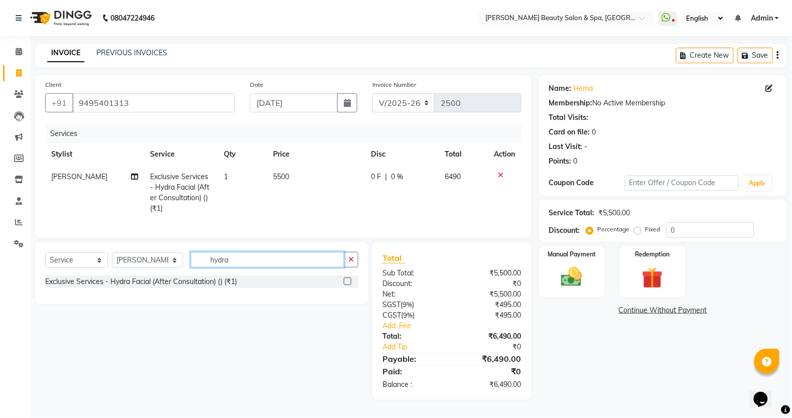
scroll to position [8, 0]
drag, startPoint x: 248, startPoint y: 251, endPoint x: 65, endPoint y: 279, distance: 185.3
click at [65, 279] on div "Select Service Product Membership Package Voucher Prepaid Gift Card Select Styl…" at bounding box center [201, 273] width 333 height 62
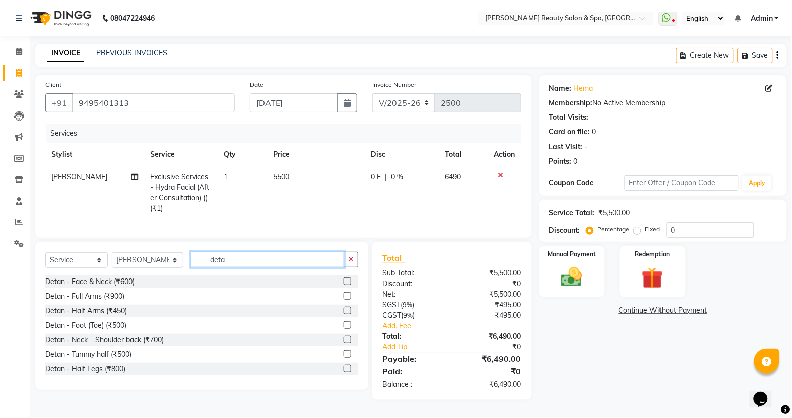
type input "deta"
click at [344, 285] on label at bounding box center [348, 281] width 8 height 8
click at [344, 285] on input "checkbox" at bounding box center [347, 281] width 7 height 7
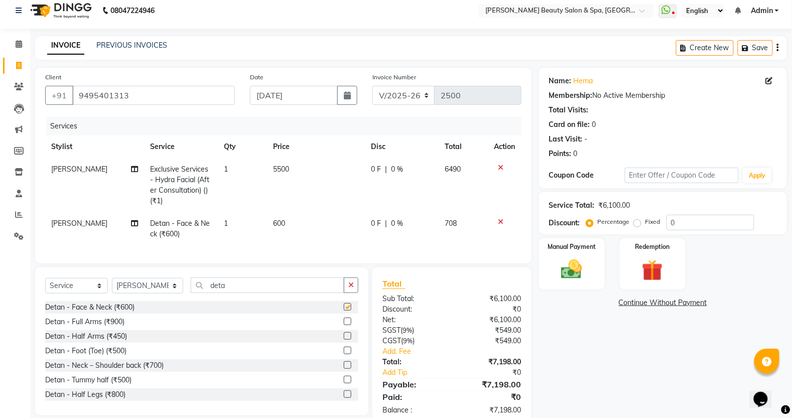
checkbox input "false"
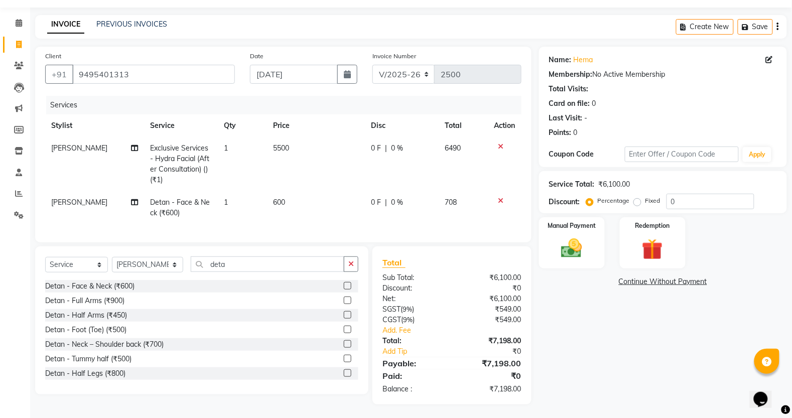
scroll to position [40, 0]
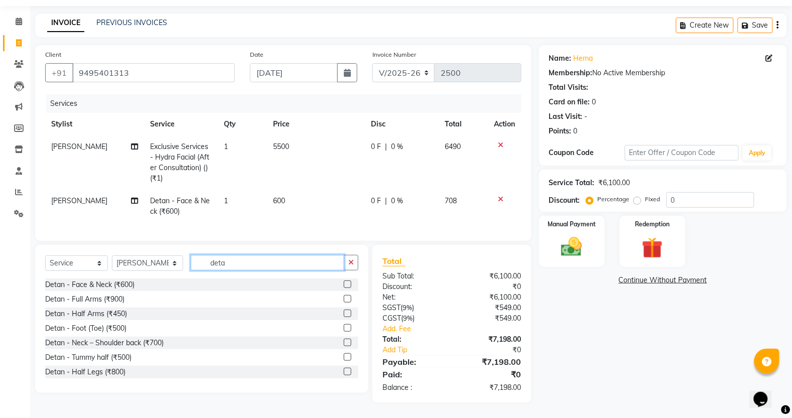
drag, startPoint x: 249, startPoint y: 266, endPoint x: 0, endPoint y: 312, distance: 252.9
click at [0, 312] on app-home "08047224946 Select Location × Bella Glamourra Beauty Salon & Spa, Eenchakkal, P…" at bounding box center [396, 194] width 792 height 448
type input "full ar"
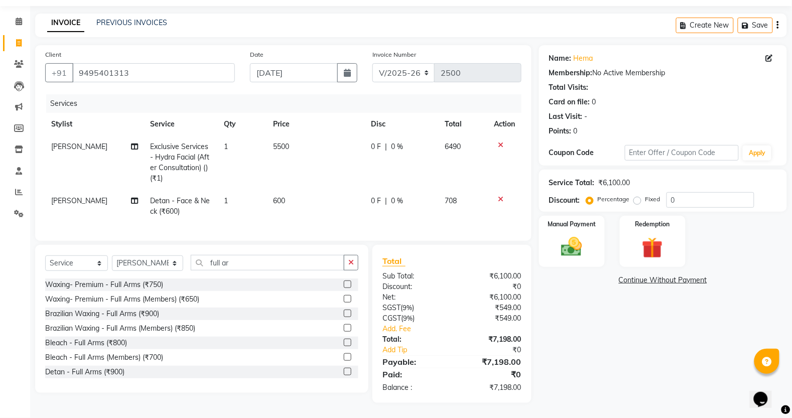
click at [344, 286] on label at bounding box center [348, 284] width 8 height 8
click at [344, 286] on input "checkbox" at bounding box center [347, 284] width 7 height 7
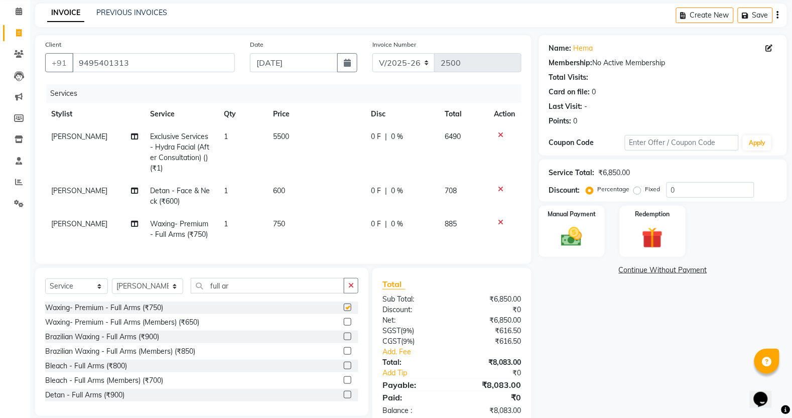
checkbox input "false"
drag, startPoint x: 260, startPoint y: 302, endPoint x: 0, endPoint y: 363, distance: 266.9
click at [0, 359] on app-home "08047224946 Select Location × Bella Glamourra Beauty Salon & Spa, Eenchakkal, P…" at bounding box center [396, 200] width 792 height 481
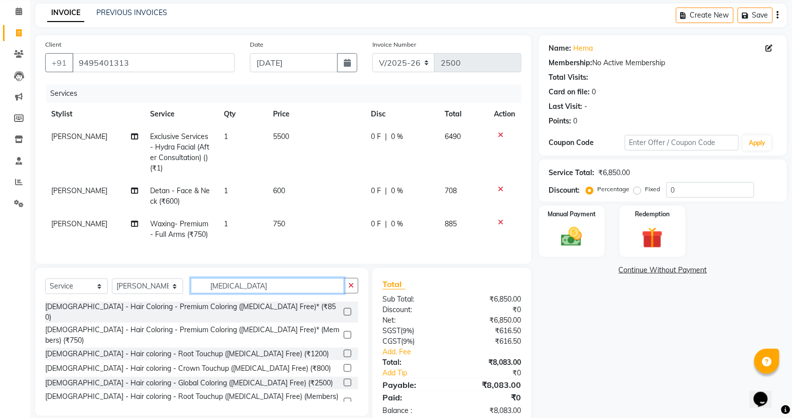
scroll to position [16, 0]
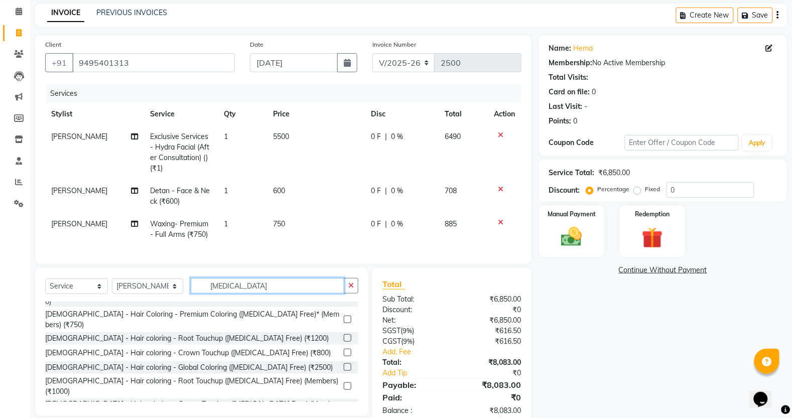
type input "ammonia"
click at [344, 334] on label at bounding box center [348, 338] width 8 height 8
click at [344, 335] on input "checkbox" at bounding box center [347, 338] width 7 height 7
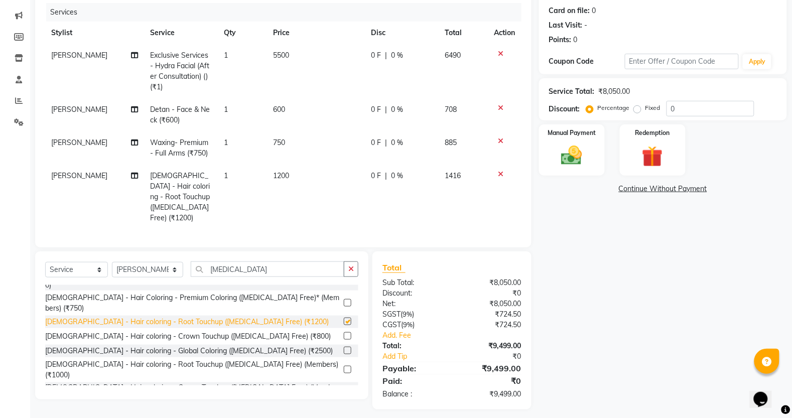
checkbox input "false"
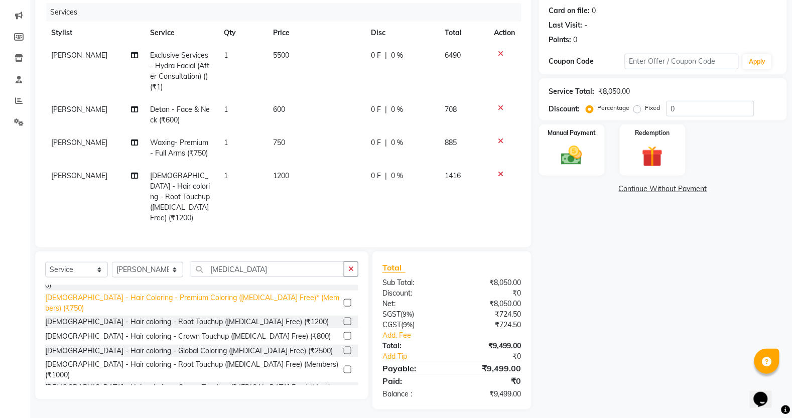
scroll to position [127, 0]
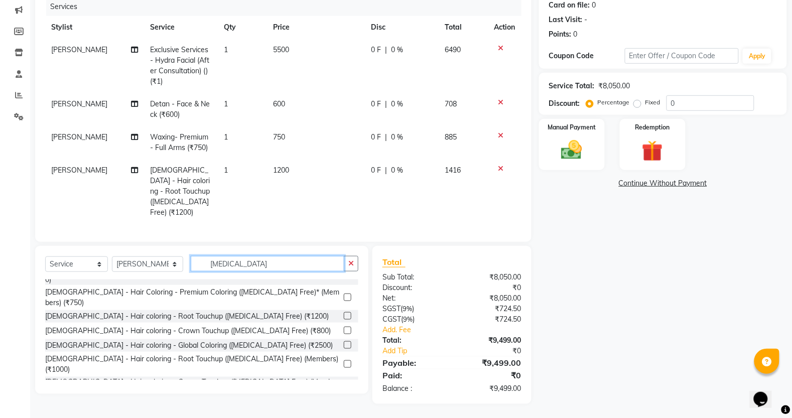
drag, startPoint x: 285, startPoint y: 259, endPoint x: 0, endPoint y: 259, distance: 285.0
click at [0, 259] on app-home "08047224946 Select Location × Bella Glamourra Beauty Salon & Spa, Eenchakkal, P…" at bounding box center [396, 146] width 792 height 546
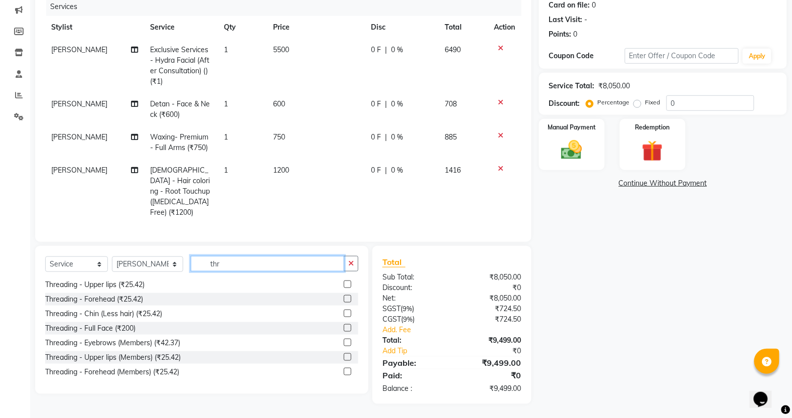
scroll to position [0, 0]
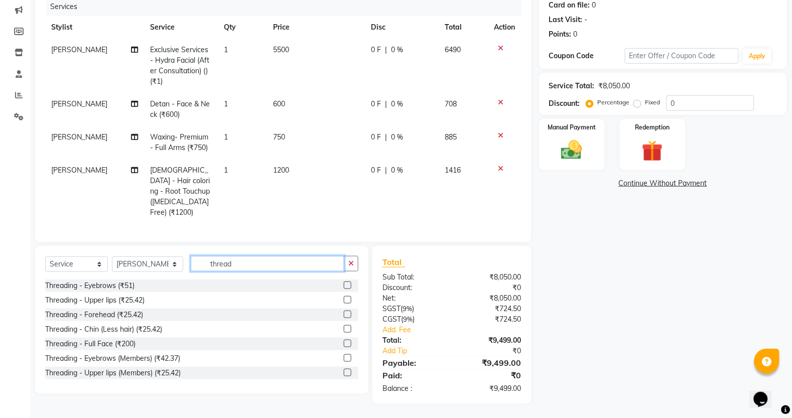
type input "thread"
click at [344, 282] on label at bounding box center [348, 285] width 8 height 8
click at [344, 282] on input "checkbox" at bounding box center [347, 285] width 7 height 7
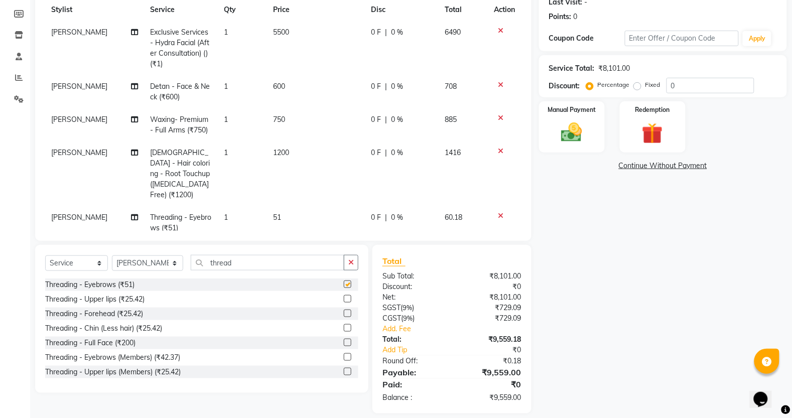
scroll to position [155, 0]
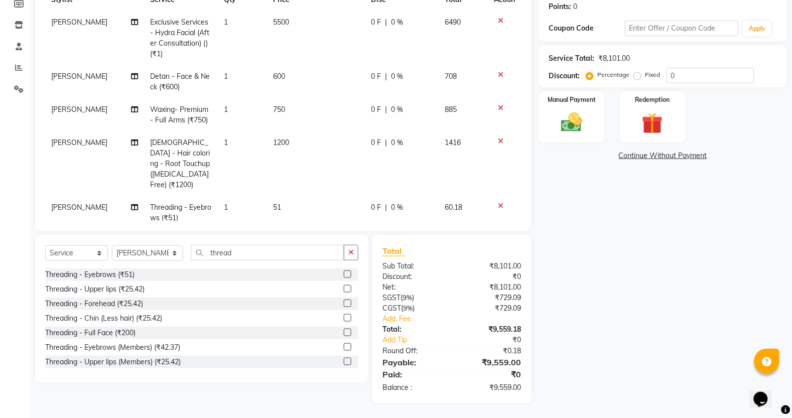
checkbox input "false"
click at [553, 120] on div "Manual Payment" at bounding box center [571, 116] width 68 height 53
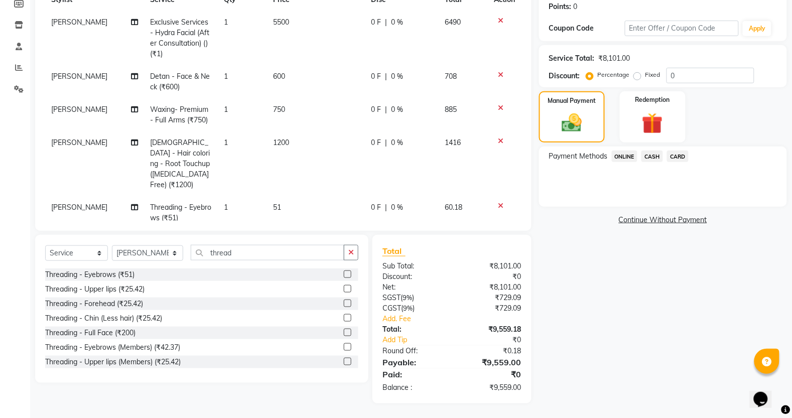
click at [623, 154] on span "ONLINE" at bounding box center [625, 157] width 26 height 12
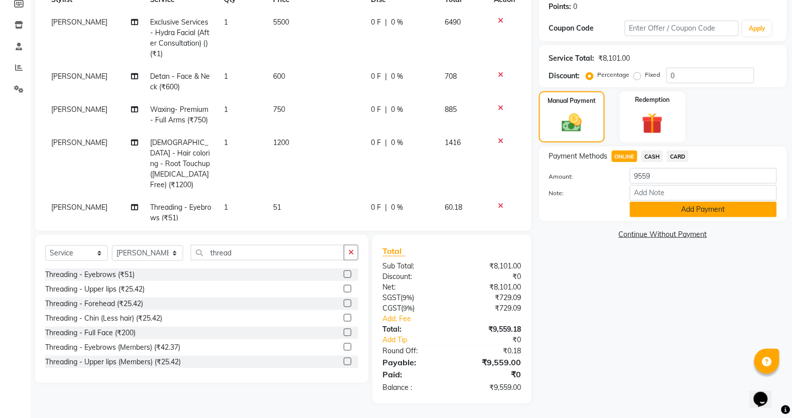
click at [671, 214] on button "Add Payment" at bounding box center [703, 210] width 147 height 16
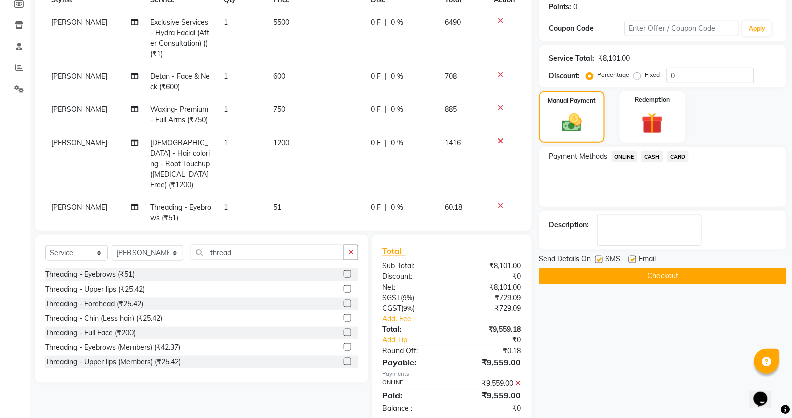
click at [670, 274] on button "Checkout" at bounding box center [663, 276] width 248 height 16
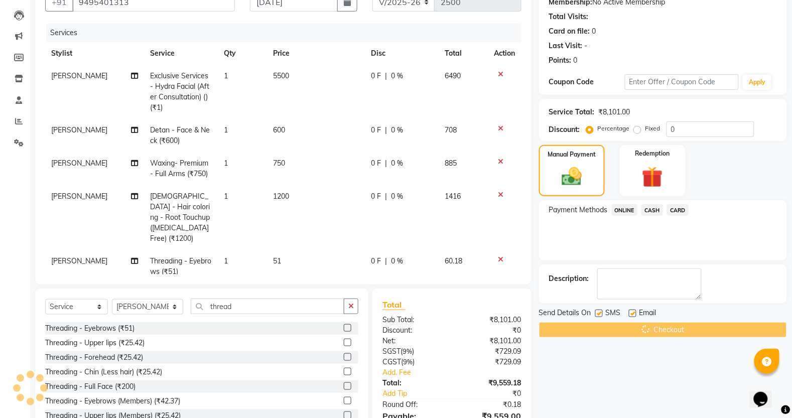
scroll to position [0, 0]
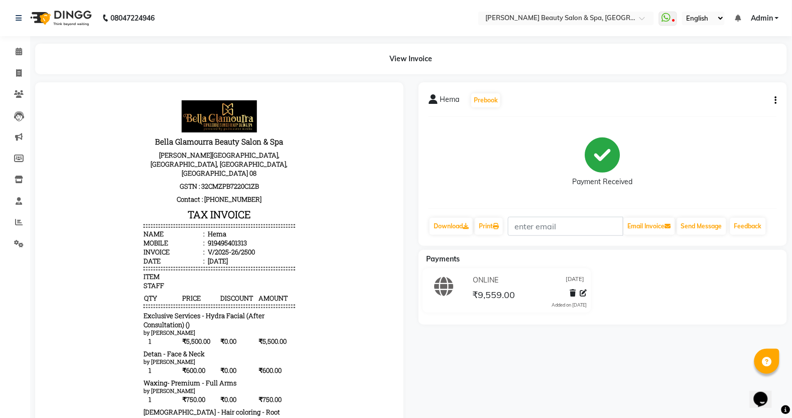
click at [19, 64] on li "Invoice" at bounding box center [15, 74] width 30 height 22
click at [10, 69] on span at bounding box center [19, 74] width 18 height 12
select select "service"
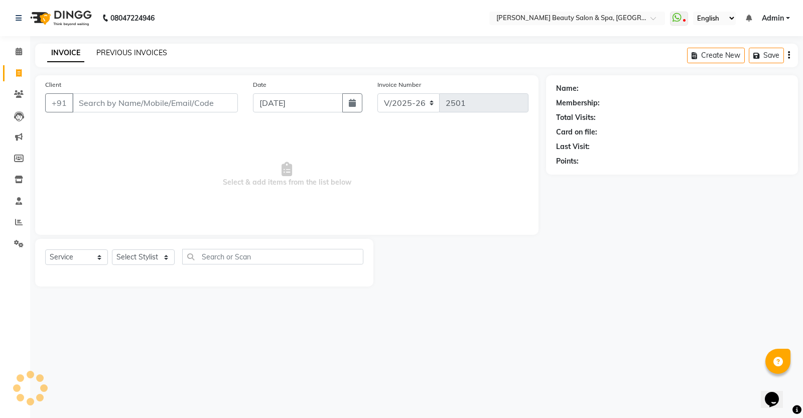
click at [121, 51] on link "PREVIOUS INVOICES" at bounding box center [131, 52] width 71 height 9
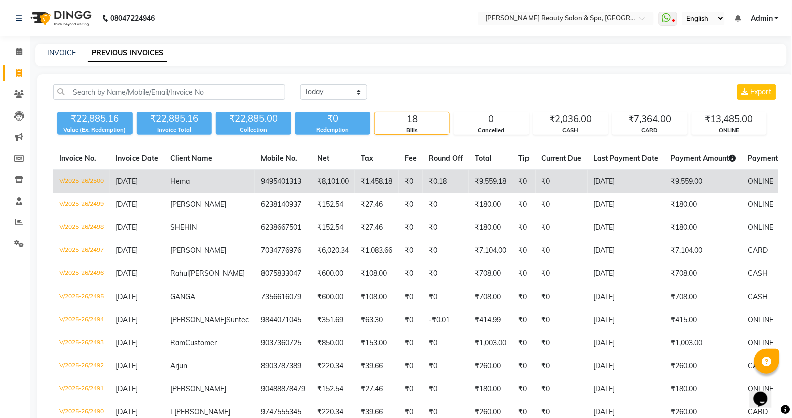
click at [105, 179] on td "V/2025-26/2500" at bounding box center [81, 182] width 57 height 24
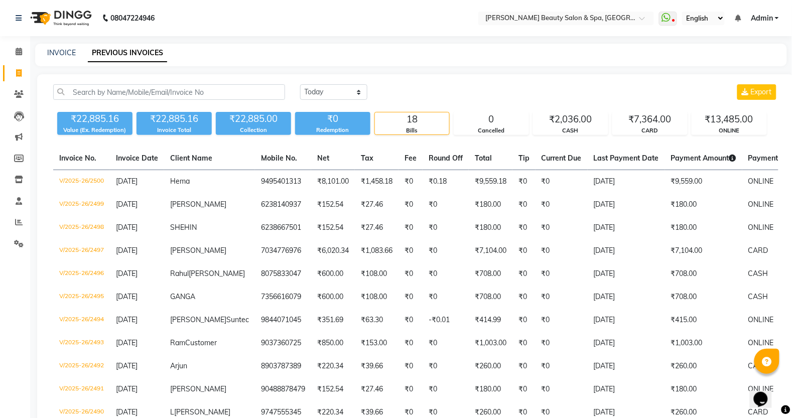
click at [53, 46] on div "INVOICE PREVIOUS INVOICES" at bounding box center [411, 55] width 752 height 23
click at [58, 50] on link "INVOICE" at bounding box center [61, 52] width 29 height 9
select select "service"
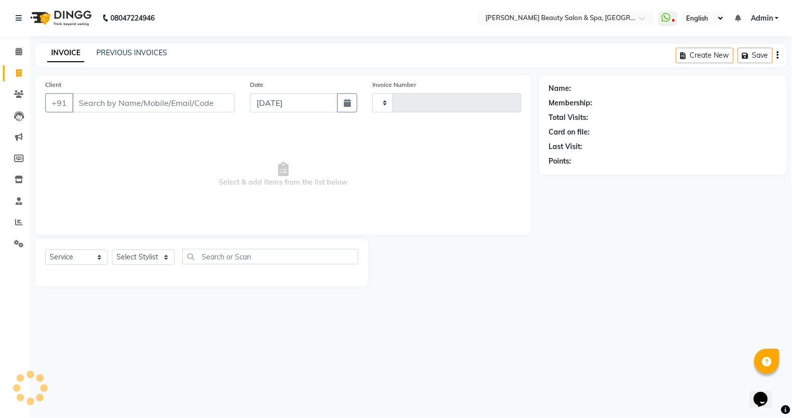
type input "2501"
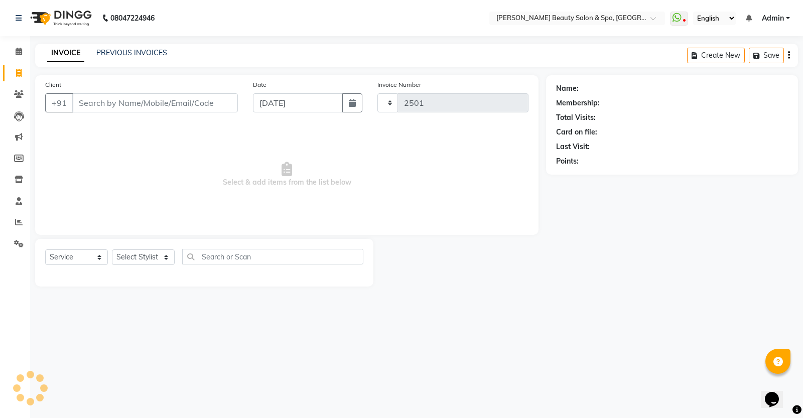
select select "7524"
click at [114, 108] on input "Client" at bounding box center [155, 102] width 166 height 19
type input "9"
type input "8891557768"
click at [222, 102] on span "Add Client" at bounding box center [212, 103] width 40 height 10
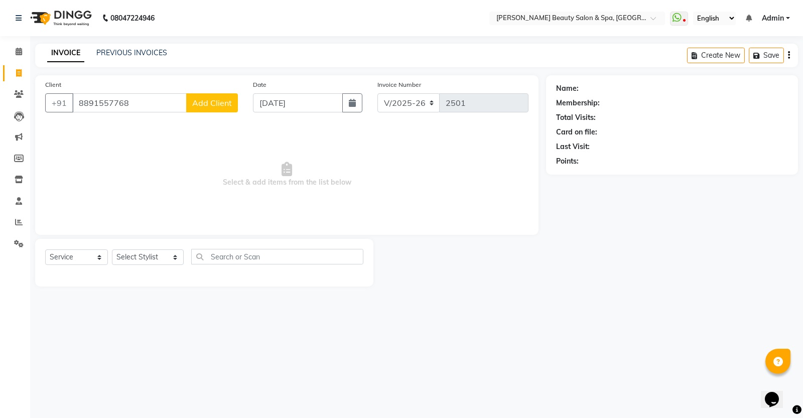
type input "Meenak"
click at [222, 102] on span "Add Client" at bounding box center [212, 103] width 40 height 10
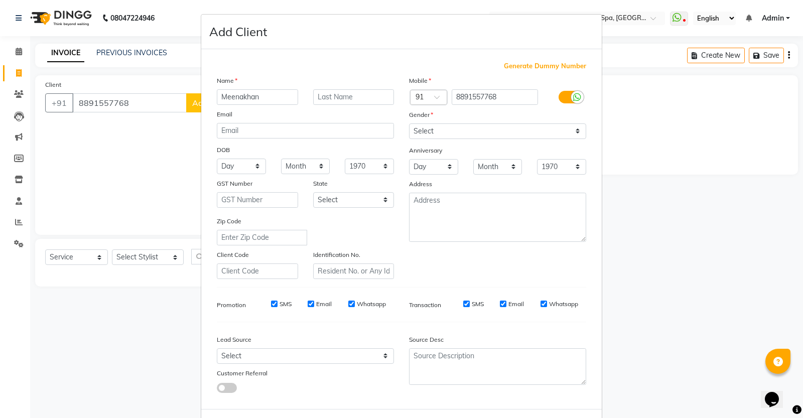
type input "Meenakhan"
click at [350, 98] on input "text" at bounding box center [353, 97] width 81 height 16
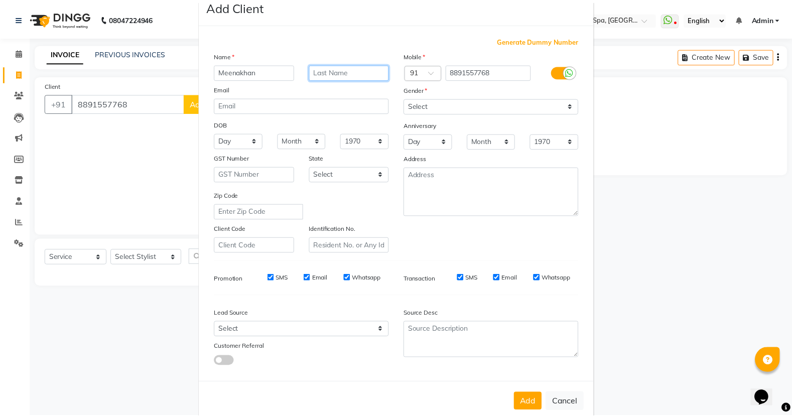
scroll to position [41, 0]
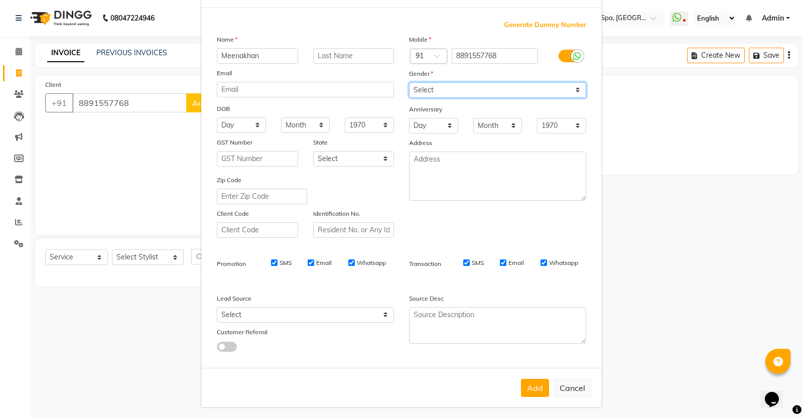
click at [458, 93] on select "Select [DEMOGRAPHIC_DATA] [DEMOGRAPHIC_DATA] Other Prefer Not To Say" at bounding box center [497, 90] width 177 height 16
select select "[DEMOGRAPHIC_DATA]"
click at [409, 82] on select "Select [DEMOGRAPHIC_DATA] [DEMOGRAPHIC_DATA] Other Prefer Not To Say" at bounding box center [497, 90] width 177 height 16
click at [529, 385] on button "Add" at bounding box center [535, 388] width 28 height 18
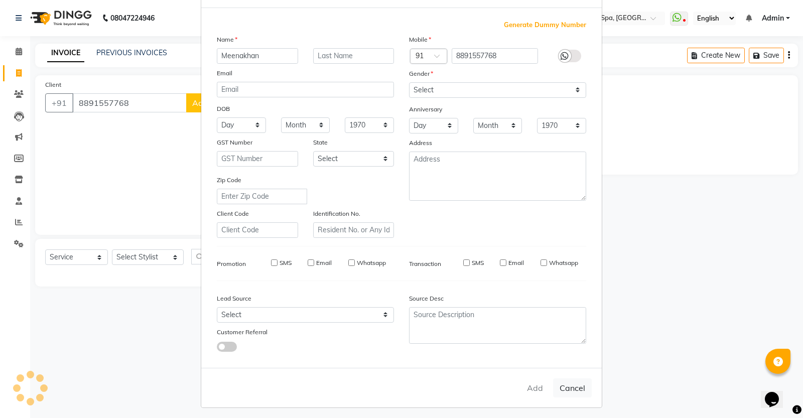
select select
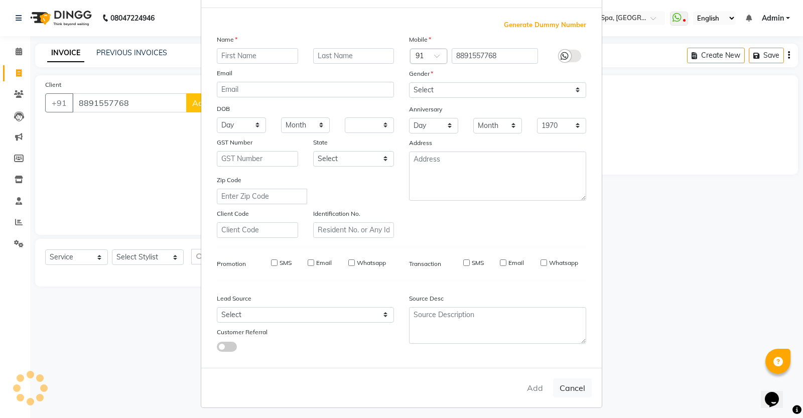
select select
checkbox input "false"
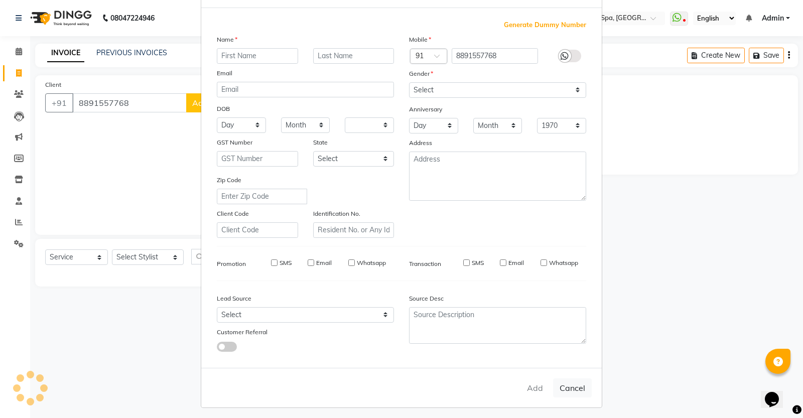
checkbox input "false"
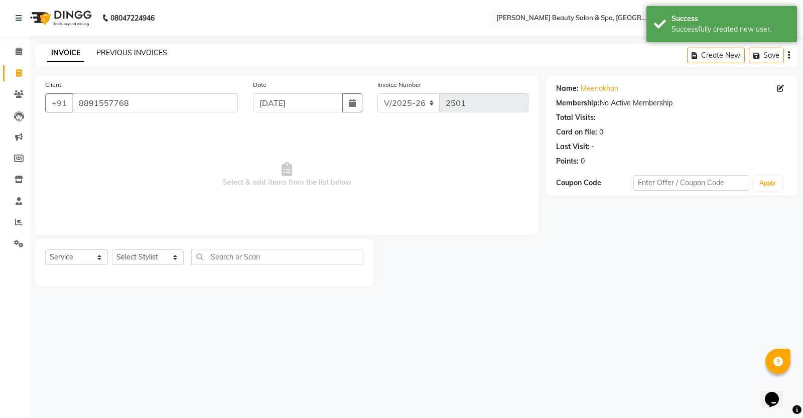
click at [126, 54] on link "PREVIOUS INVOICES" at bounding box center [131, 52] width 71 height 9
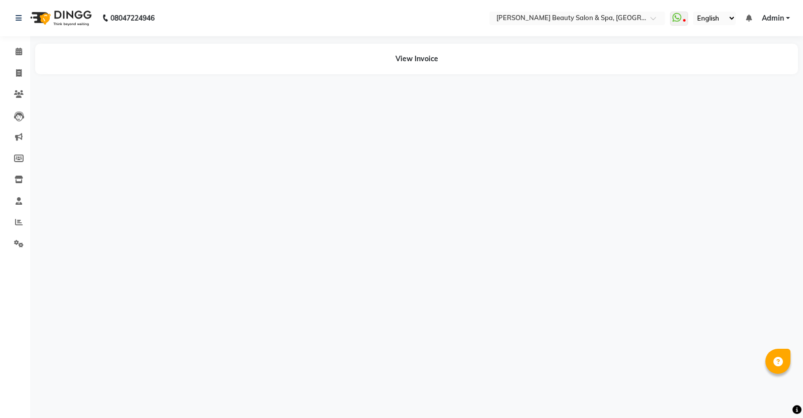
select select "en"
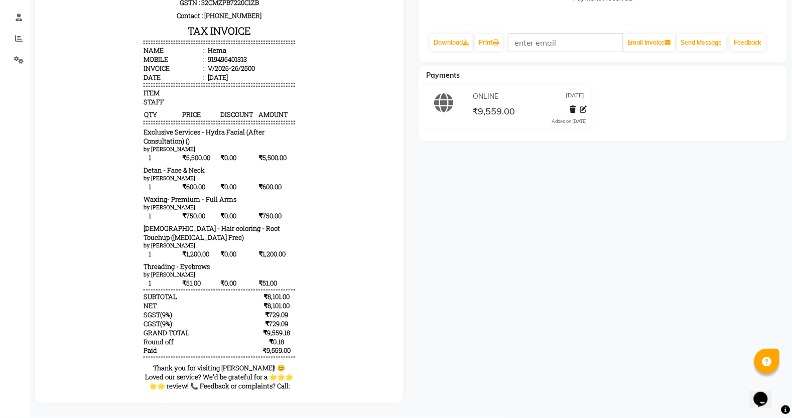
scroll to position [6, 0]
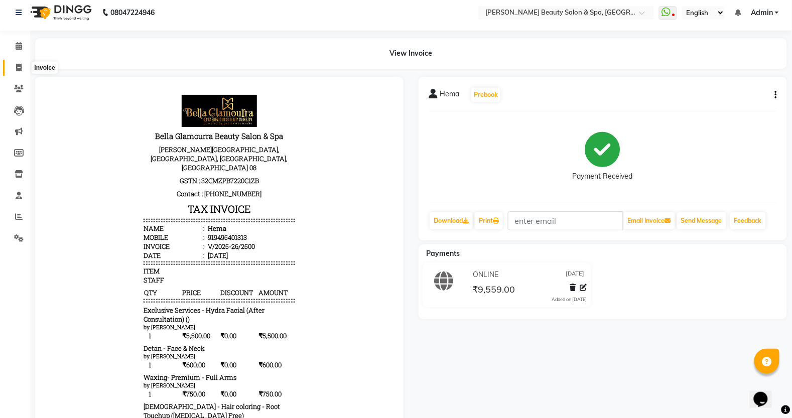
click at [23, 63] on span at bounding box center [19, 68] width 18 height 12
select select "service"
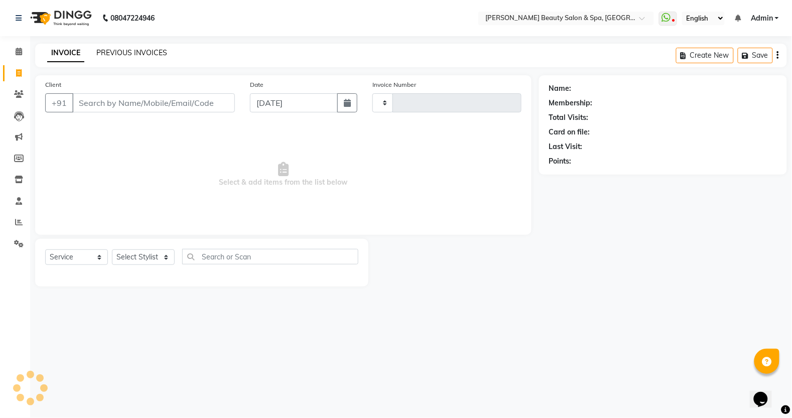
type input "2501"
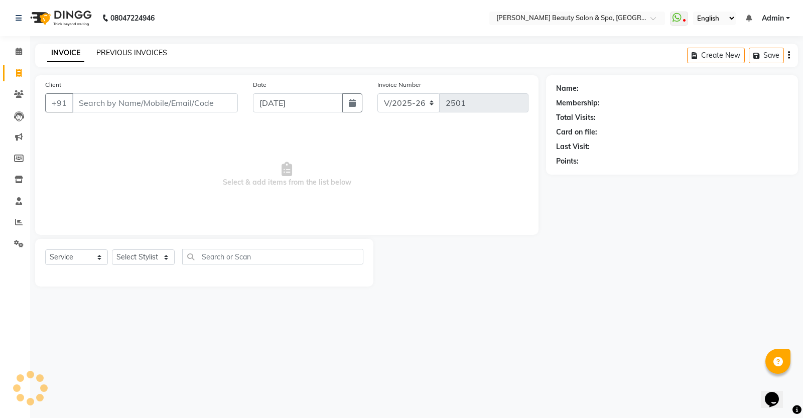
click at [140, 49] on link "PREVIOUS INVOICES" at bounding box center [131, 52] width 71 height 9
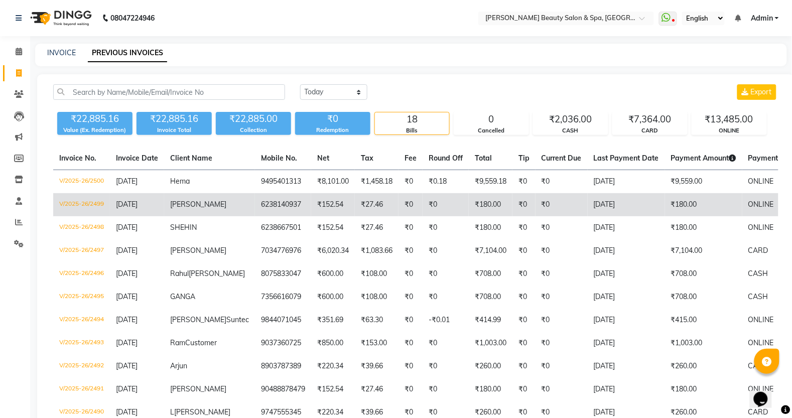
click at [128, 202] on span "[DATE]" at bounding box center [127, 204] width 22 height 9
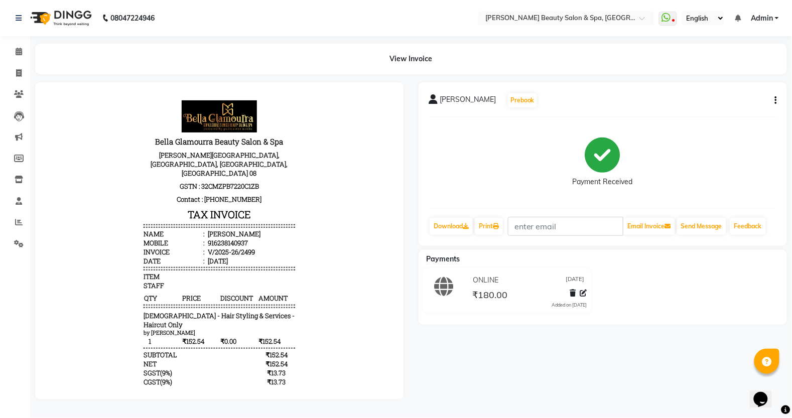
click at [775, 100] on icon "button" at bounding box center [776, 100] width 2 height 1
click at [718, 99] on div "Edit Item Staff" at bounding box center [725, 100] width 69 height 13
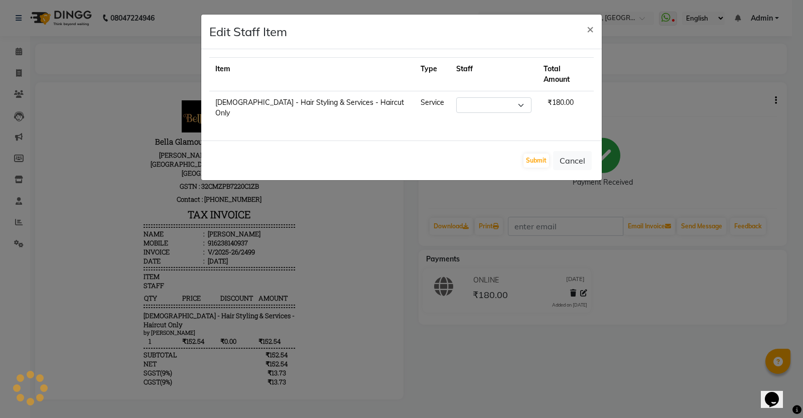
select select "79765"
click at [562, 152] on button "Cancel" at bounding box center [572, 160] width 39 height 19
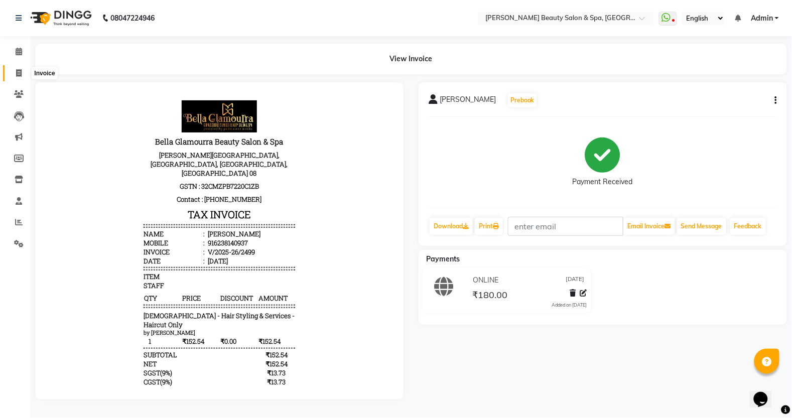
click at [18, 68] on span at bounding box center [19, 74] width 18 height 12
select select "service"
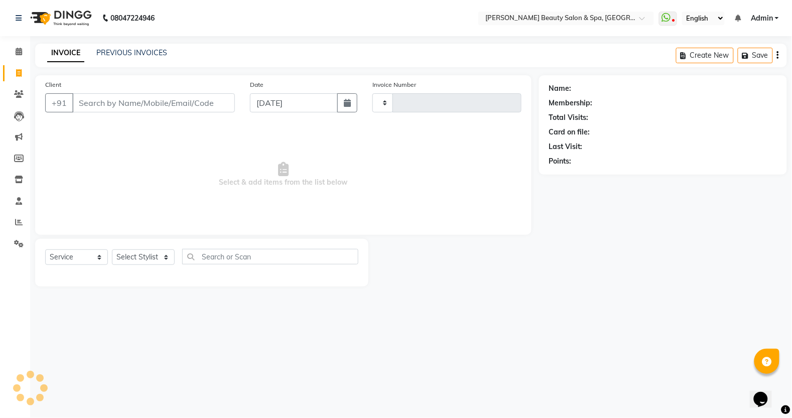
type input "2501"
select select "7524"
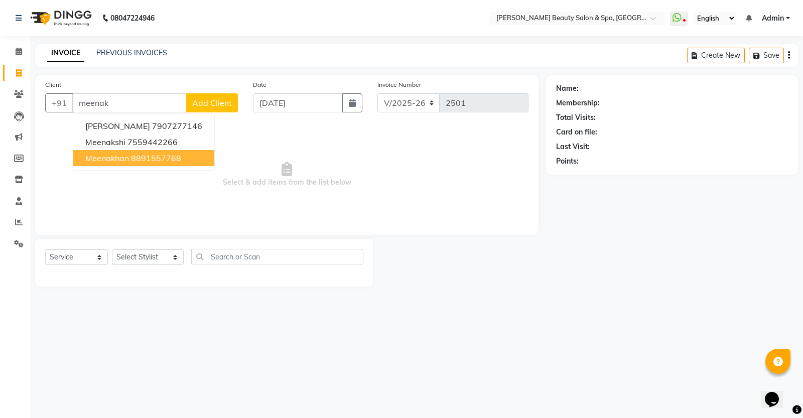
click at [154, 154] on ngb-highlight "8891557768" at bounding box center [156, 158] width 50 height 10
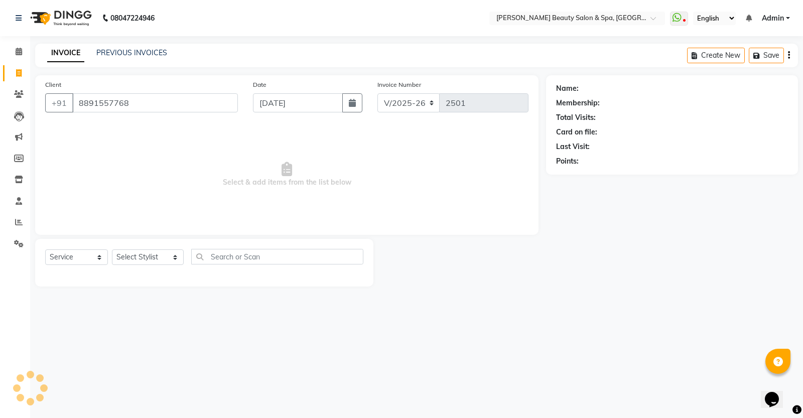
type input "8891557768"
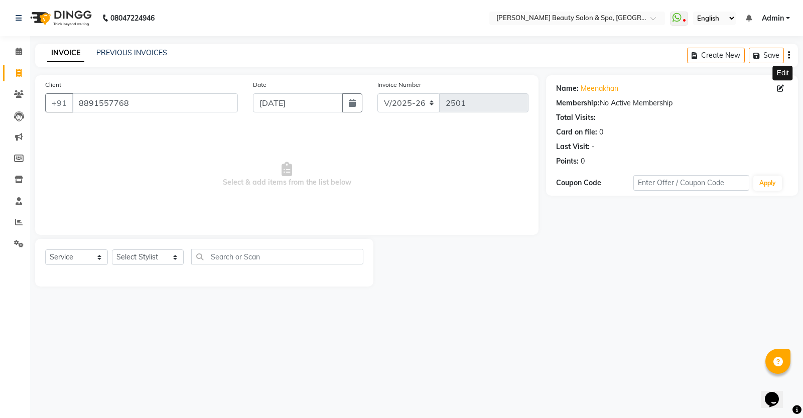
click at [779, 90] on icon at bounding box center [780, 88] width 7 height 7
select select "[DEMOGRAPHIC_DATA]"
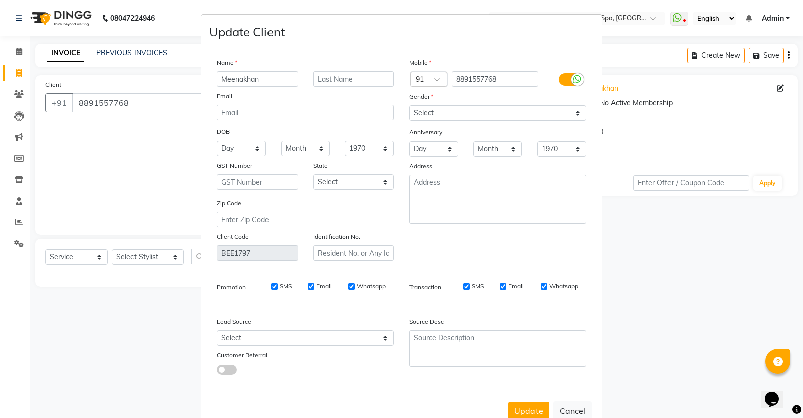
click at [242, 74] on input "Meenakhan" at bounding box center [257, 79] width 81 height 16
type input "Meenakshan"
click at [519, 405] on button "Update" at bounding box center [528, 411] width 41 height 18
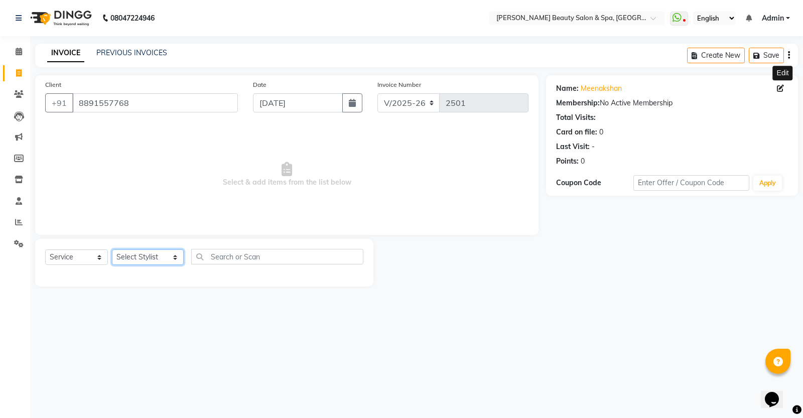
click at [152, 254] on select "Select Stylist Admin [PERSON_NAME] [PERSON_NAME] [PERSON_NAME] [PERSON_NAME] [P…" at bounding box center [148, 257] width 72 height 16
select select "67141"
click at [112, 249] on select "Select Stylist Admin [PERSON_NAME] [PERSON_NAME] [PERSON_NAME] [PERSON_NAME] [P…" at bounding box center [148, 257] width 72 height 16
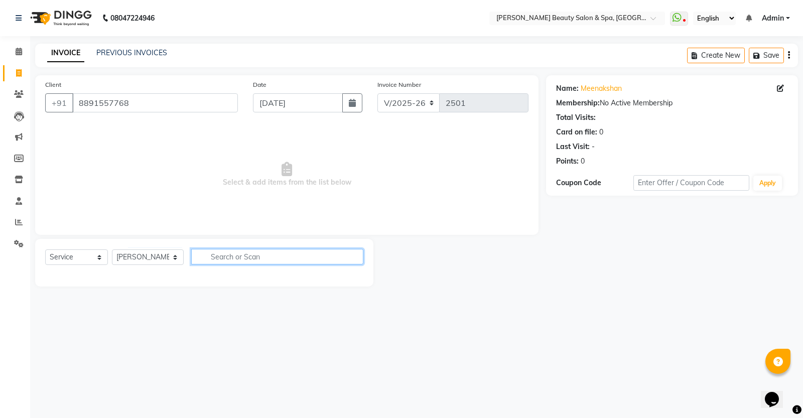
click at [245, 253] on input "text" at bounding box center [277, 257] width 172 height 16
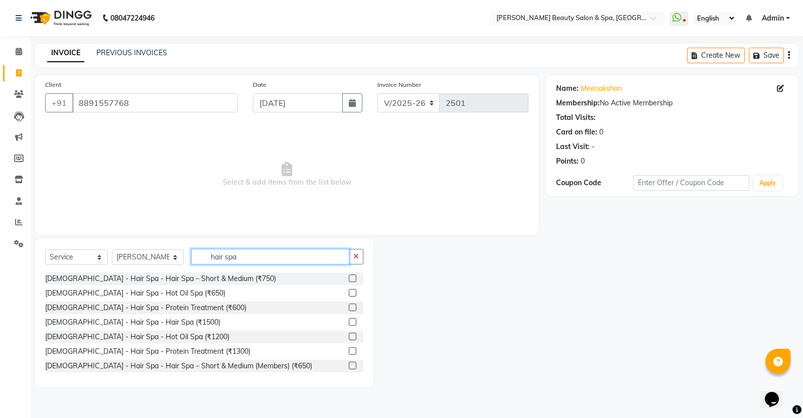
type input "hair spa"
click at [349, 281] on label at bounding box center [353, 278] width 8 height 8
click at [349, 281] on input "checkbox" at bounding box center [352, 278] width 7 height 7
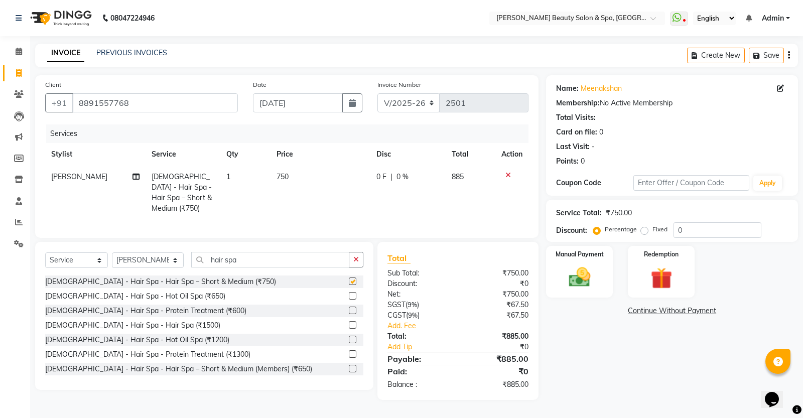
checkbox input "false"
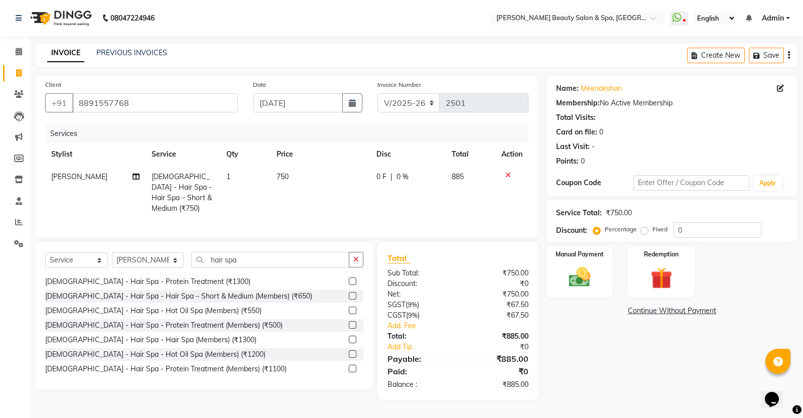
scroll to position [74, 0]
drag, startPoint x: 285, startPoint y: 256, endPoint x: 0, endPoint y: 347, distance: 299.1
click at [0, 347] on app-home "08047224946 Select Location × [PERSON_NAME] Beauty Salon & Spa, [GEOGRAPHIC_DAT…" at bounding box center [401, 207] width 803 height 415
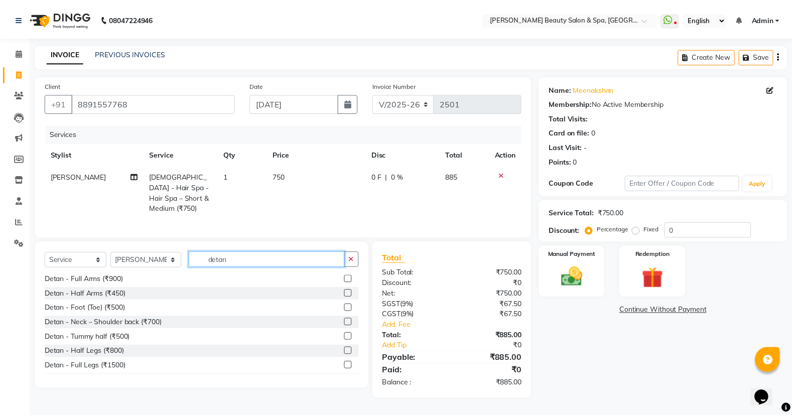
scroll to position [0, 0]
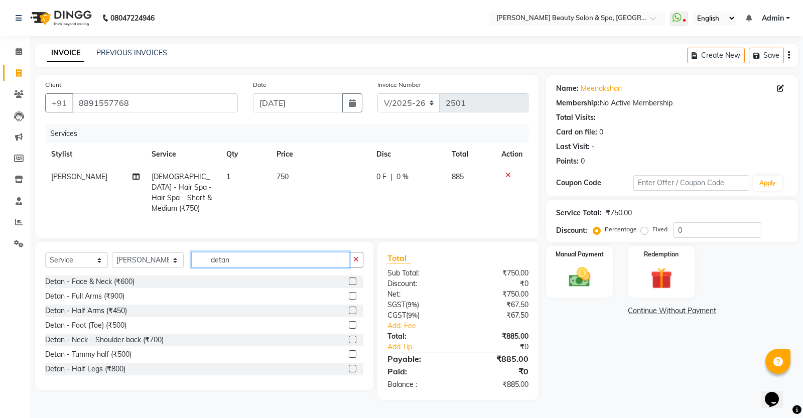
type input "detan"
click at [349, 282] on label at bounding box center [353, 281] width 8 height 8
click at [349, 282] on input "checkbox" at bounding box center [352, 281] width 7 height 7
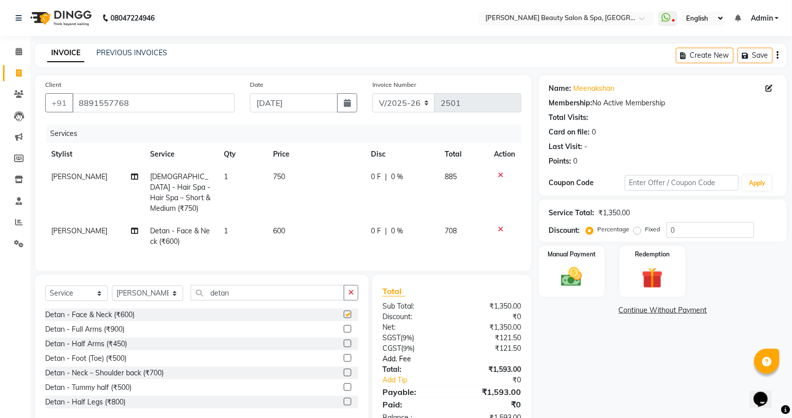
checkbox input "false"
click at [395, 366] on div "Total:" at bounding box center [413, 369] width 77 height 11
click at [589, 94] on div "Name: [PERSON_NAME] Membership: No Active Membership Total Visits: Card on file…" at bounding box center [663, 122] width 228 height 87
drag, startPoint x: 589, startPoint y: 94, endPoint x: 574, endPoint y: 151, distance: 58.7
drag, startPoint x: 574, startPoint y: 151, endPoint x: 567, endPoint y: 147, distance: 7.5
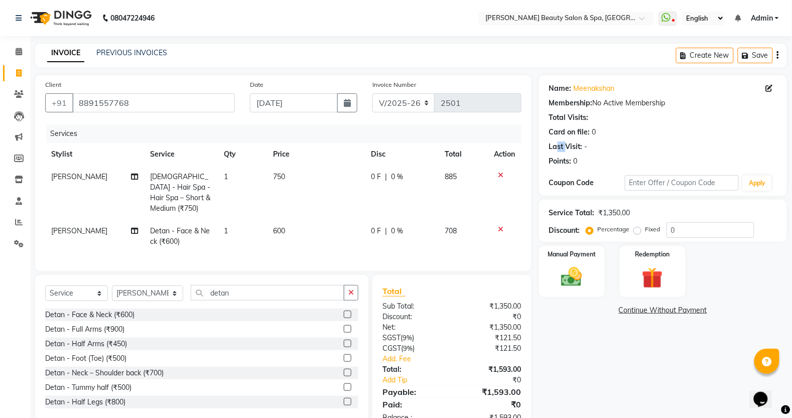
click at [567, 147] on div "Name: [PERSON_NAME] Membership: No Active Membership Total Visits: Card on file…" at bounding box center [663, 122] width 228 height 87
click at [568, 147] on div "Last Visit:" at bounding box center [566, 146] width 34 height 11
drag, startPoint x: 564, startPoint y: 151, endPoint x: 547, endPoint y: 214, distance: 66.0
click at [27, 89] on span at bounding box center [19, 95] width 18 height 12
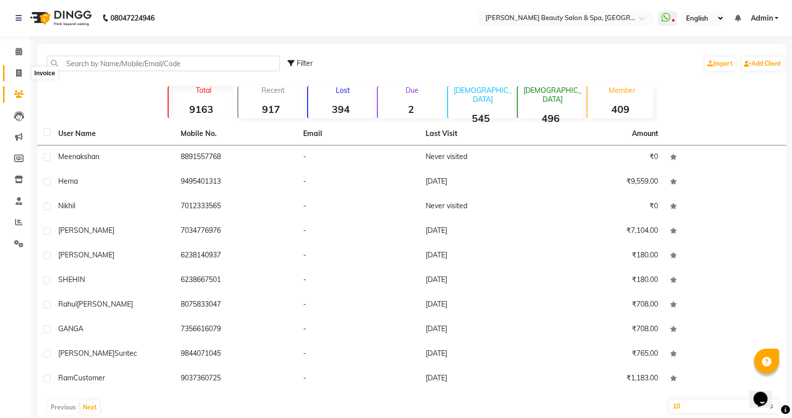
click at [12, 78] on span at bounding box center [19, 74] width 18 height 12
select select "service"
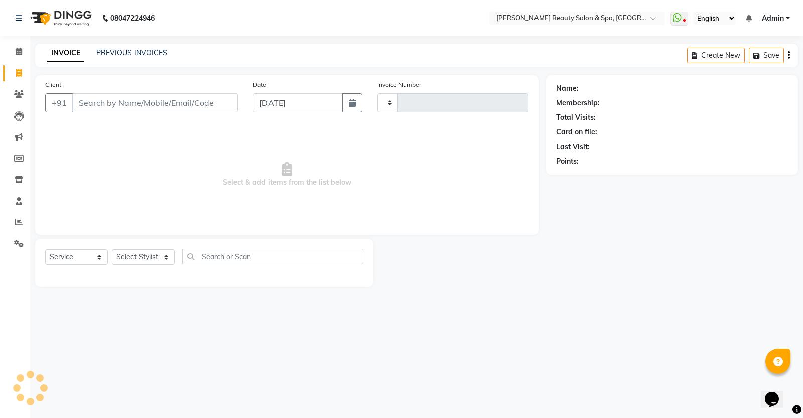
type input "2501"
select select "7524"
click at [150, 259] on select "Select Stylist" at bounding box center [143, 257] width 63 height 16
click at [147, 259] on select "Select Stylist" at bounding box center [143, 257] width 63 height 16
click at [144, 252] on select "Select Stylist" at bounding box center [143, 257] width 63 height 16
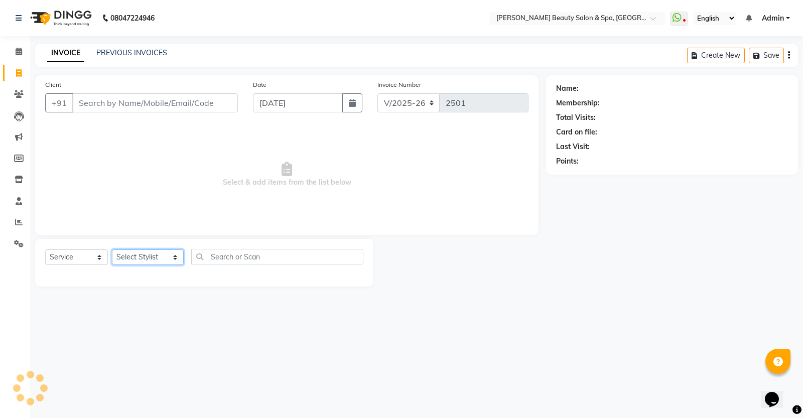
drag, startPoint x: 144, startPoint y: 252, endPoint x: 151, endPoint y: 257, distance: 8.6
click at [152, 257] on select "Select Stylist Admin [PERSON_NAME] [PERSON_NAME] [PERSON_NAME] [PERSON_NAME] [P…" at bounding box center [148, 257] width 72 height 16
click at [151, 257] on select "Select Stylist Admin [PERSON_NAME] [PERSON_NAME] [PERSON_NAME] [PERSON_NAME] [P…" at bounding box center [148, 257] width 72 height 16
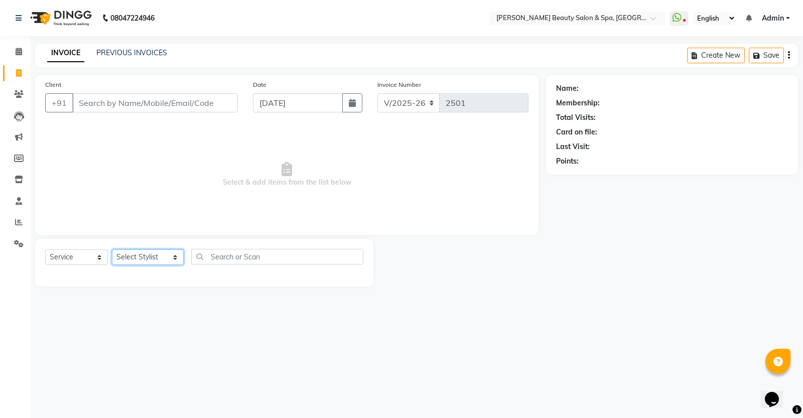
click at [151, 257] on select "Select Stylist Admin [PERSON_NAME] [PERSON_NAME] [PERSON_NAME] [PERSON_NAME] [P…" at bounding box center [148, 257] width 72 height 16
click at [60, 259] on select "Select Service Product Membership Package Voucher Prepaid Gift Card" at bounding box center [76, 257] width 63 height 16
click at [141, 257] on select "Select Stylist Admin [PERSON_NAME] [PERSON_NAME] [PERSON_NAME] [PERSON_NAME] [P…" at bounding box center [148, 257] width 72 height 16
select select "78099"
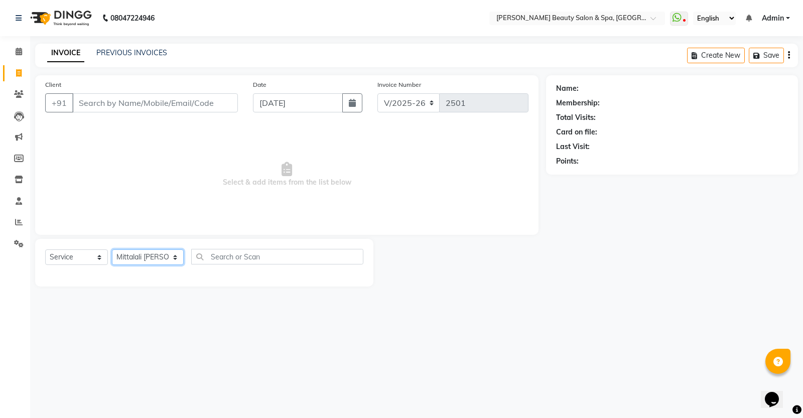
click at [112, 249] on select "Select Stylist Admin [PERSON_NAME] [PERSON_NAME] [PERSON_NAME] [PERSON_NAME] [P…" at bounding box center [148, 257] width 72 height 16
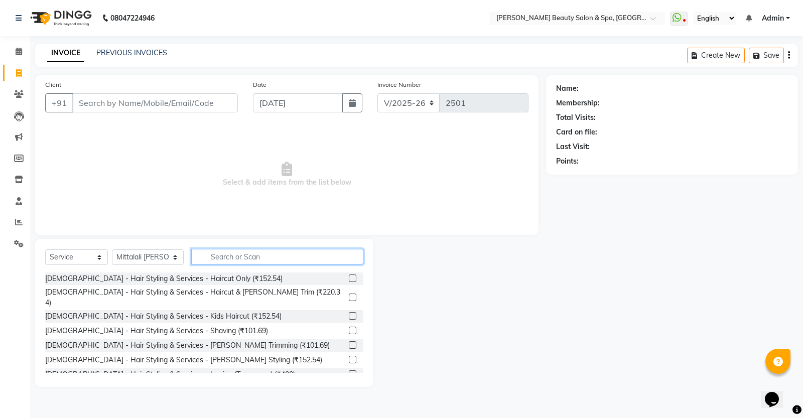
click at [227, 253] on input "text" at bounding box center [277, 257] width 172 height 16
type input "u"
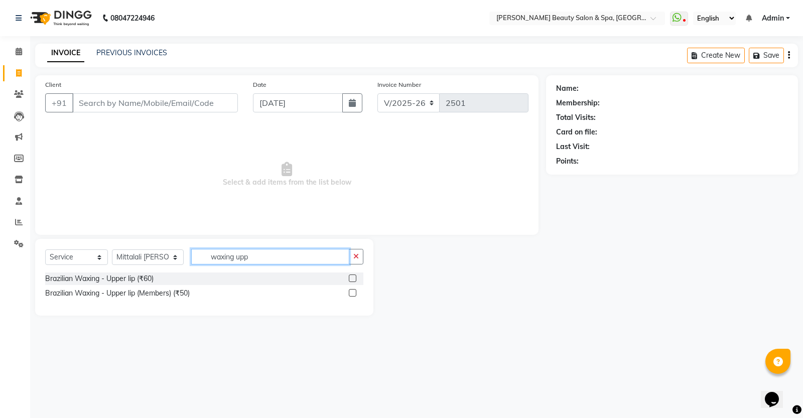
type input "waxing upp"
click at [351, 276] on label at bounding box center [353, 278] width 8 height 8
click at [351, 276] on input "checkbox" at bounding box center [352, 278] width 7 height 7
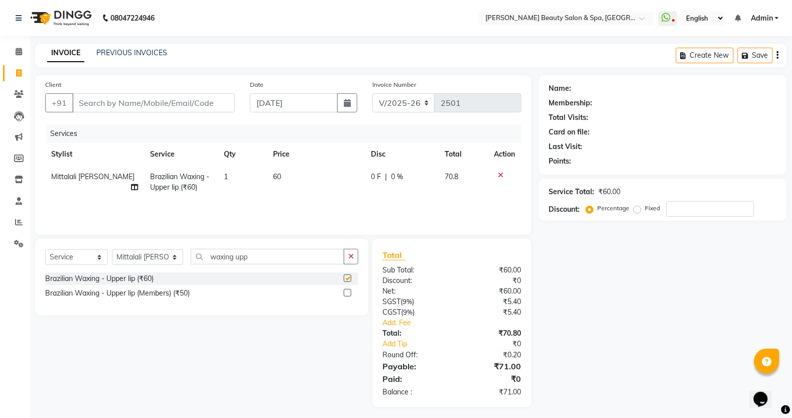
checkbox input "false"
drag, startPoint x: 275, startPoint y: 259, endPoint x: 41, endPoint y: 284, distance: 235.6
click at [41, 284] on div "Select Service Product Membership Package Voucher Prepaid Gift Card Select Styl…" at bounding box center [201, 277] width 333 height 77
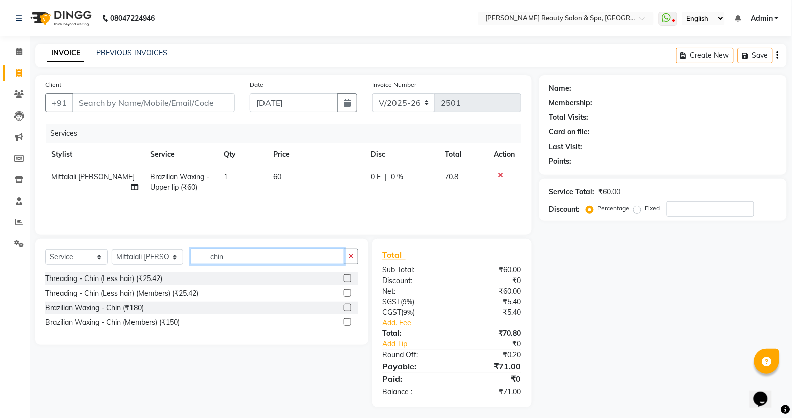
type input "chin"
click at [345, 306] on label at bounding box center [348, 308] width 8 height 8
click at [345, 306] on input "checkbox" at bounding box center [347, 308] width 7 height 7
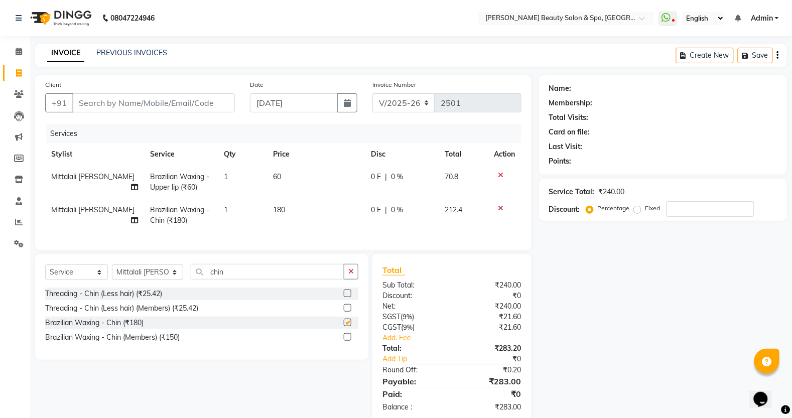
checkbox input "false"
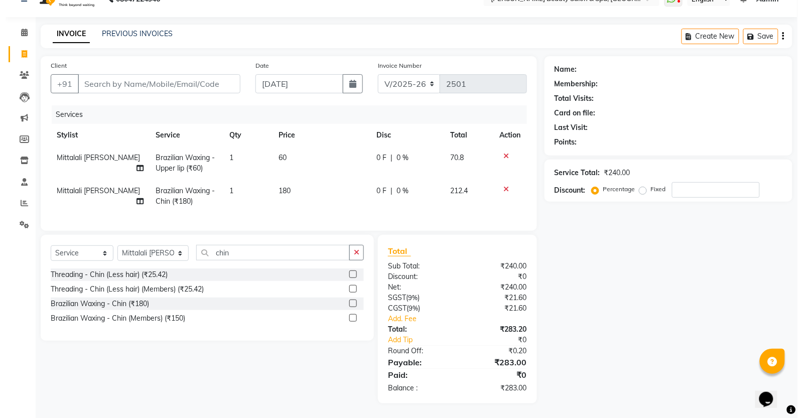
scroll to position [30, 0]
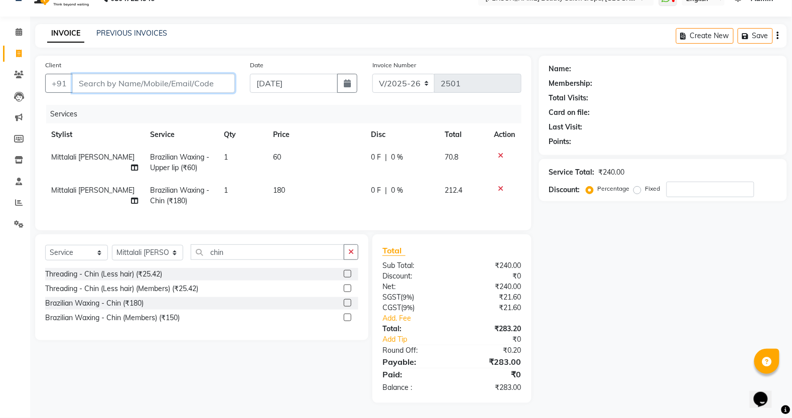
click at [161, 78] on input "Client" at bounding box center [153, 83] width 163 height 19
type input "9"
type input "0"
type input "9585270865"
click at [216, 78] on span "Add Client" at bounding box center [209, 83] width 40 height 10
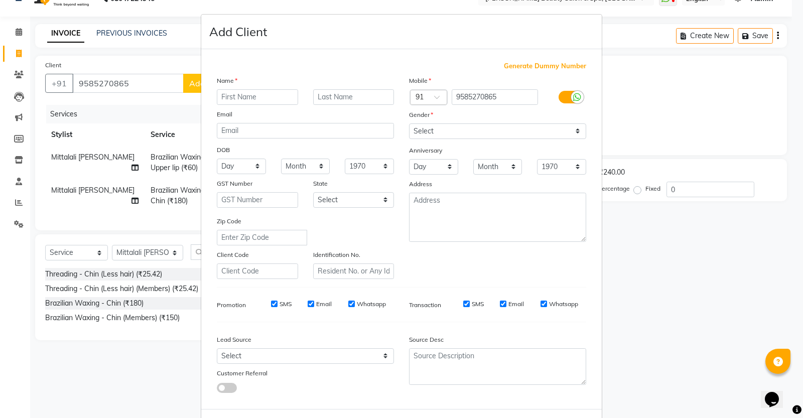
click at [236, 100] on input "text" at bounding box center [257, 97] width 81 height 16
type input "[PERSON_NAME]"
click at [370, 93] on input "text" at bounding box center [353, 97] width 81 height 16
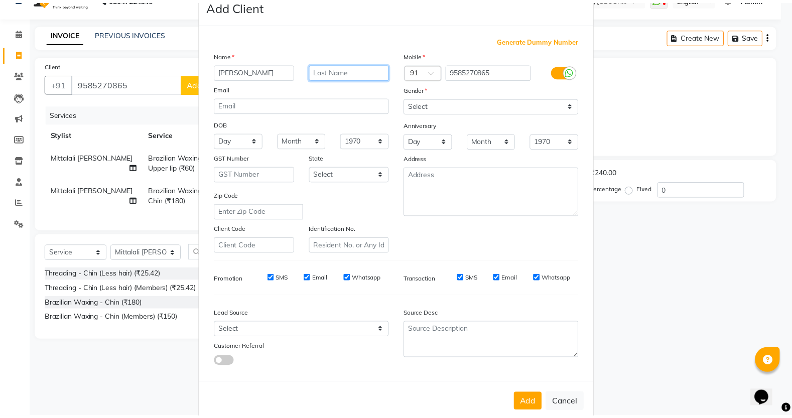
scroll to position [41, 0]
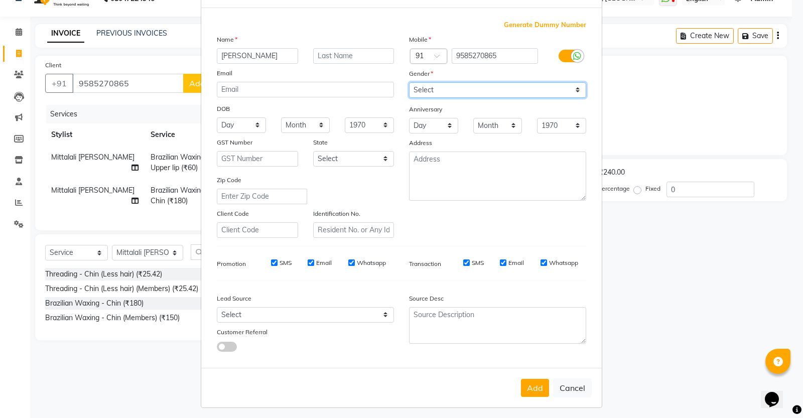
click at [475, 89] on select "Select [DEMOGRAPHIC_DATA] [DEMOGRAPHIC_DATA] Other Prefer Not To Say" at bounding box center [497, 90] width 177 height 16
select select "[DEMOGRAPHIC_DATA]"
click at [409, 82] on select "Select [DEMOGRAPHIC_DATA] [DEMOGRAPHIC_DATA] Other Prefer Not To Say" at bounding box center [497, 90] width 177 height 16
click at [527, 384] on button "Add" at bounding box center [535, 388] width 28 height 18
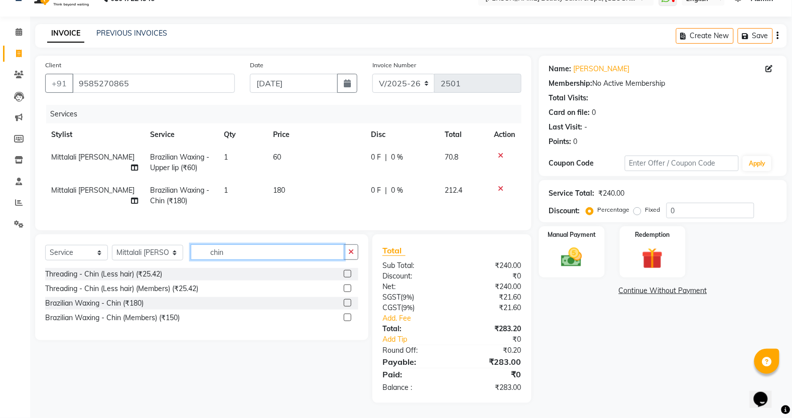
drag, startPoint x: 302, startPoint y: 256, endPoint x: 176, endPoint y: 242, distance: 126.7
click at [176, 242] on div "Select Service Product Membership Package Voucher Prepaid Gift Card Select Styl…" at bounding box center [201, 287] width 333 height 106
type input "spa pedi"
